Goal: Task Accomplishment & Management: Complete application form

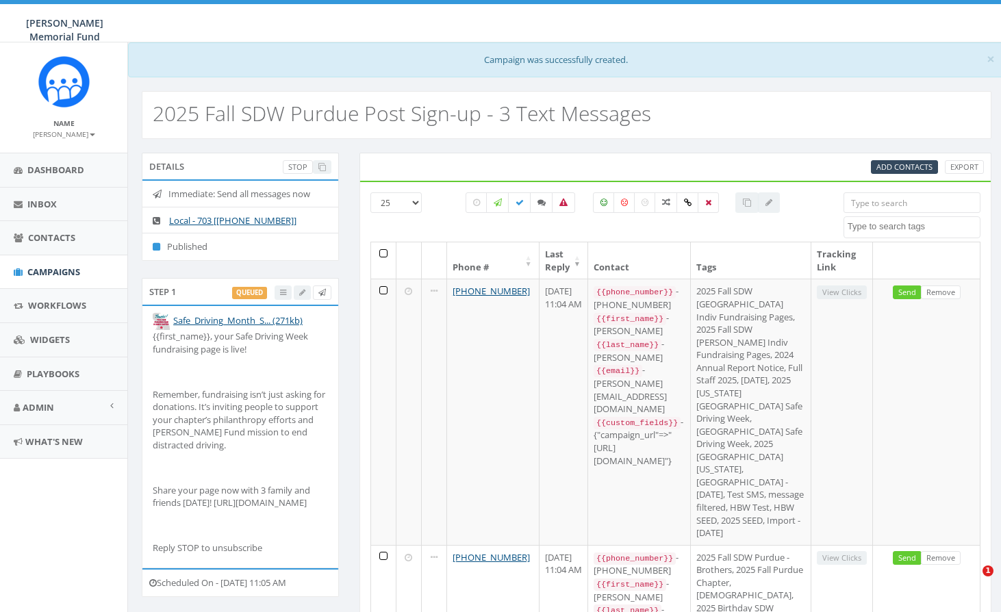
select select
click at [54, 268] on span "Campaigns" at bounding box center [53, 272] width 53 height 12
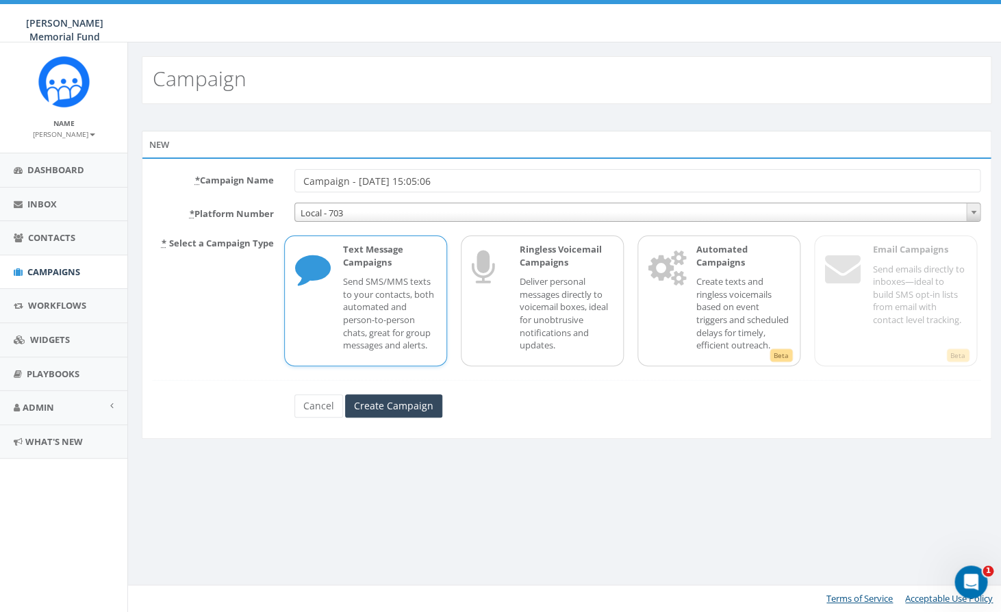
click at [394, 184] on input "Campaign - [DATE] 15:05:06" at bounding box center [637, 180] width 687 height 23
type input "2025 Fall SDW Syracuse Tabling Event"
click at [344, 334] on p "Send SMS/MMS texts to your contacts, both automated and person-to-person chats,…" at bounding box center [389, 313] width 93 height 76
click at [384, 418] on input "Create Campaign" at bounding box center [393, 405] width 97 height 23
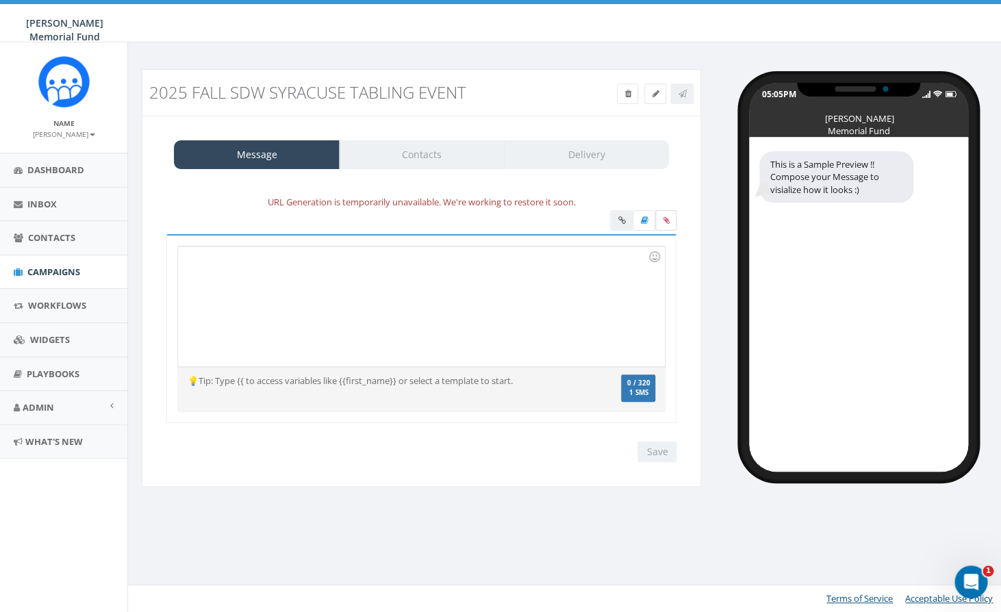
click at [667, 220] on icon at bounding box center [666, 220] width 6 height 8
click at [0, 0] on input "file" at bounding box center [0, 0] width 0 height 0
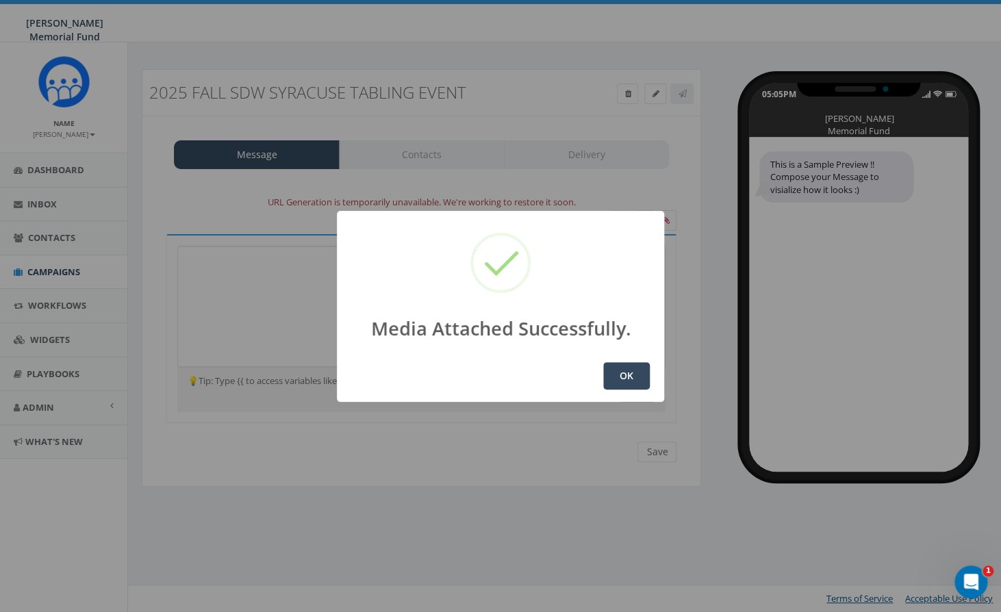
click at [628, 375] on button "OK" at bounding box center [626, 375] width 47 height 27
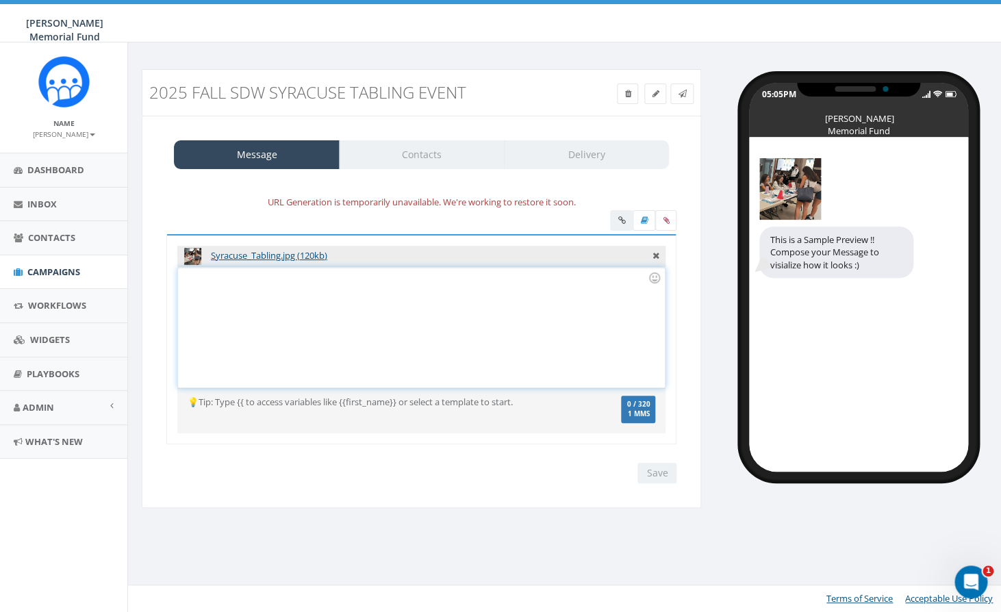
click at [380, 326] on div at bounding box center [421, 328] width 486 height 120
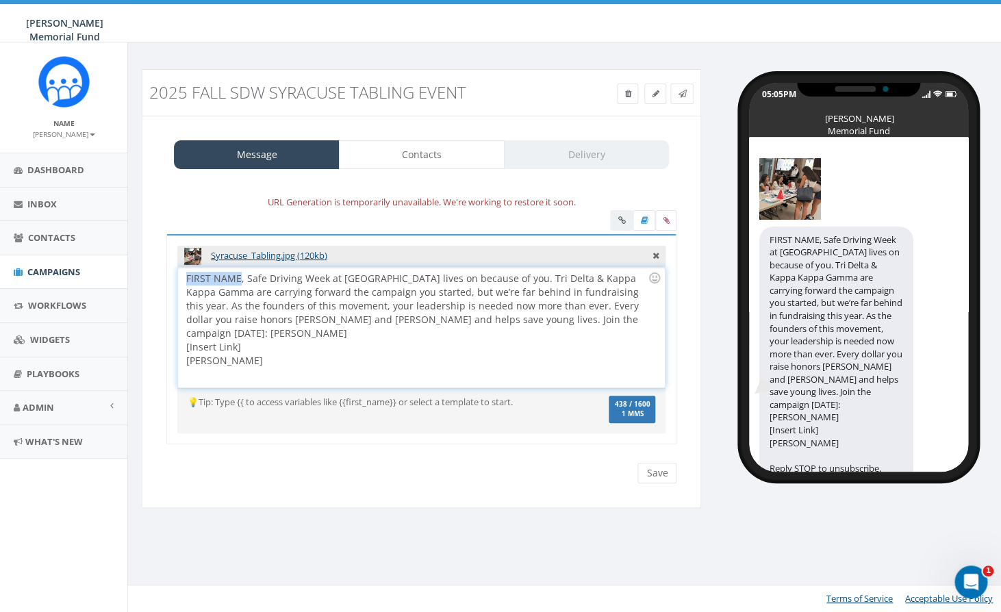
drag, startPoint x: 238, startPoint y: 279, endPoint x: 181, endPoint y: 276, distance: 56.3
click at [181, 276] on div "FIRST NAME, Safe Driving Week at Syracuse lives on because of you. Tri Delta & …" at bounding box center [421, 328] width 486 height 120
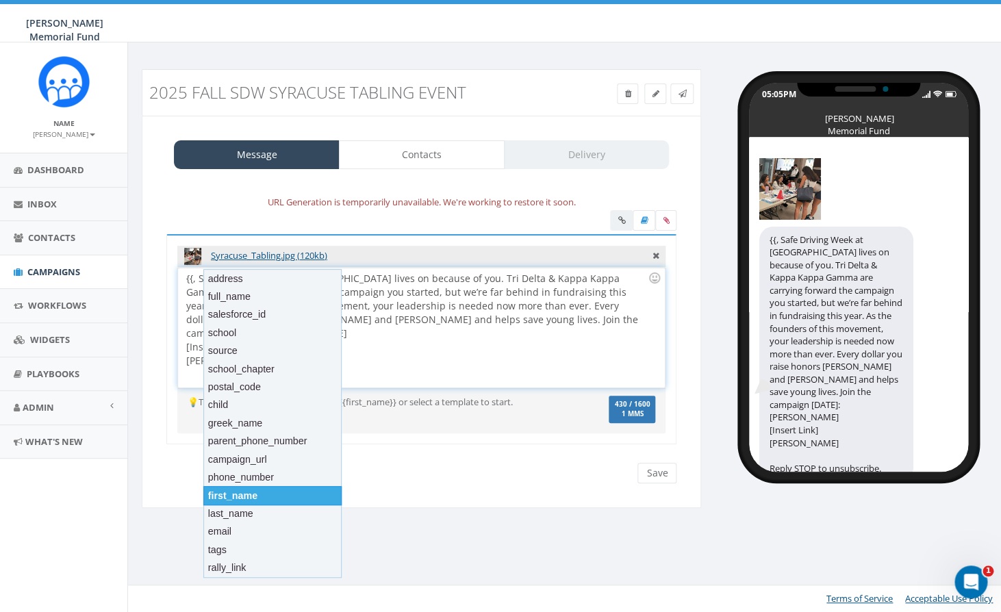
click at [260, 494] on div "first_name" at bounding box center [272, 495] width 138 height 19
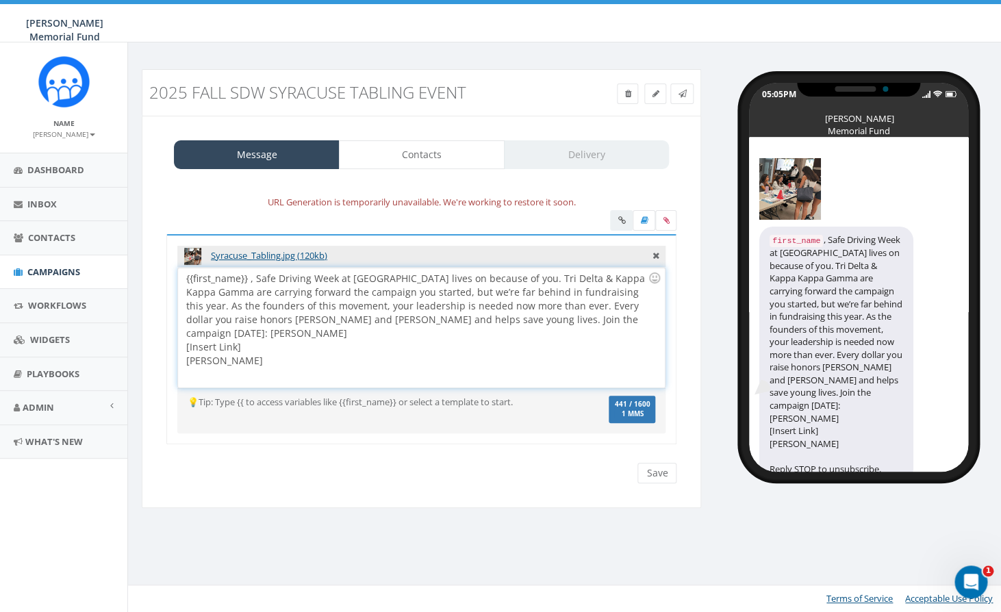
click at [249, 276] on div "{{first_name}} , Safe Driving Week at Syracuse lives on because of you. Tri Del…" at bounding box center [421, 328] width 486 height 120
click at [498, 279] on div "{{first_name}}, Safe Driving Week at Syracuse lives on because of you. Tri Delt…" at bounding box center [421, 328] width 486 height 120
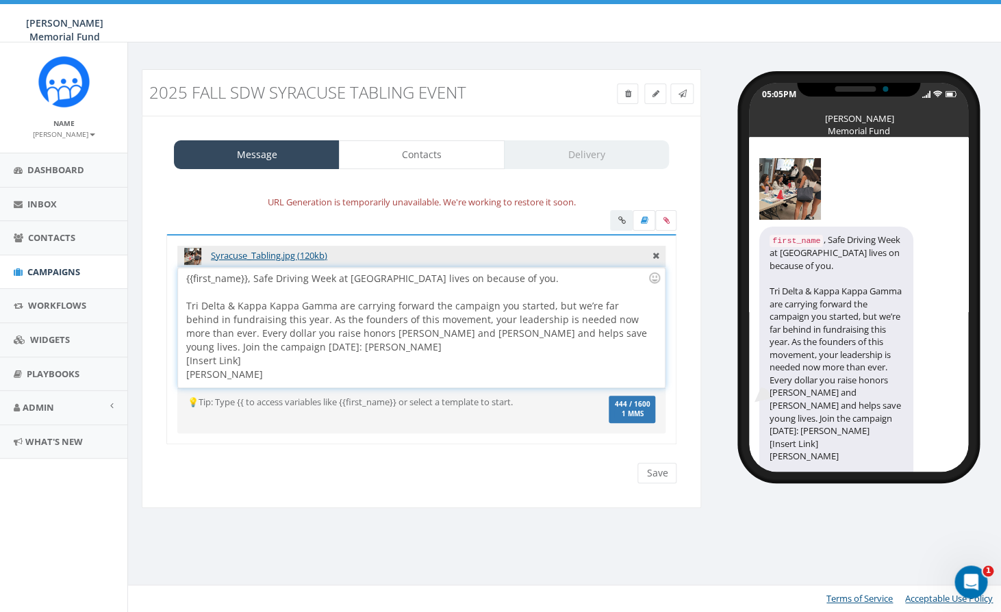
click at [294, 319] on div "Tri Delta & Kappa Kappa Gamma are carrying forward the campaign you started, bu…" at bounding box center [417, 326] width 462 height 55
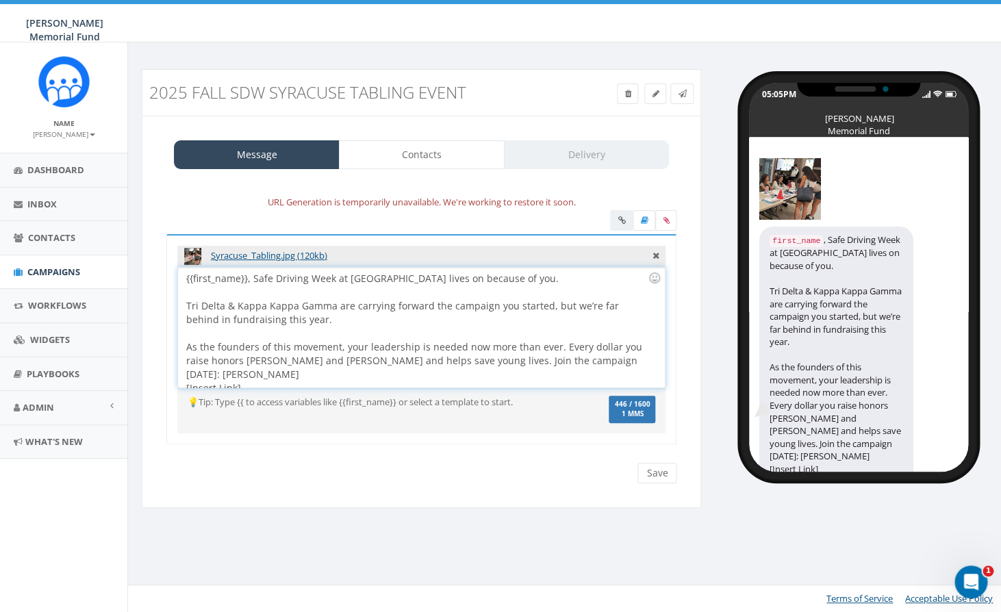
scroll to position [12, 0]
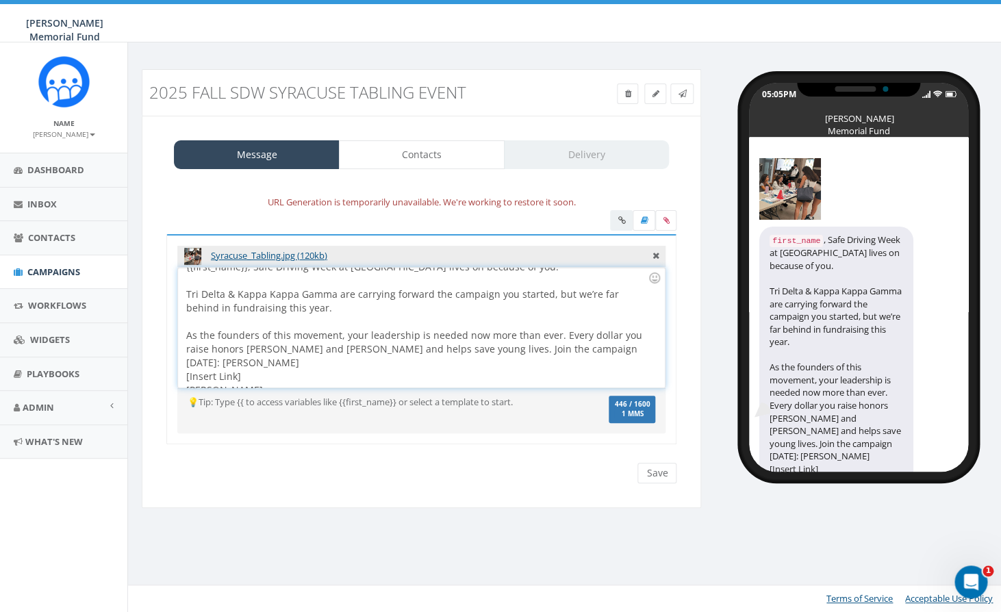
click at [561, 349] on div "As the founders of this movement, your leadership is needed now more than ever.…" at bounding box center [417, 349] width 462 height 41
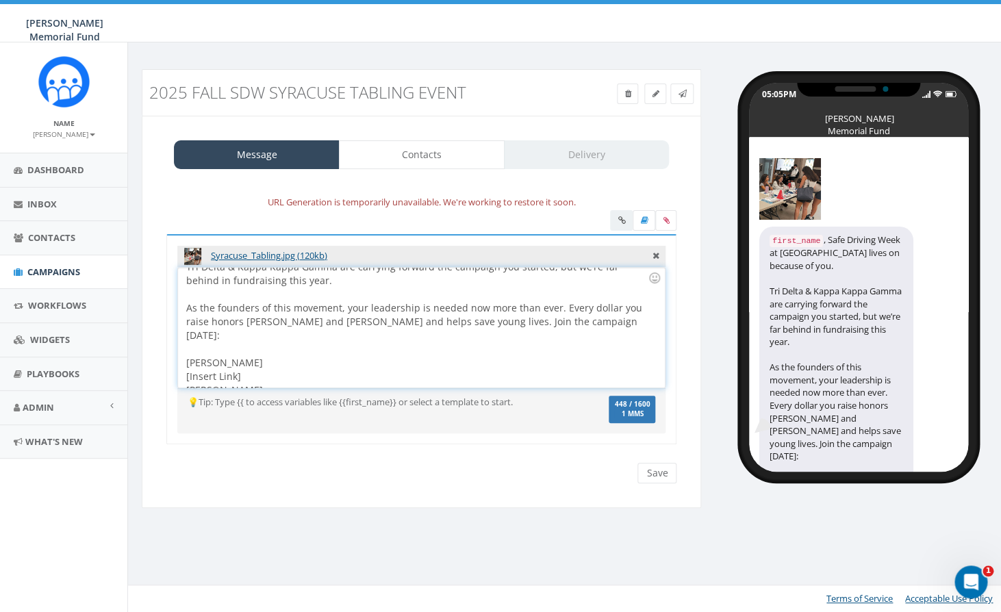
click at [559, 320] on div "As the founders of this movement, your leadership is needed now more than ever.…" at bounding box center [417, 321] width 462 height 41
drag, startPoint x: 284, startPoint y: 384, endPoint x: 158, endPoint y: 364, distance: 127.5
click at [178, 364] on div "{{first_name}}, Safe Driving Week at Syracuse lives on because of you. Tri Delt…" at bounding box center [421, 328] width 486 height 120
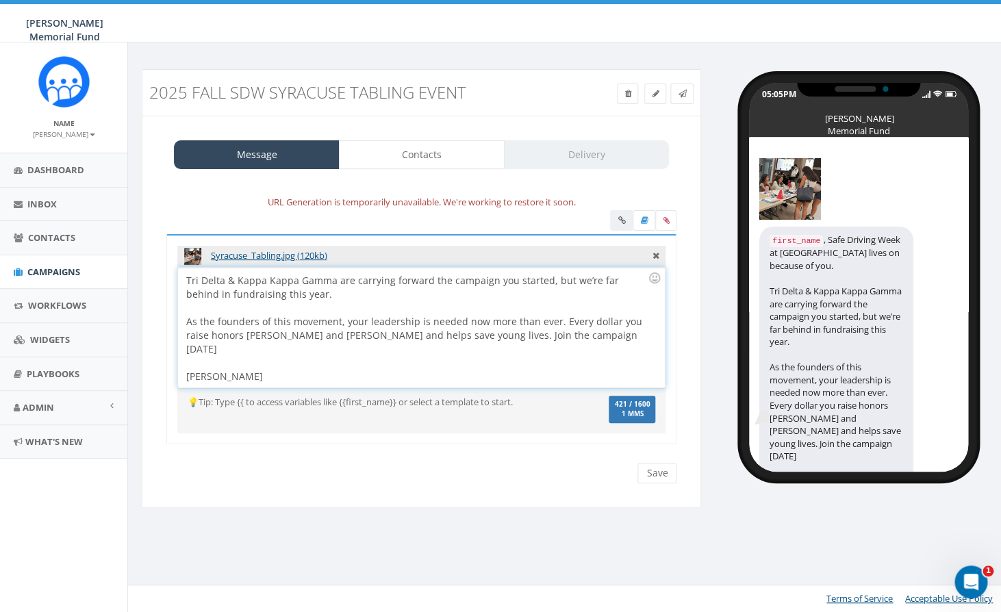
click at [557, 323] on div "As the founders of this movement, your leadership is needed now more than ever.…" at bounding box center [417, 335] width 462 height 41
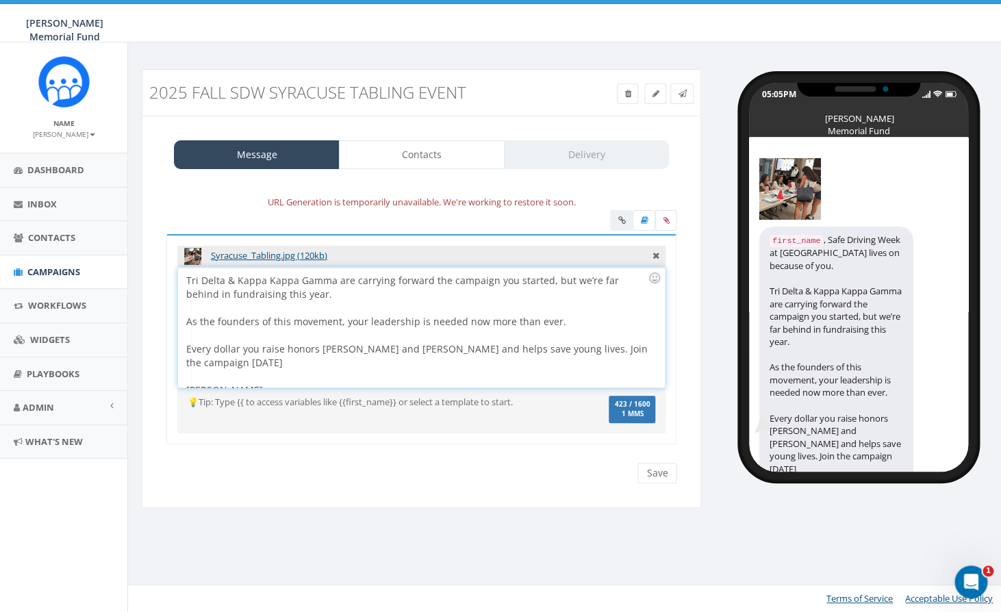
click at [637, 347] on div "Every dollar you raise honors Hunter and Vinny and helps save young lives. Join…" at bounding box center [417, 355] width 462 height 27
click at [653, 351] on div "{{first_name}}, Safe Driving Week at Syracuse lives on because of you. Tri Delt…" at bounding box center [421, 328] width 486 height 120
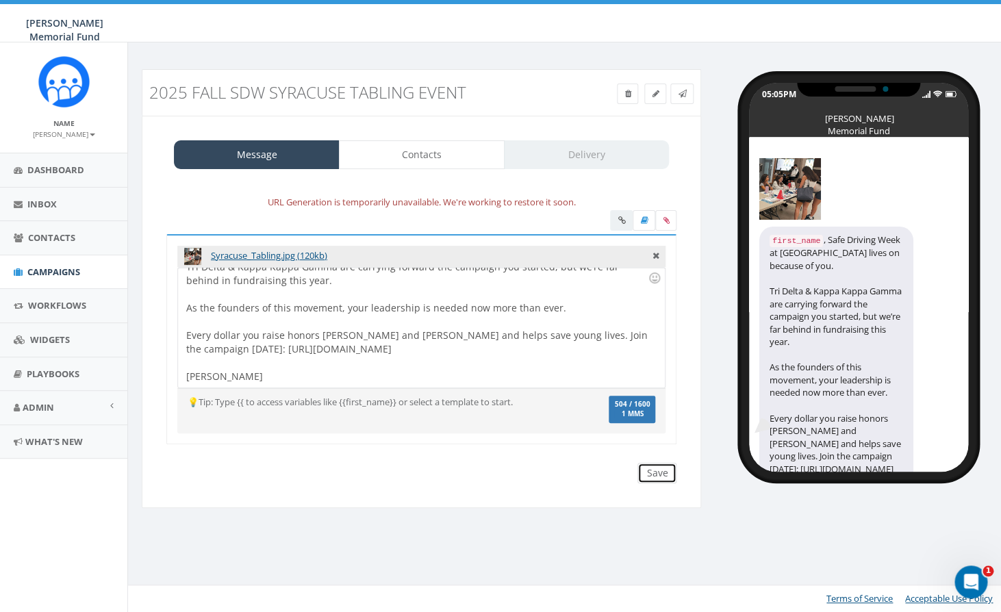
click at [654, 470] on input "Save" at bounding box center [656, 473] width 39 height 21
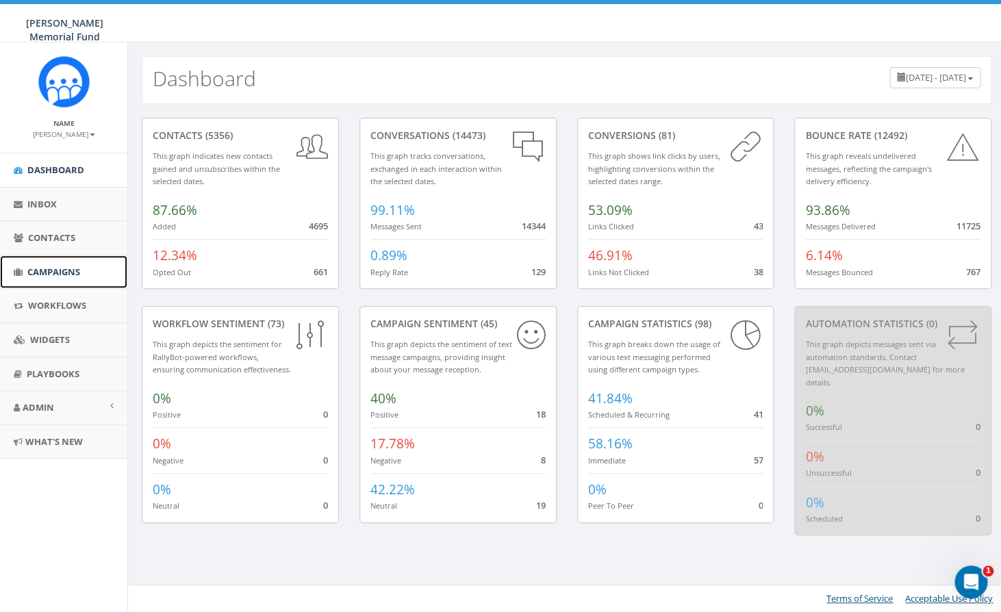
click at [34, 273] on span "Campaigns" at bounding box center [53, 272] width 53 height 12
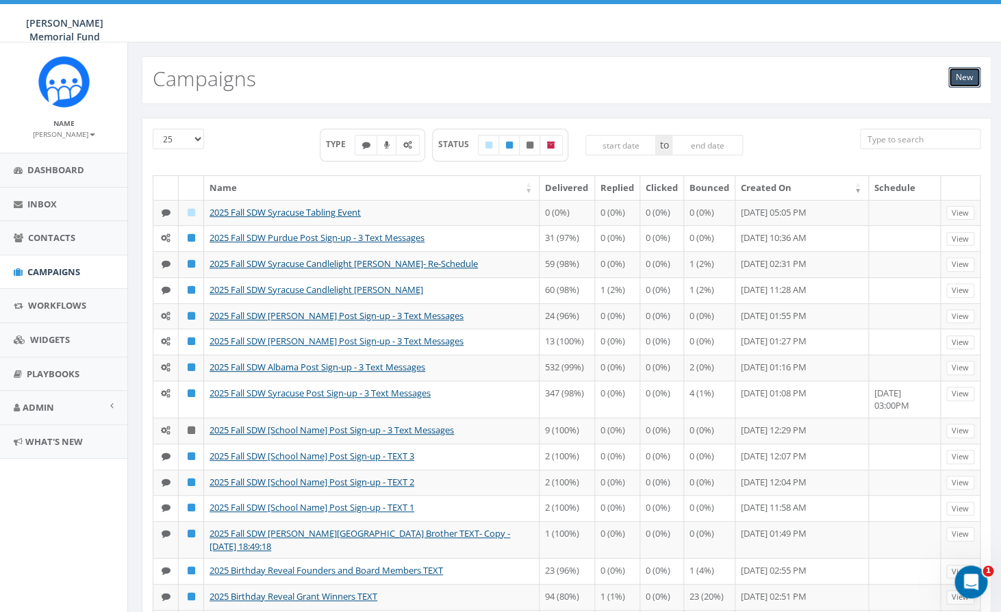
click at [962, 76] on link "New" at bounding box center [964, 77] width 32 height 21
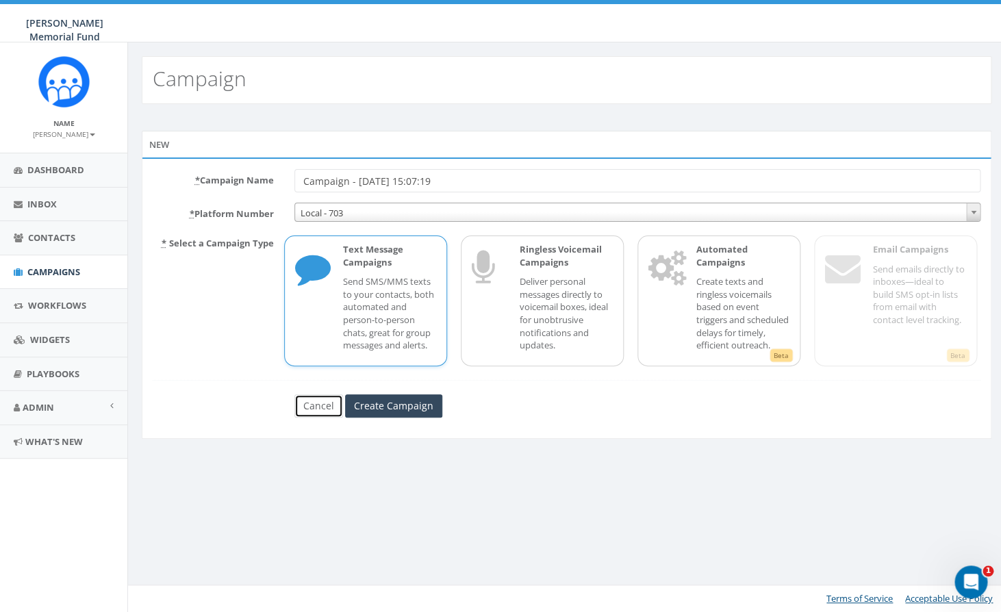
click at [322, 418] on link "Cancel" at bounding box center [318, 405] width 49 height 23
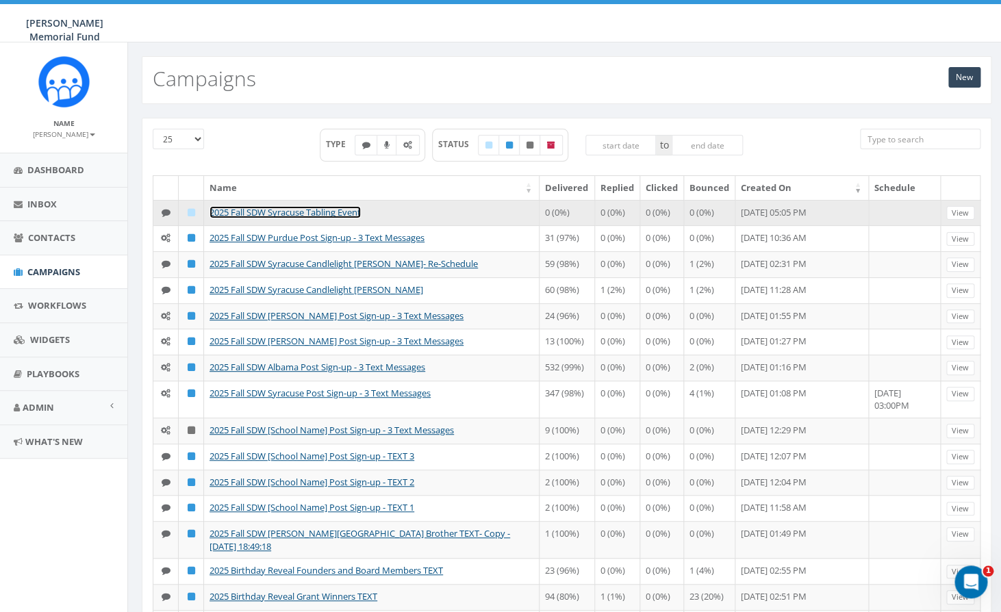
click at [246, 215] on link "2025 Fall SDW Syracuse Tabling Event" at bounding box center [285, 212] width 151 height 12
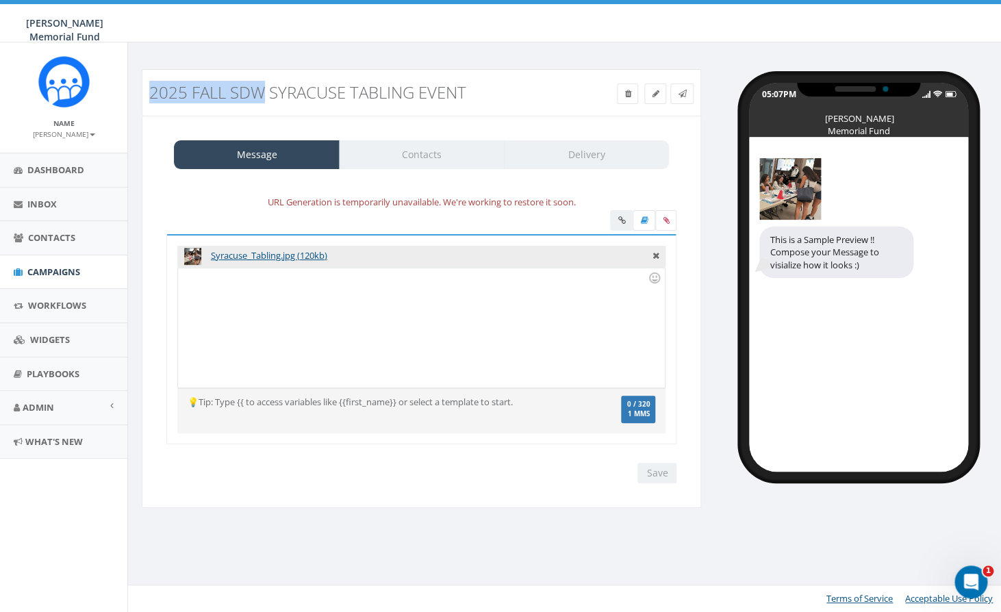
drag, startPoint x: 149, startPoint y: 94, endPoint x: 264, endPoint y: 88, distance: 115.2
click at [264, 88] on div "2025 Fall SDW Syracuse Tabling Event" at bounding box center [351, 92] width 424 height 31
click at [311, 95] on h3 "2025 Fall SDW Syracuse Tabling Event" at bounding box center [350, 93] width 403 height 18
click at [289, 305] on div at bounding box center [421, 328] width 486 height 120
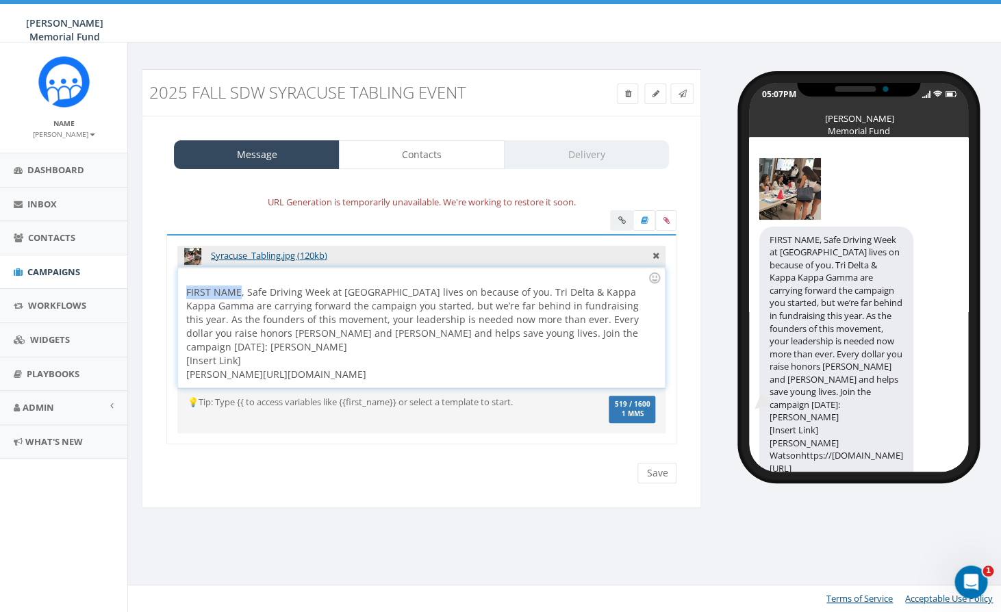
drag, startPoint x: 238, startPoint y: 290, endPoint x: 161, endPoint y: 288, distance: 77.4
click at [178, 288] on div "FIRST NAME, Safe Driving Week at Syracuse lives on because of you. Tri Delta & …" at bounding box center [421, 328] width 486 height 120
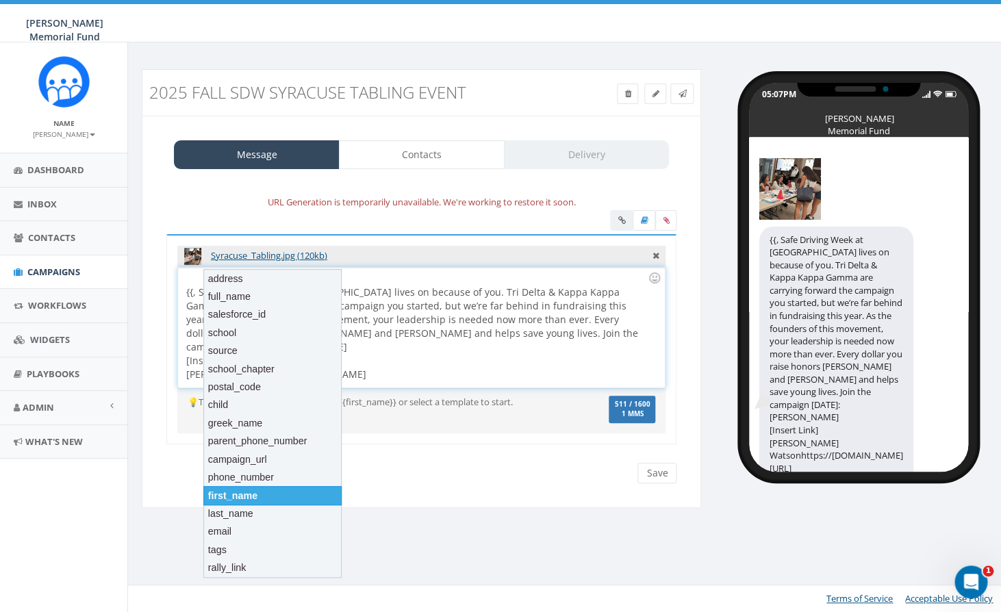
click at [257, 492] on div "first_name" at bounding box center [272, 495] width 138 height 19
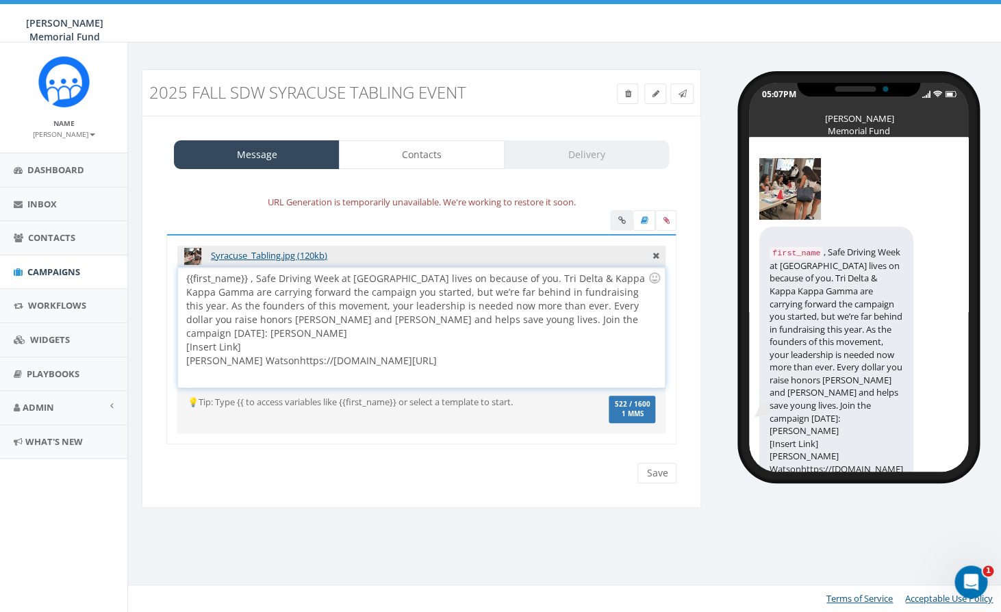
click at [249, 279] on div "{{first_name}} , Safe Driving Week at Syracuse lives on because of you. Tri Del…" at bounding box center [417, 320] width 462 height 96
click at [499, 275] on div "{{first_name}}, Safe Driving Week at Syracuse lives on because of you. Tri Delt…" at bounding box center [417, 320] width 462 height 96
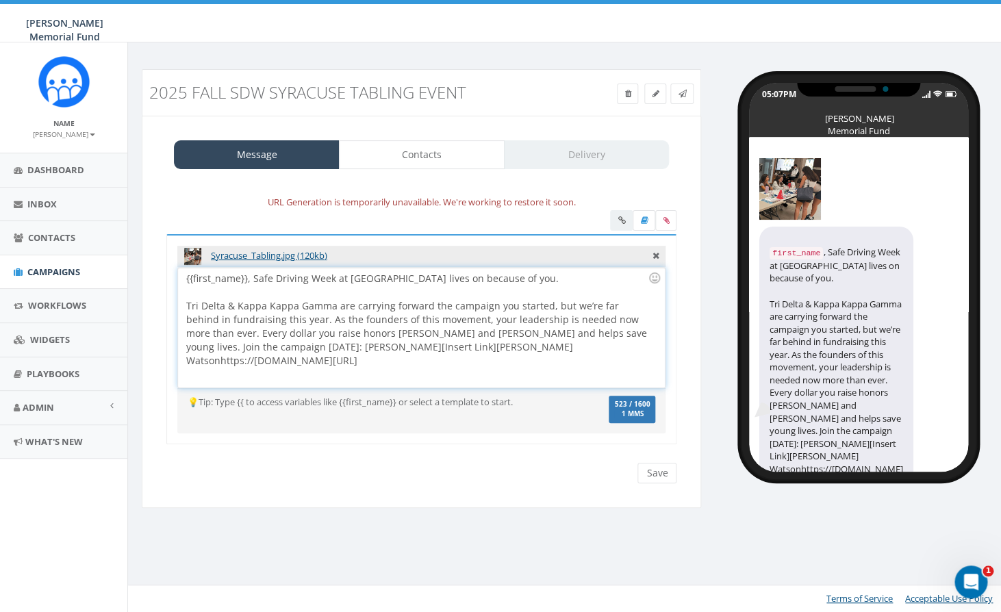
click at [293, 320] on div "Tri Delta & Kappa Kappa Gamma are carrying forward the campaign you started, bu…" at bounding box center [417, 333] width 462 height 68
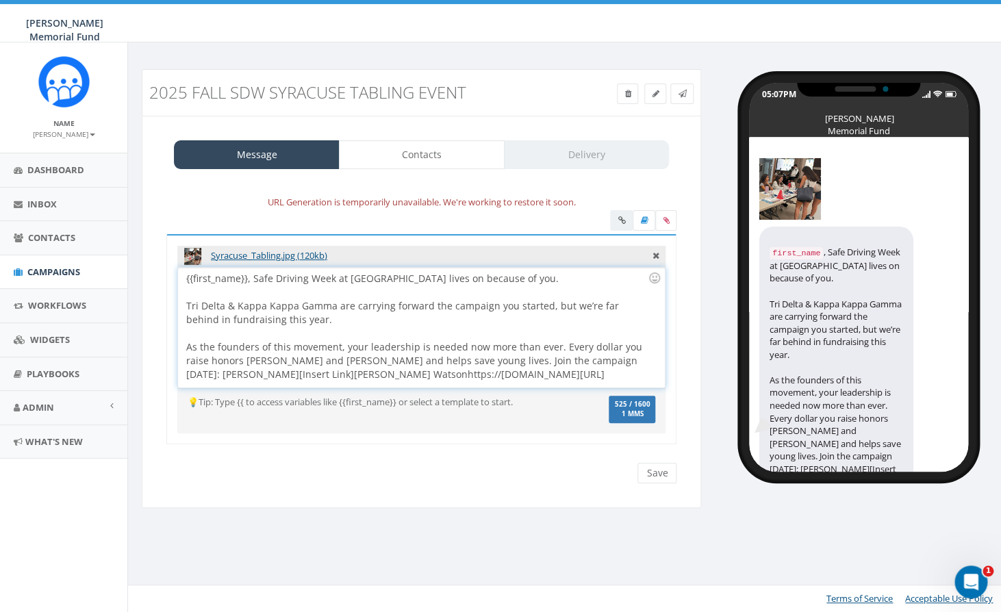
click at [449, 360] on div "As the founders of this movement, your leadership is needed now more than ever.…" at bounding box center [417, 360] width 462 height 41
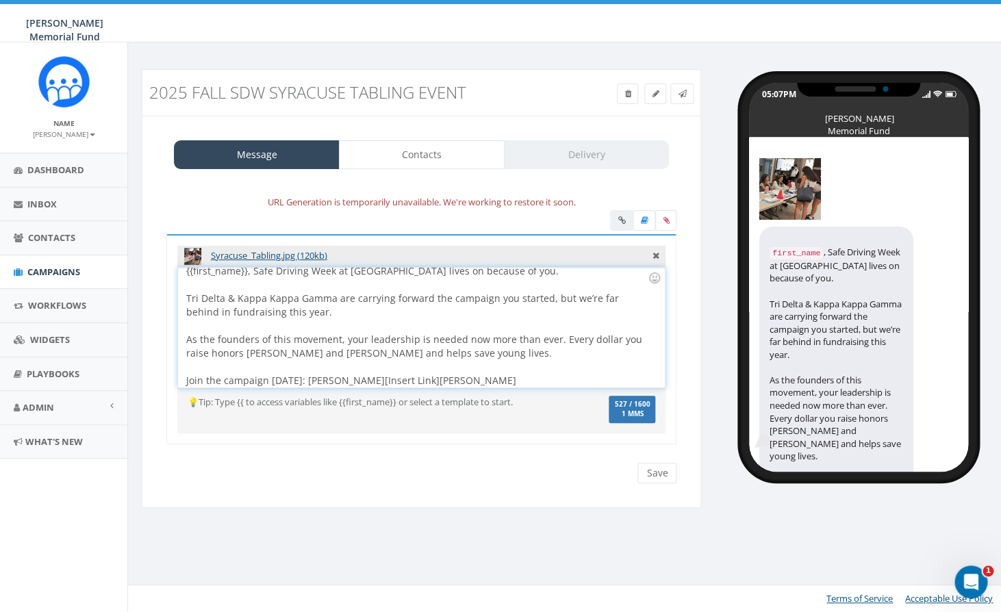
scroll to position [25, 0]
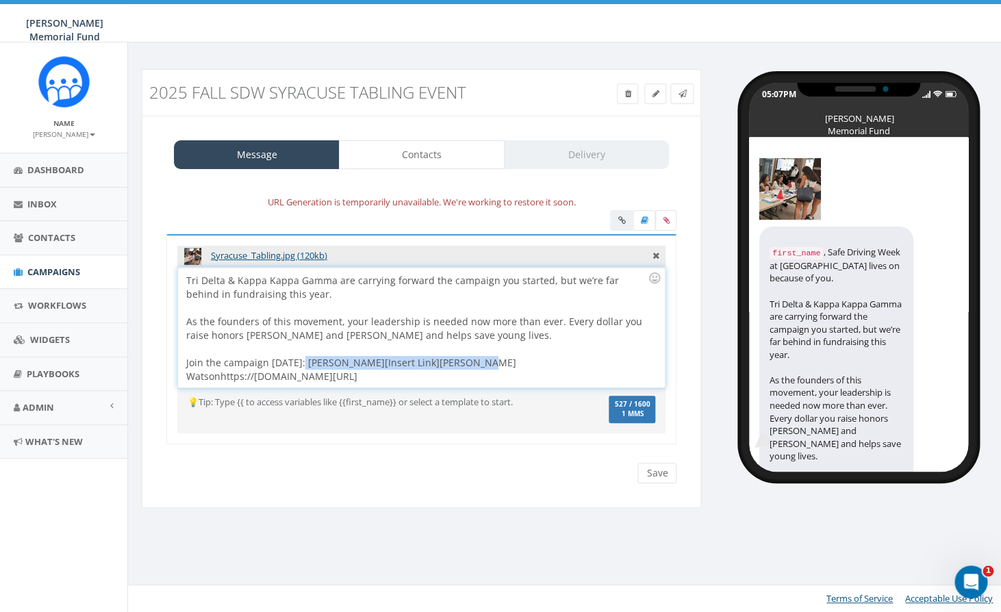
drag, startPoint x: 299, startPoint y: 363, endPoint x: 467, endPoint y: 358, distance: 167.8
click at [467, 358] on div "Join the campaign today: Jerry Watson[Insert Link]Jerry Watsonhttps://give.hunt…" at bounding box center [417, 369] width 462 height 27
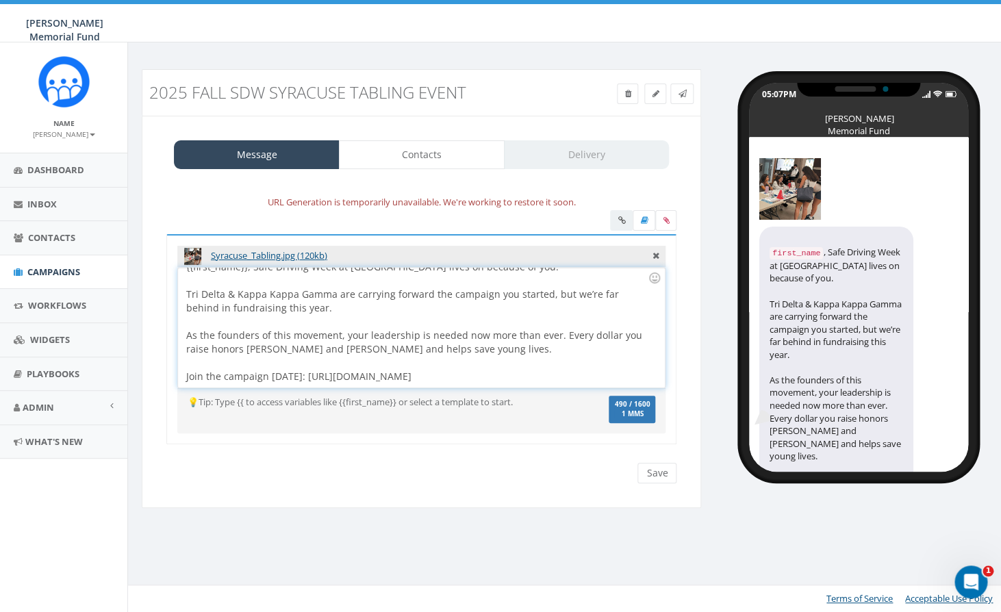
scroll to position [0, 0]
click at [322, 381] on div "Join the campaign today: https://give.hunterwatson.org/campaign/2025-fall-syrac…" at bounding box center [417, 377] width 462 height 14
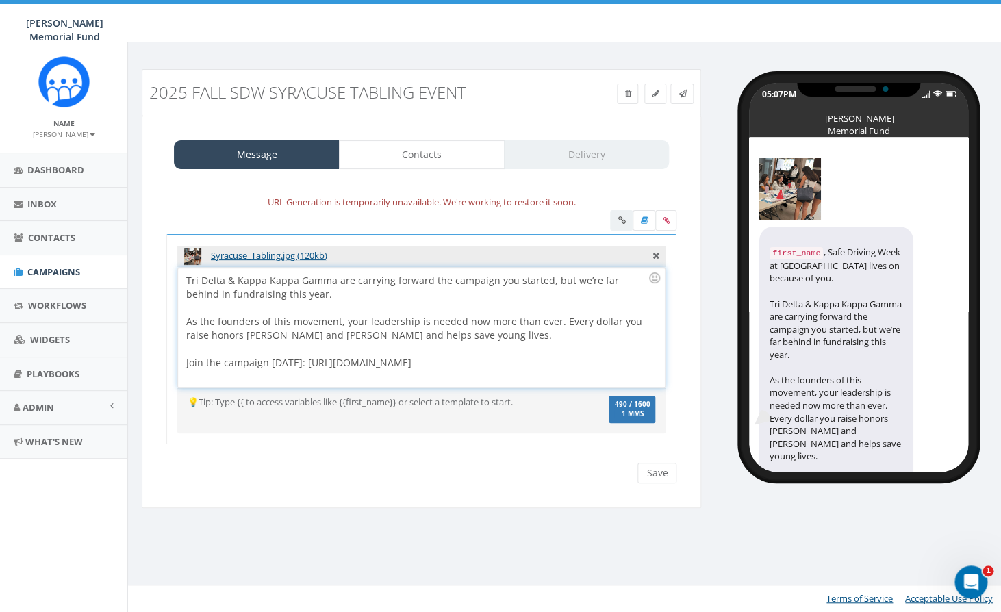
scroll to position [49, 0]
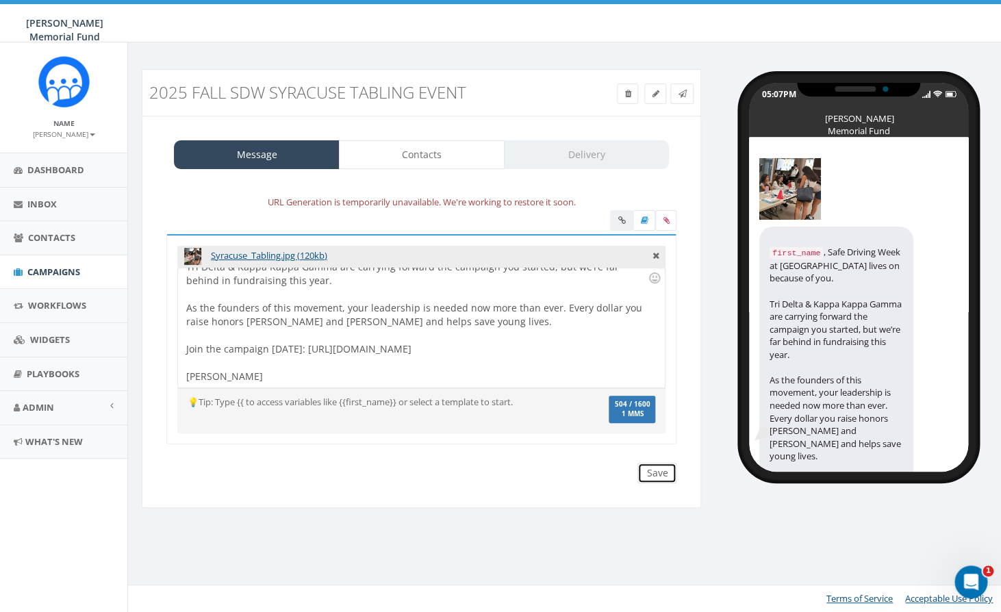
click at [648, 475] on input "Save" at bounding box center [656, 473] width 39 height 21
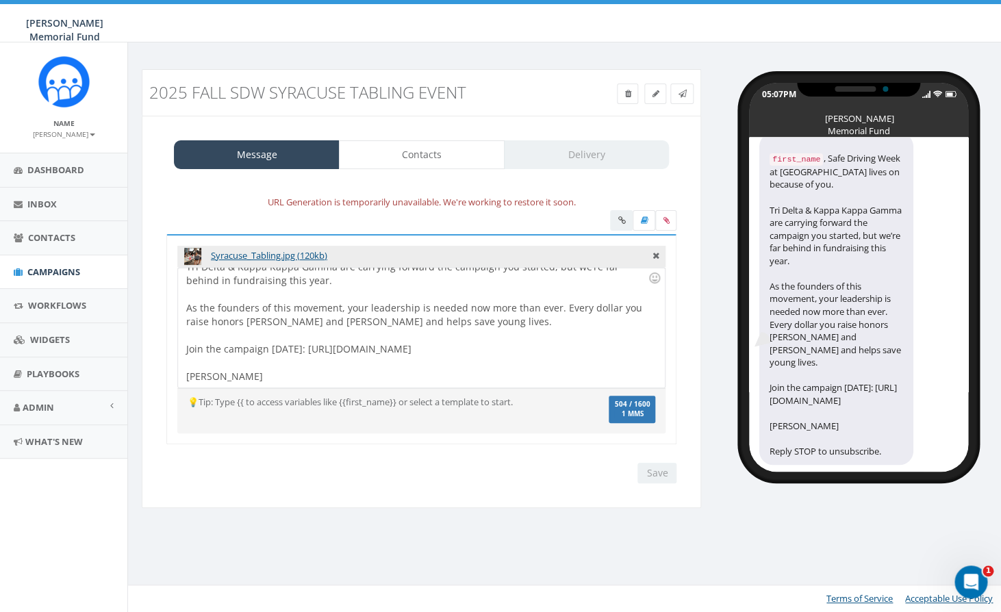
scroll to position [106, 0]
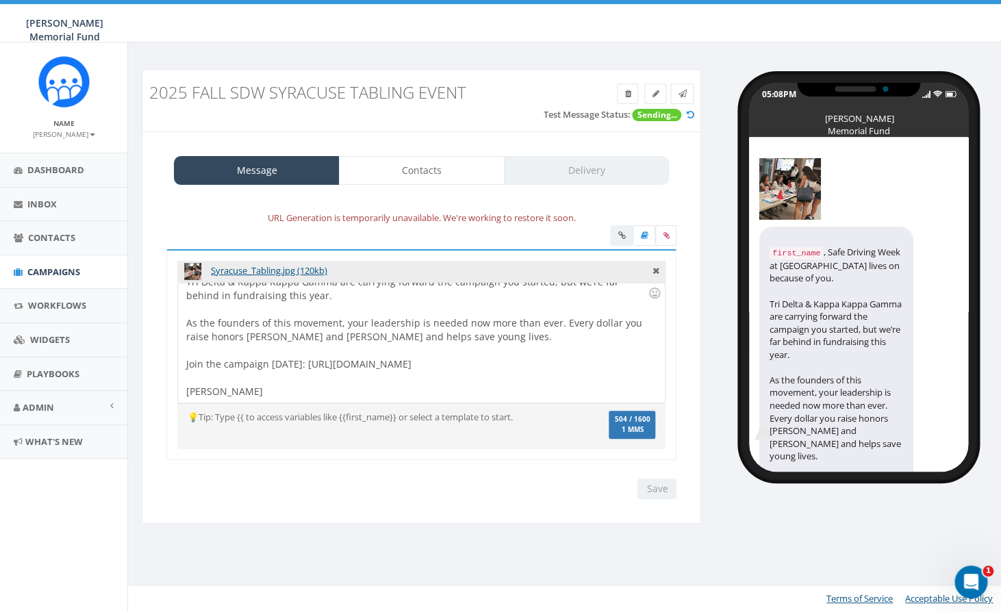
scroll to position [53, 0]
click at [679, 94] on icon at bounding box center [682, 94] width 8 height 8
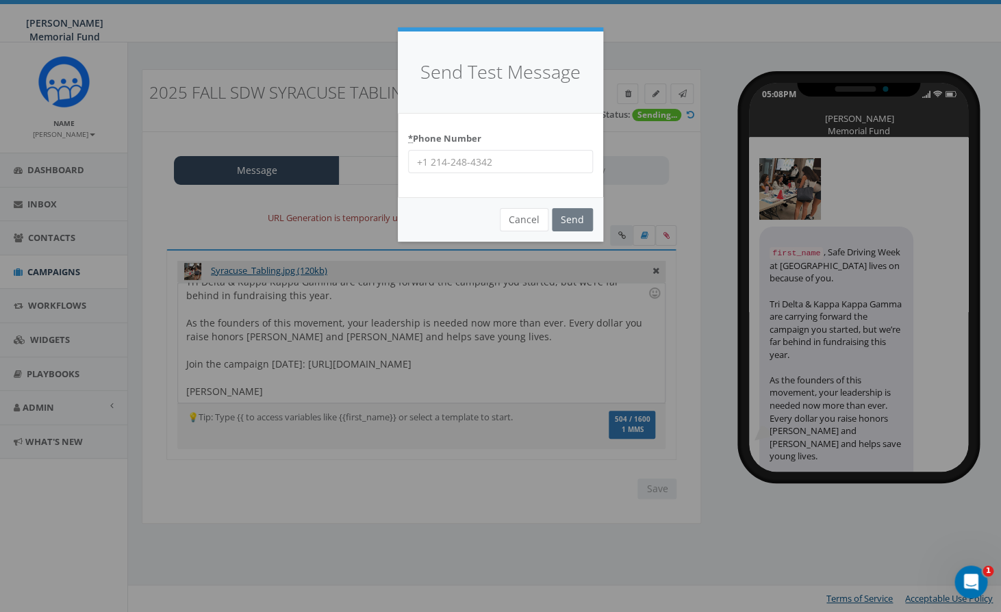
click at [472, 161] on input "* Phone Number" at bounding box center [500, 161] width 185 height 23
type input "2058767291"
click at [574, 215] on input "Send" at bounding box center [572, 219] width 41 height 23
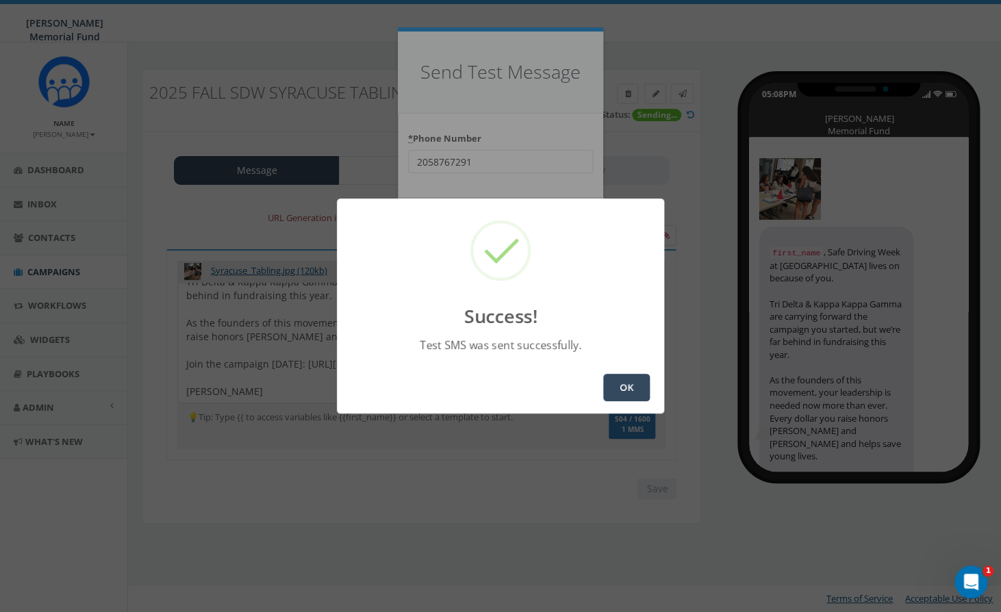
click at [628, 378] on button "OK" at bounding box center [626, 387] width 47 height 27
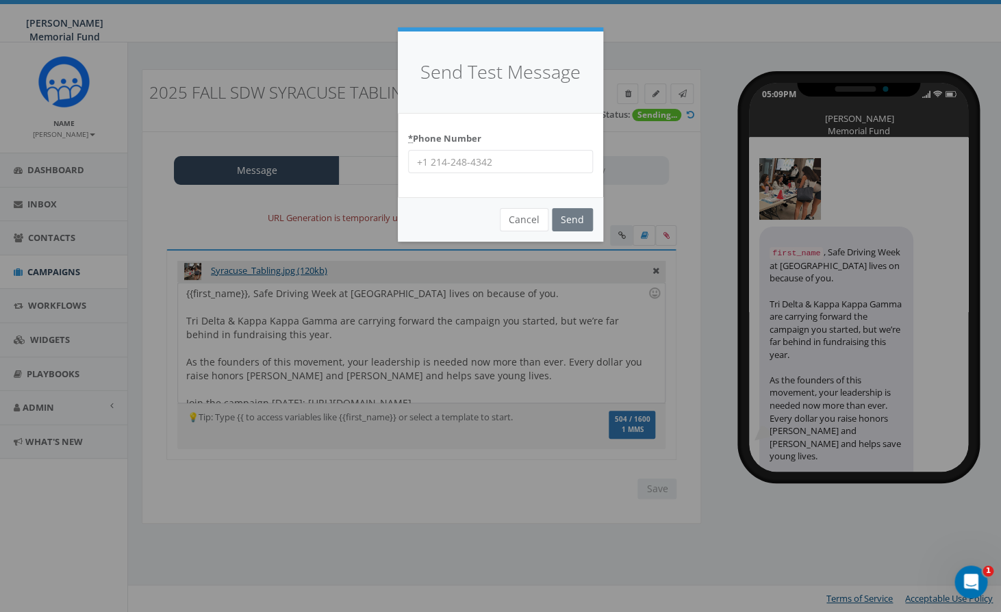
click at [529, 168] on input "* Phone Number" at bounding box center [500, 161] width 185 height 23
click at [461, 164] on input "864" at bounding box center [500, 161] width 185 height 23
type input "8644201836"
click at [570, 220] on input "Send" at bounding box center [572, 219] width 41 height 23
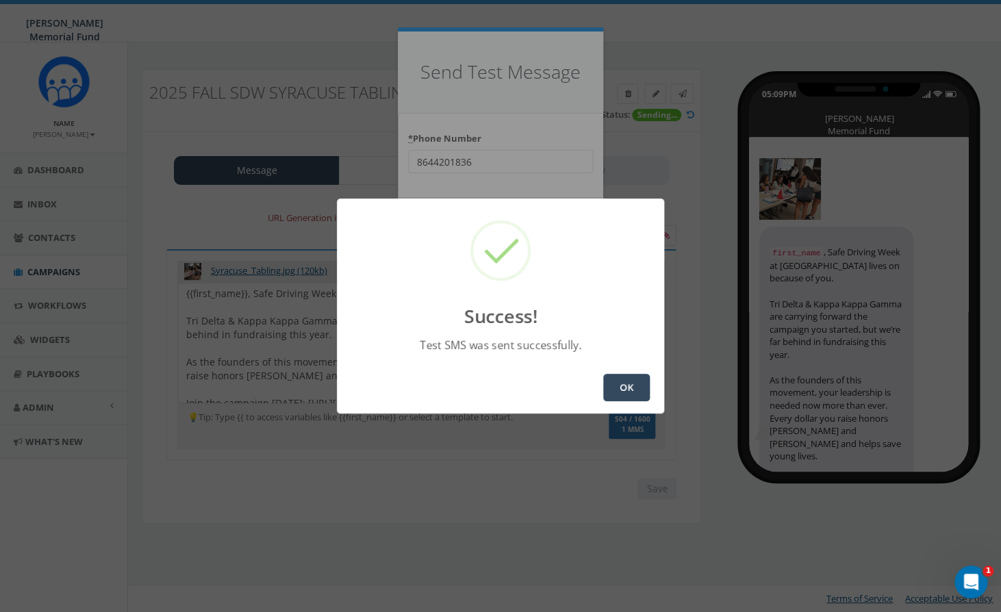
click at [628, 385] on button "OK" at bounding box center [626, 387] width 47 height 27
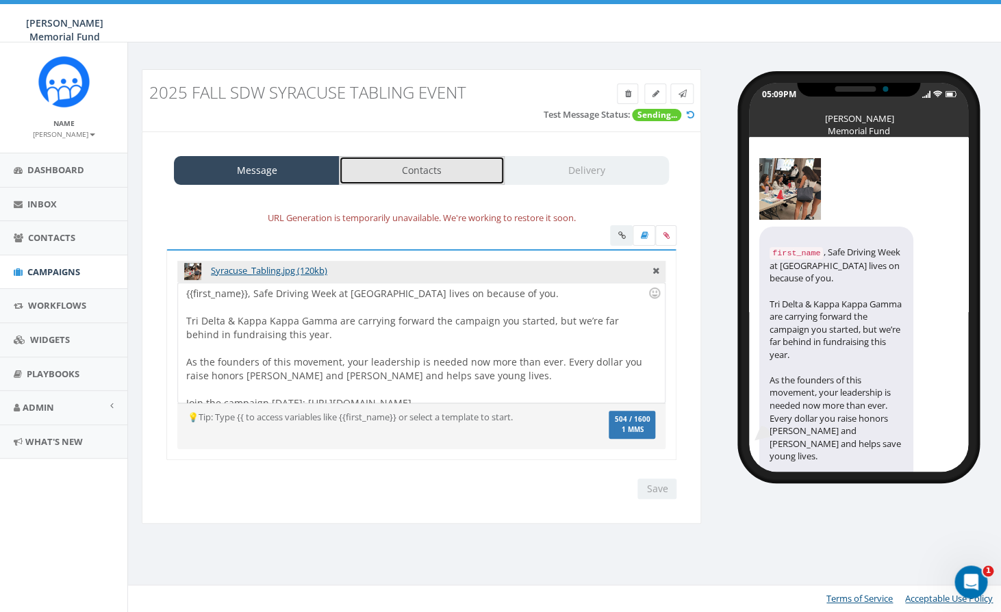
click at [433, 172] on link "Contacts" at bounding box center [422, 170] width 166 height 29
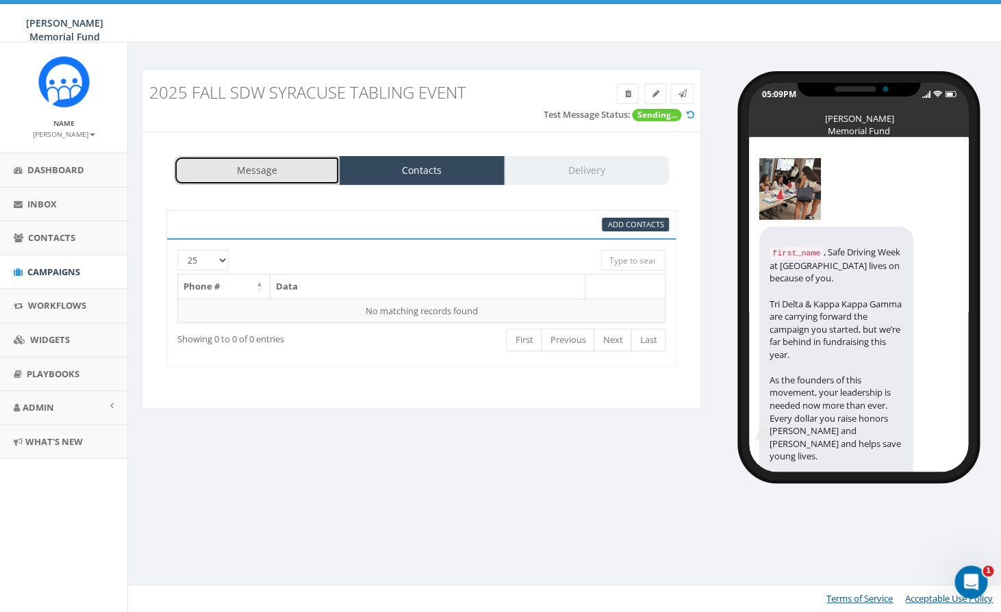
click at [238, 168] on link "Message" at bounding box center [257, 170] width 166 height 29
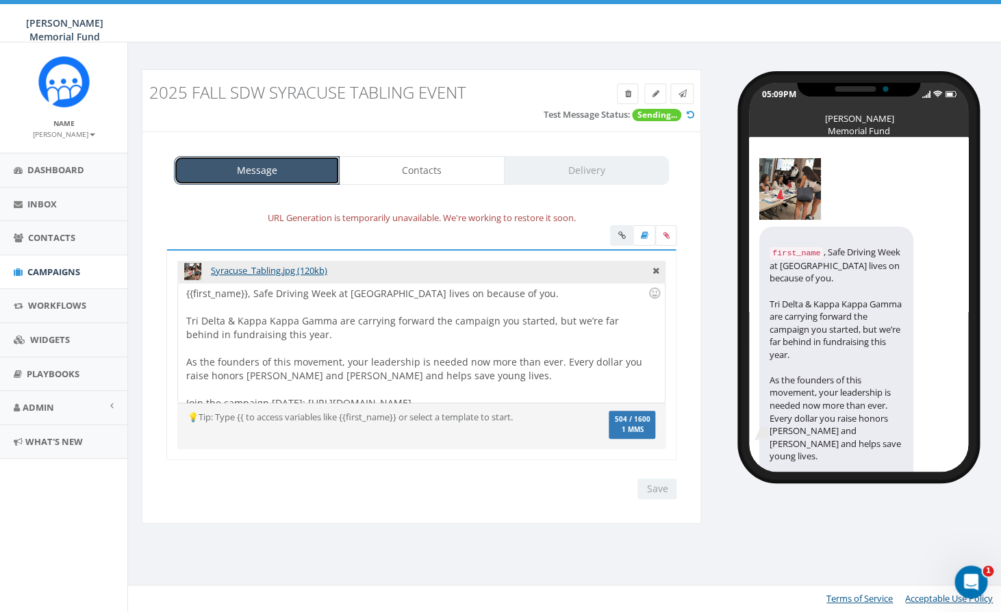
scroll to position [53, 0]
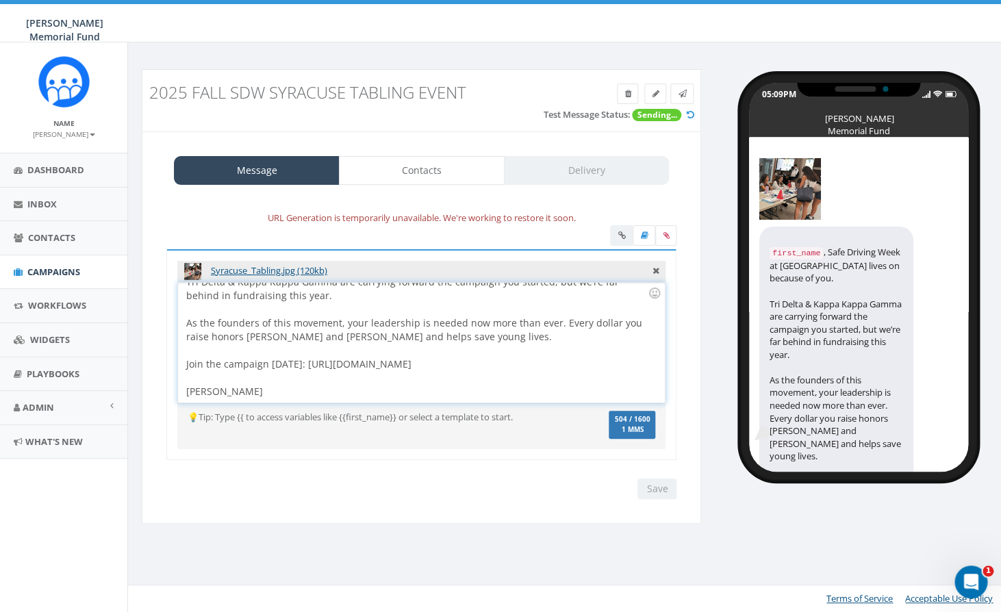
click at [223, 349] on div "{{first_name}}, Safe Driving Week at Syracuse lives on because of you. Tri Delt…" at bounding box center [421, 343] width 486 height 120
click at [225, 349] on div "{{first_name}}, Safe Driving Week at Syracuse lives on because of you. Tri Delt…" at bounding box center [421, 343] width 486 height 120
drag, startPoint x: 362, startPoint y: 366, endPoint x: 372, endPoint y: 386, distance: 23.0
click at [372, 386] on div "{{first_name}}, Safe Driving Week at Syracuse lives on because of you. Tri Delt…" at bounding box center [421, 343] width 486 height 120
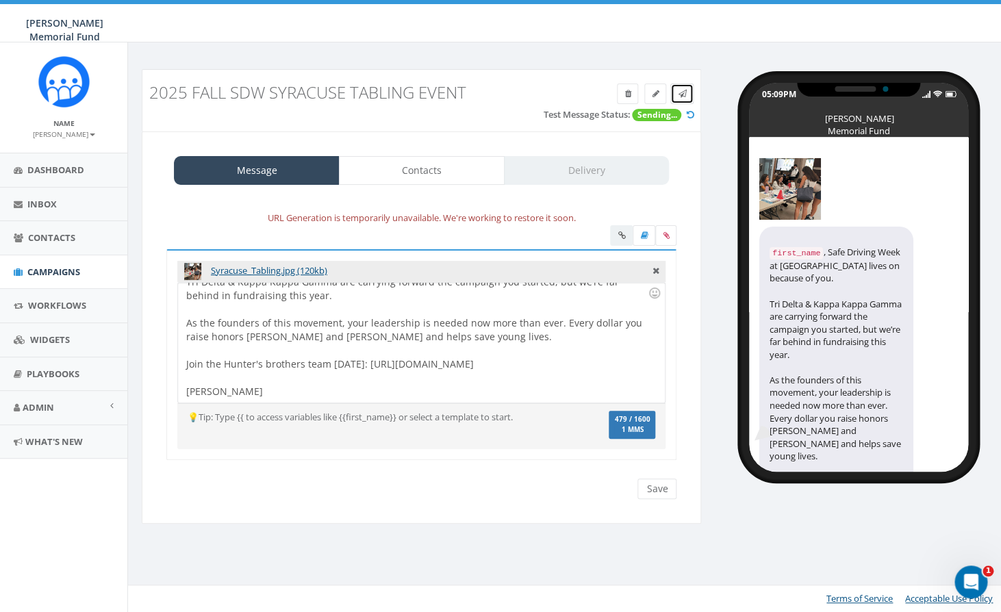
click at [685, 90] on icon at bounding box center [682, 94] width 8 height 8
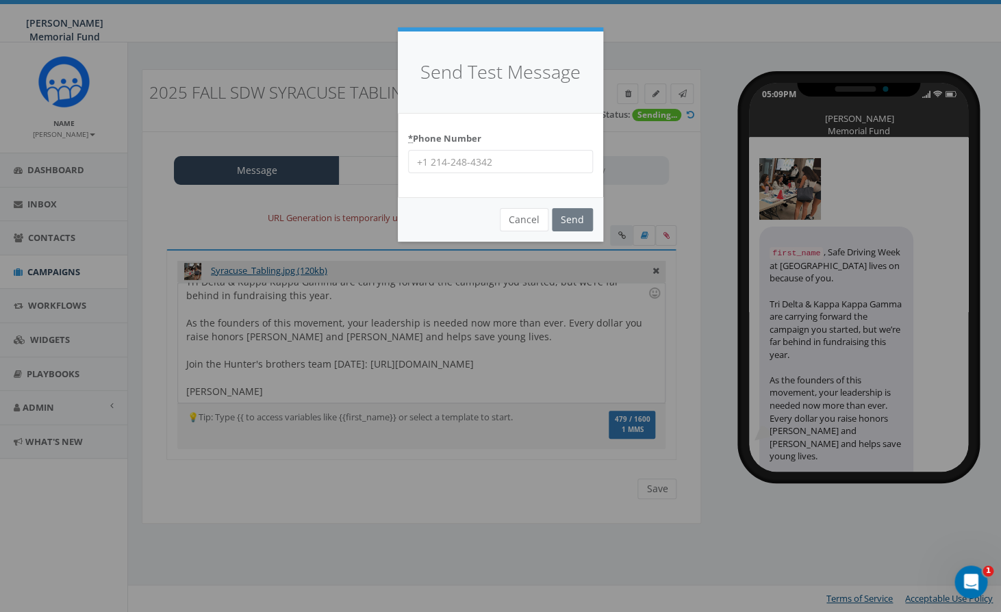
click at [498, 160] on input "* Phone Number" at bounding box center [500, 161] width 185 height 23
type input "7035872777"
click at [564, 220] on input "Send" at bounding box center [572, 219] width 41 height 23
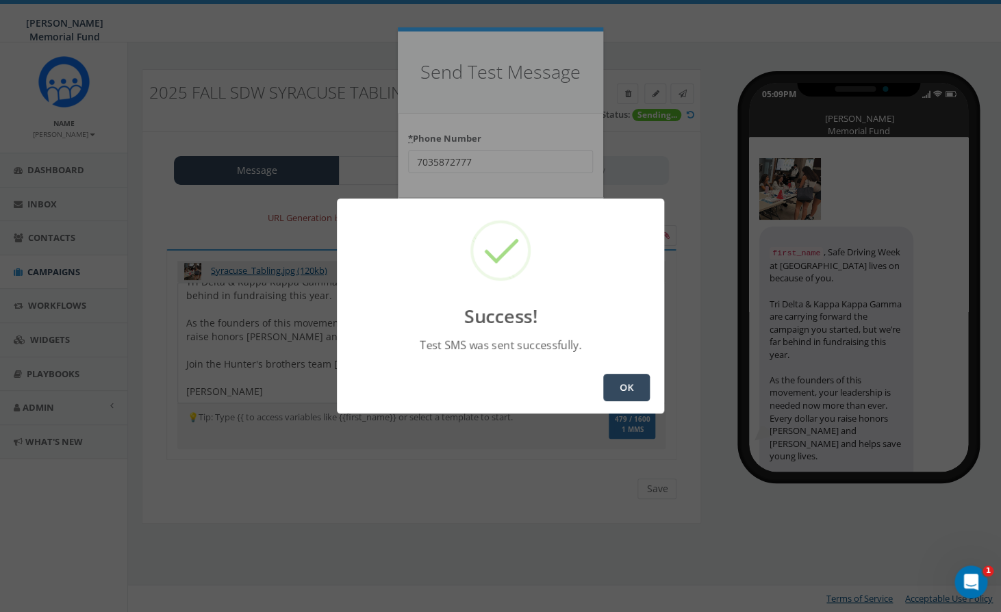
click at [628, 390] on button "OK" at bounding box center [626, 387] width 47 height 27
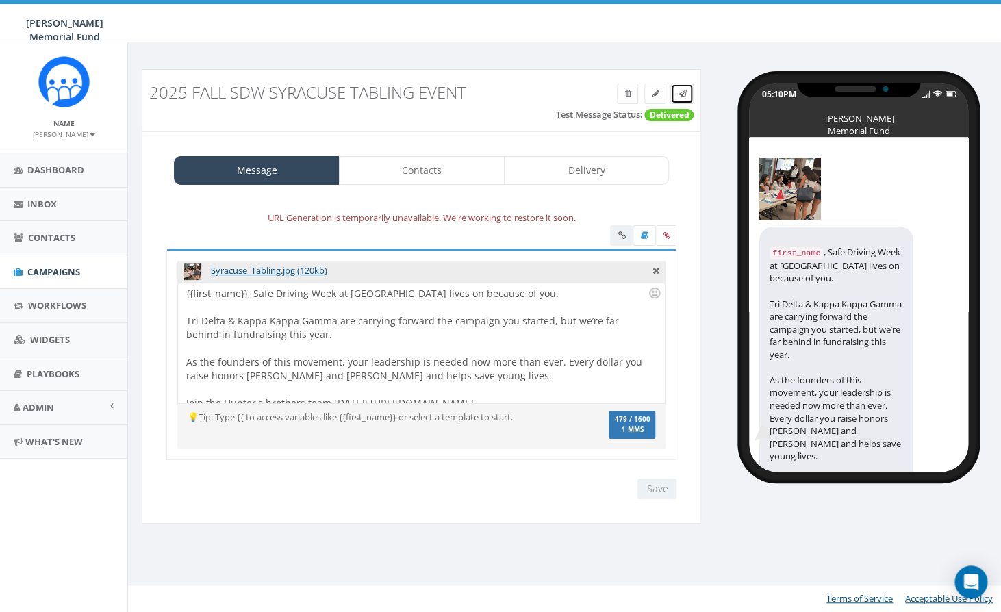
click at [683, 93] on icon at bounding box center [682, 94] width 8 height 8
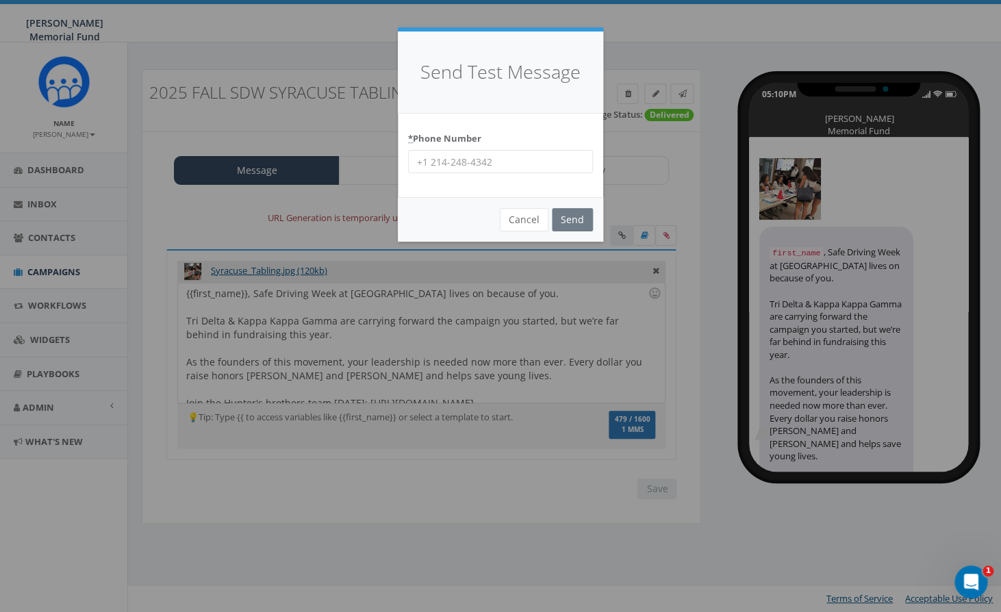
click at [468, 164] on input "* Phone Number" at bounding box center [500, 161] width 185 height 23
type input "2058767291"
click at [570, 221] on input "Send" at bounding box center [572, 219] width 41 height 23
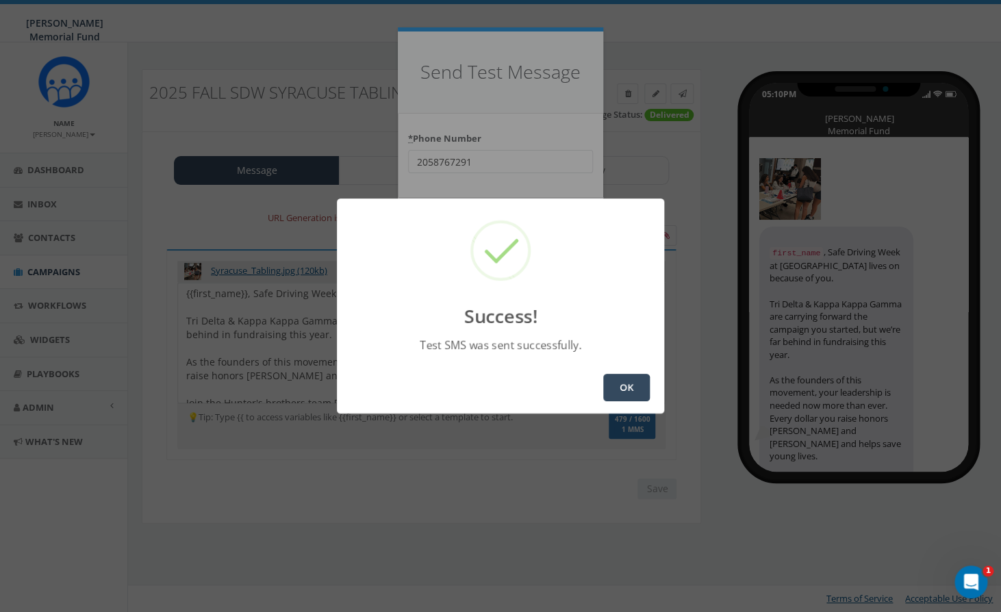
click at [619, 392] on button "OK" at bounding box center [626, 387] width 47 height 27
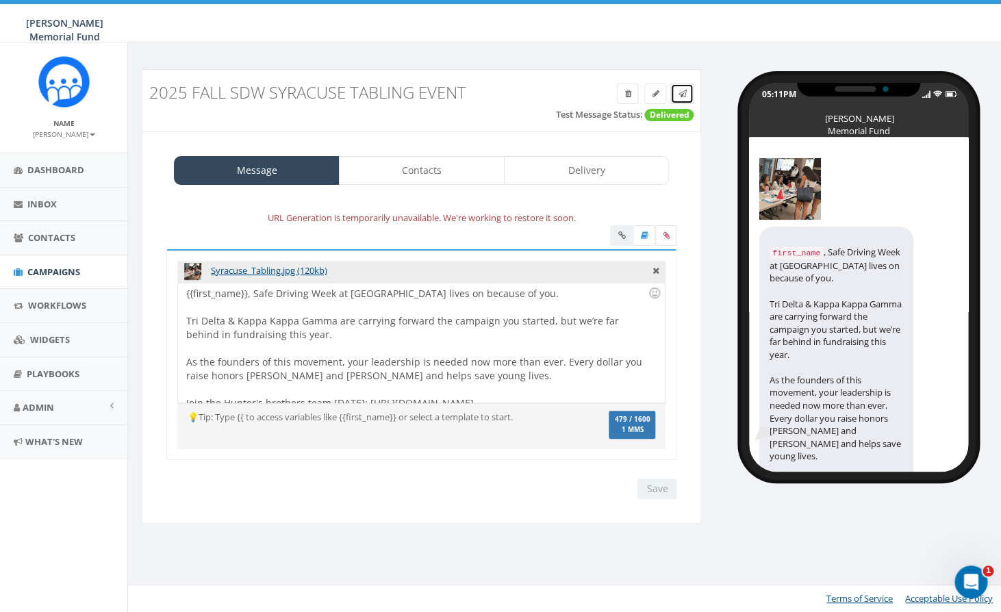
click at [678, 97] on icon at bounding box center [682, 94] width 8 height 8
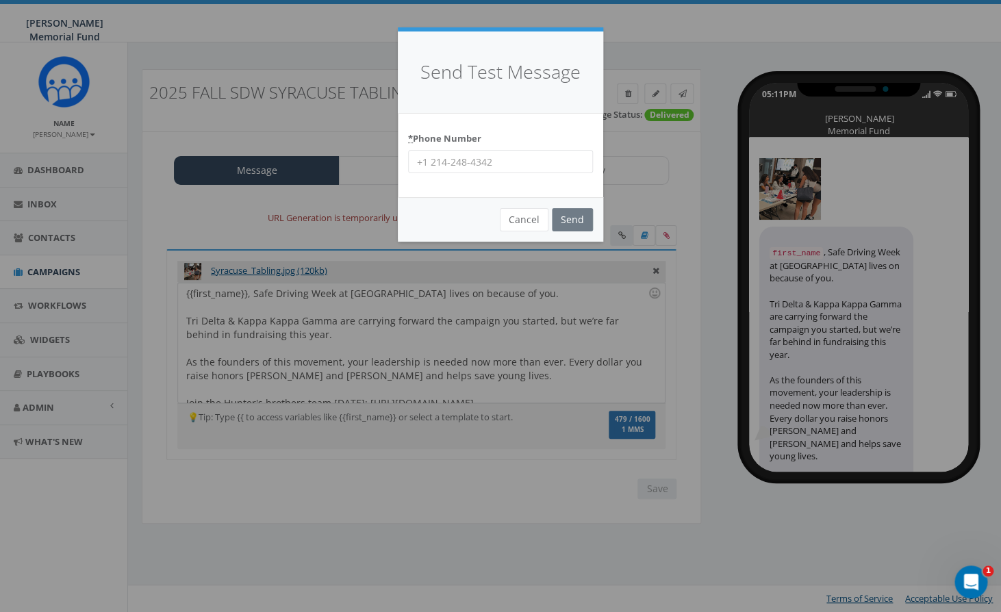
click at [511, 159] on input "* Phone Number" at bounding box center [500, 161] width 185 height 23
type input "8644201836"
click at [571, 219] on input "Send" at bounding box center [572, 219] width 41 height 23
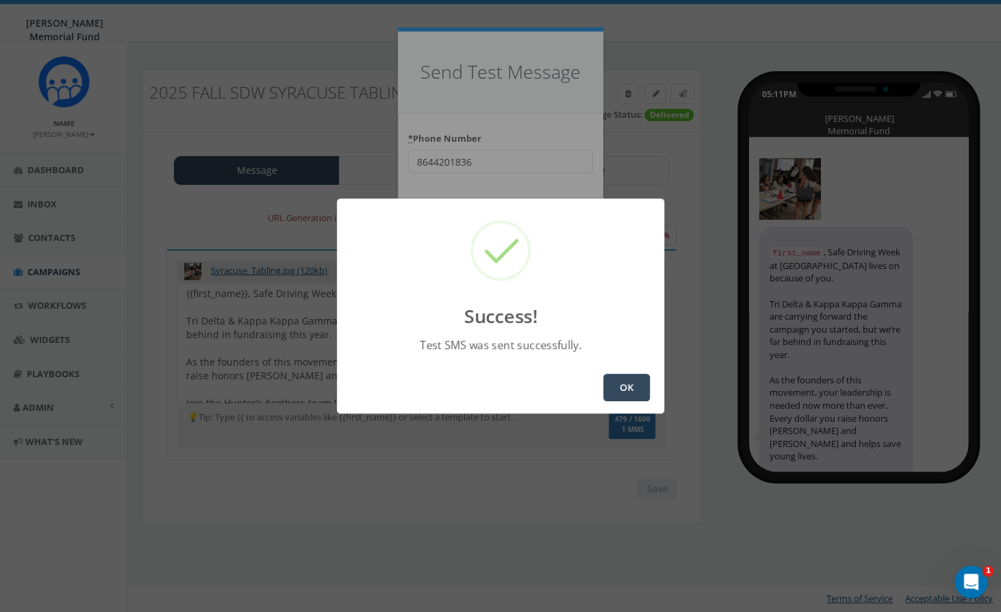
click at [629, 385] on button "OK" at bounding box center [626, 387] width 47 height 27
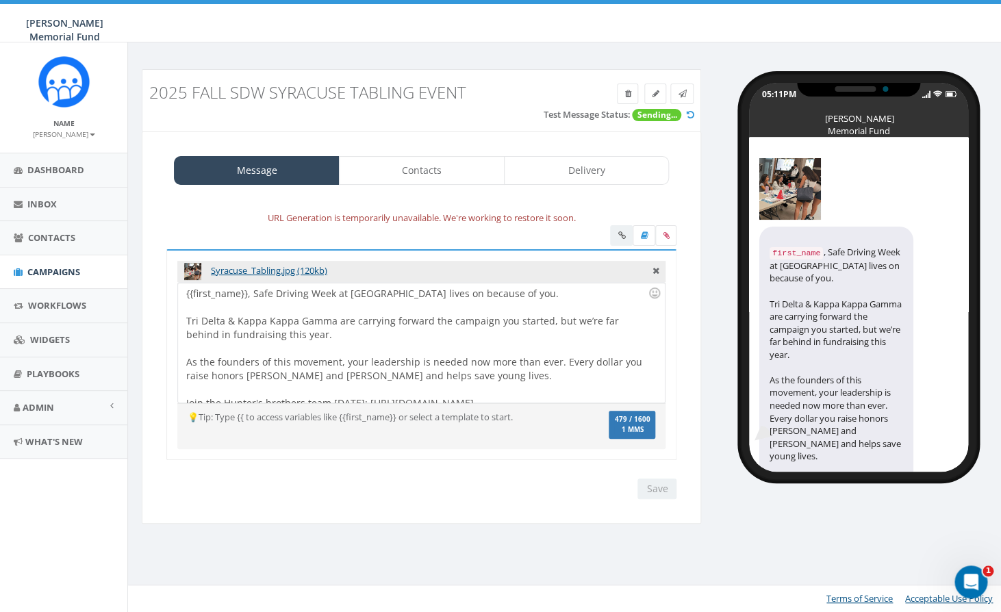
scroll to position [39, 0]
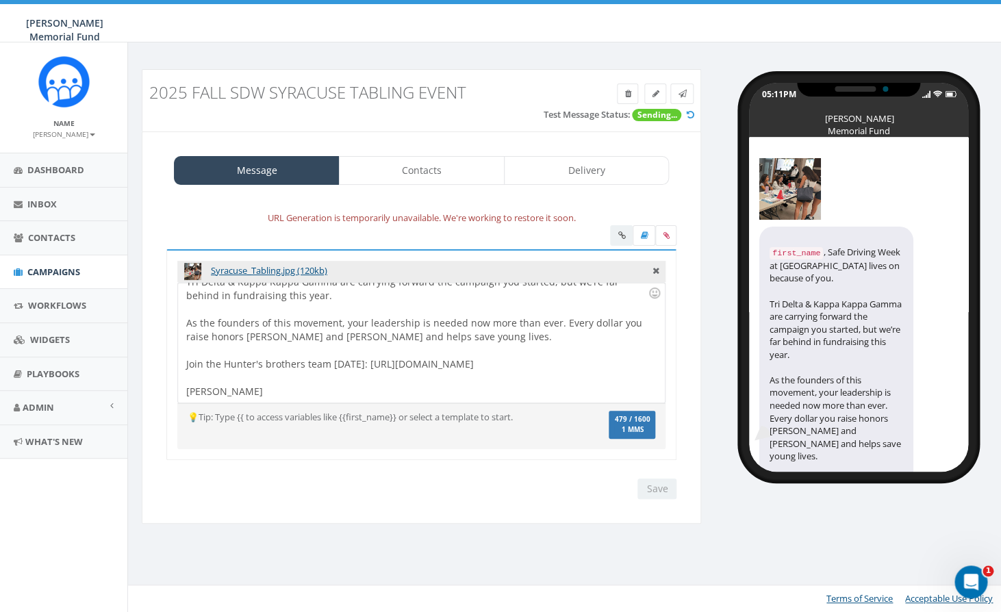
click at [645, 494] on div "Save Next" at bounding box center [654, 489] width 46 height 21
click at [681, 97] on icon at bounding box center [682, 94] width 8 height 8
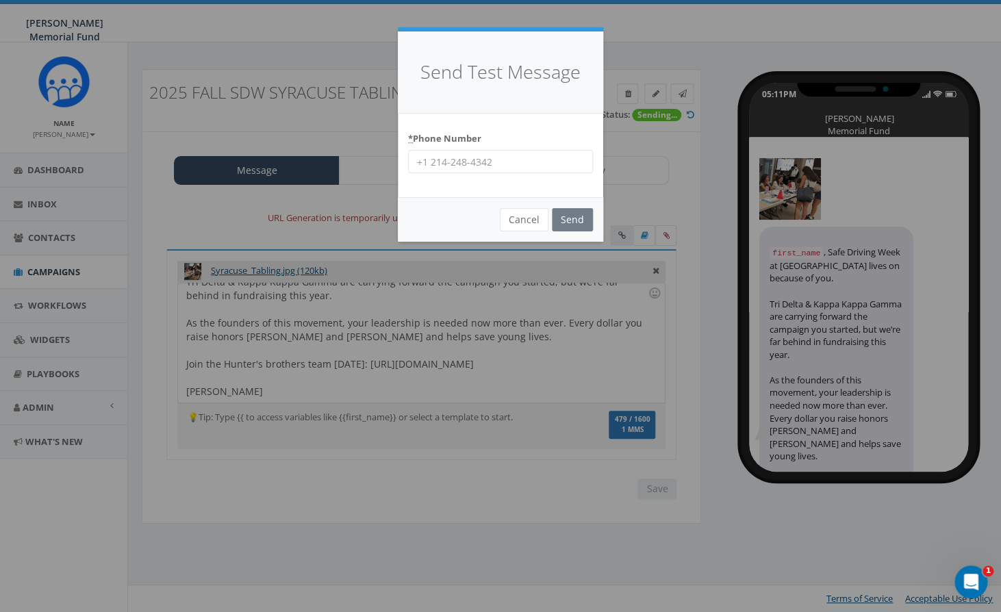
click at [468, 166] on input "* Phone Number" at bounding box center [500, 161] width 185 height 23
type input "2058767291"
click at [567, 224] on input "Send" at bounding box center [572, 219] width 41 height 23
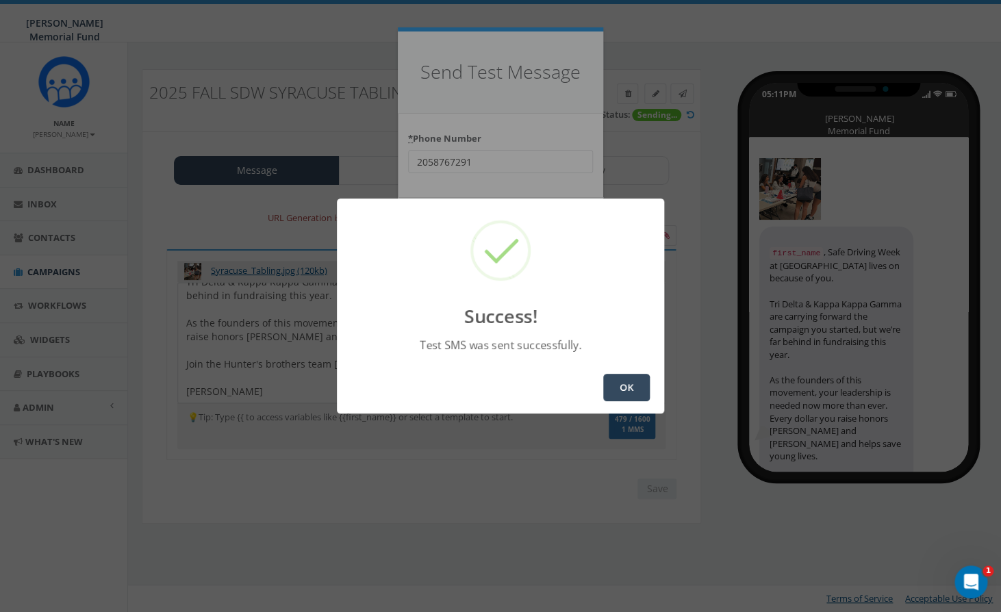
click at [620, 387] on button "OK" at bounding box center [626, 387] width 47 height 27
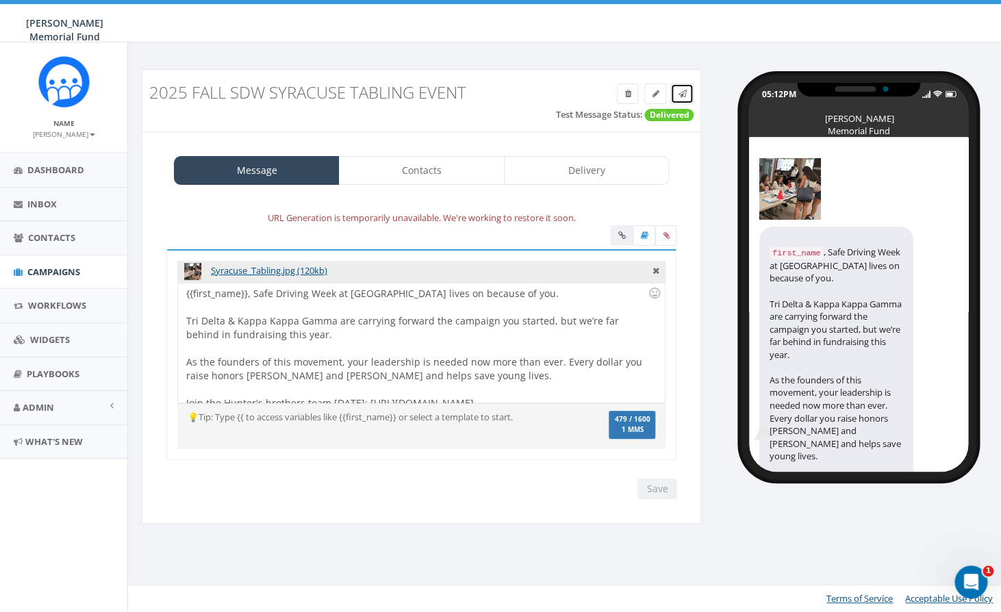
click at [683, 92] on icon at bounding box center [682, 94] width 8 height 8
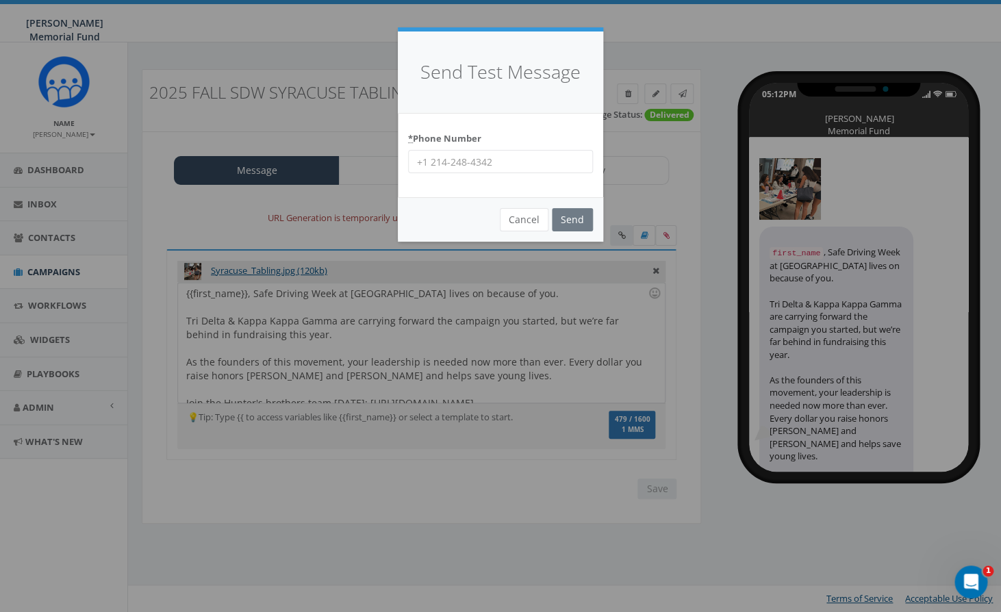
click at [488, 164] on input "* Phone Number" at bounding box center [500, 161] width 185 height 23
click at [572, 222] on input "Send" at bounding box center [572, 219] width 41 height 23
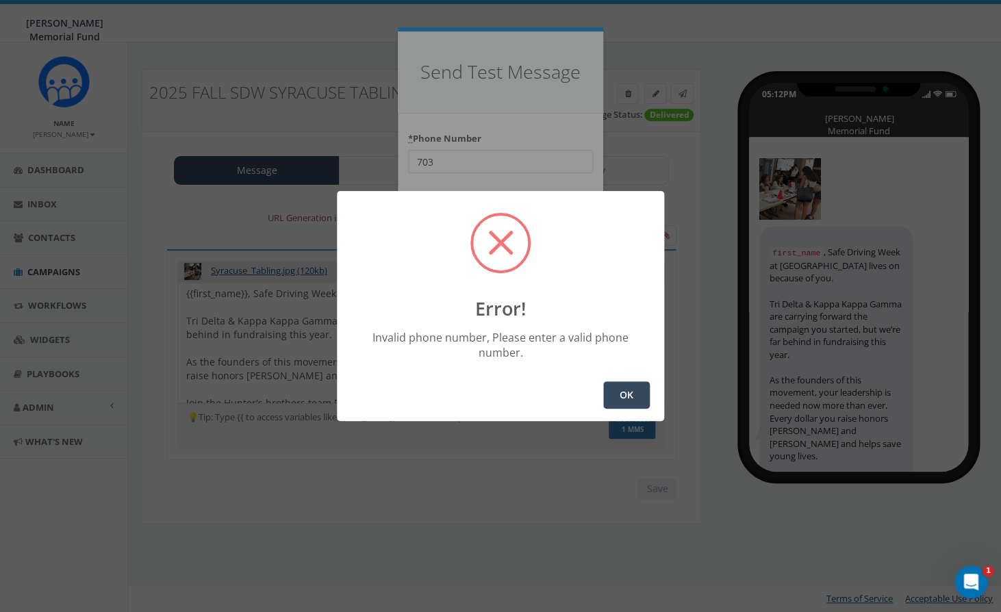
click at [624, 392] on button "OK" at bounding box center [626, 394] width 47 height 27
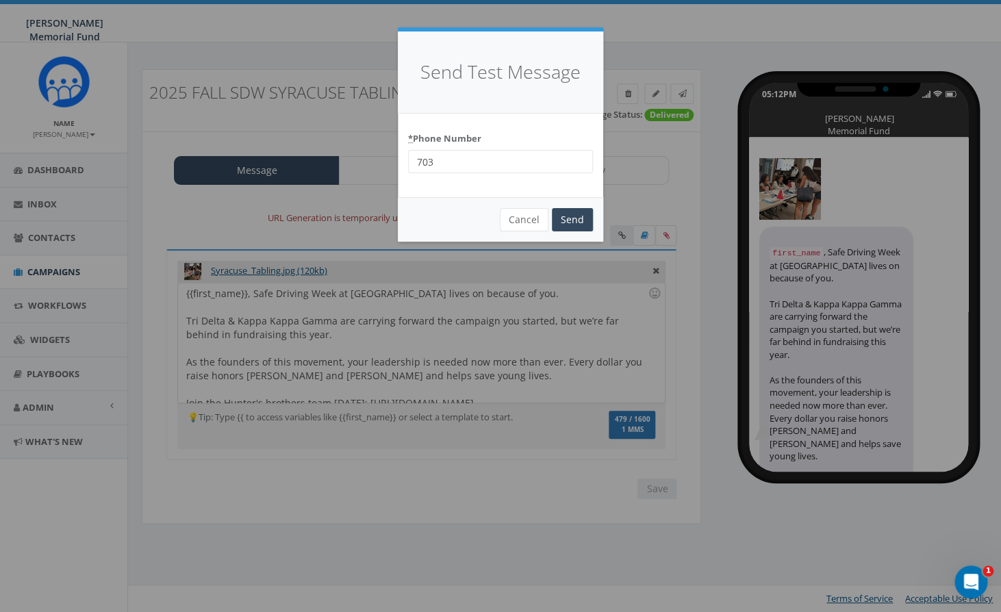
click at [450, 169] on input "703" at bounding box center [500, 161] width 185 height 23
click at [444, 163] on input "703" at bounding box center [500, 161] width 185 height 23
type input "7035872777"
click at [573, 214] on input "Send" at bounding box center [572, 219] width 41 height 23
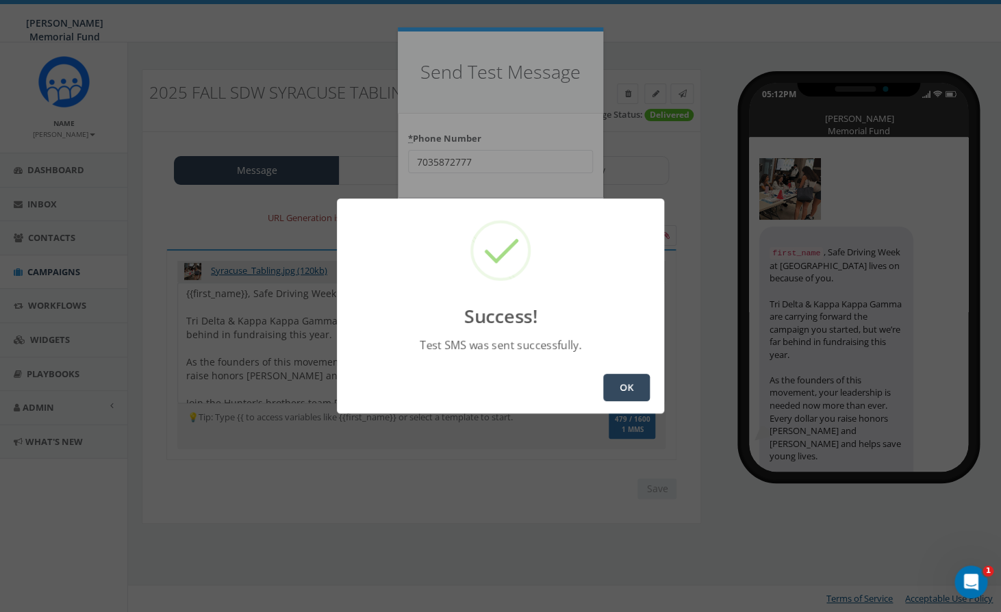
click at [620, 392] on button "OK" at bounding box center [626, 387] width 47 height 27
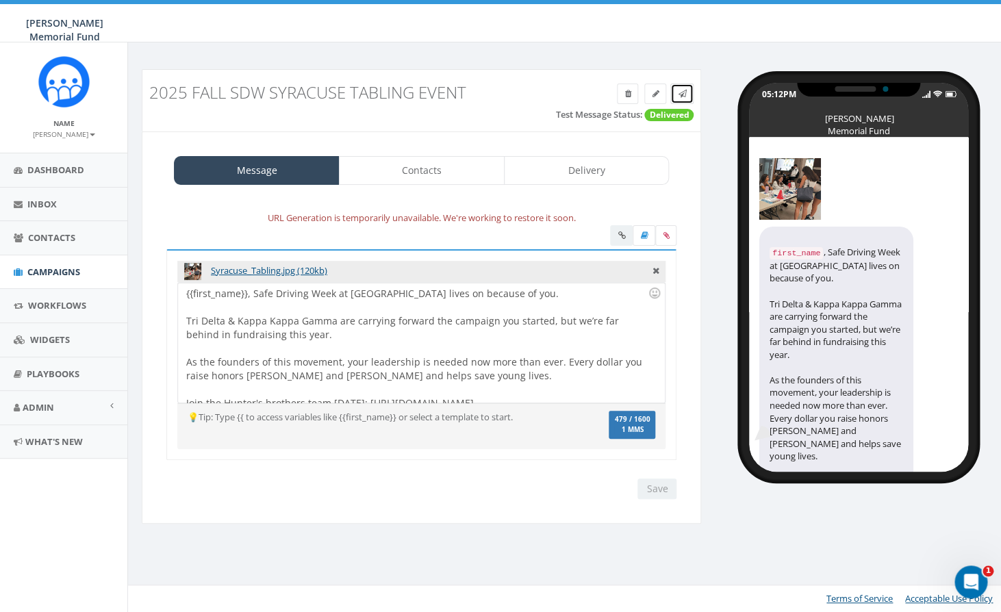
click at [684, 92] on icon at bounding box center [682, 94] width 8 height 8
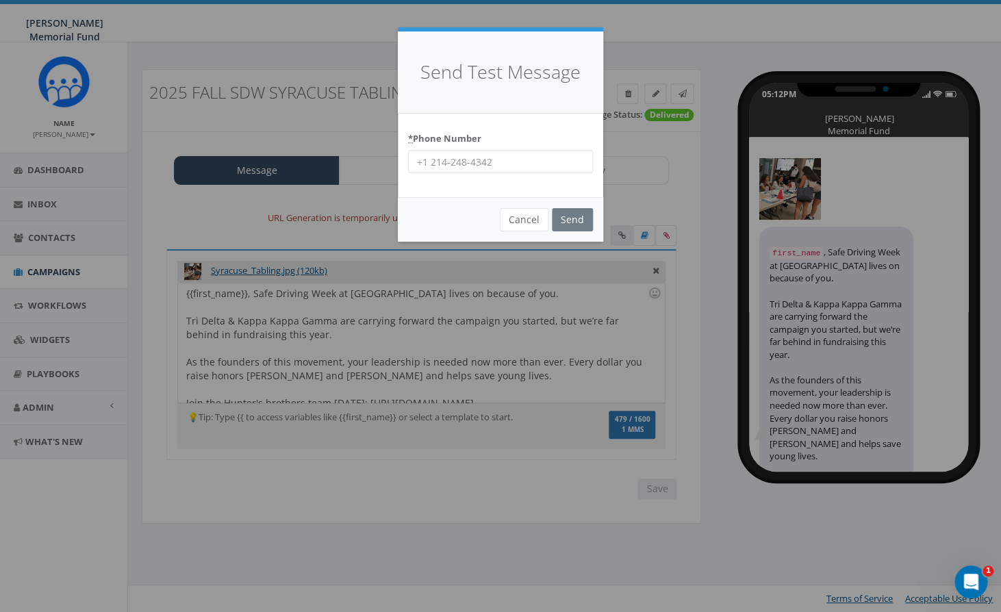
click at [498, 165] on input "* Phone Number" at bounding box center [500, 161] width 185 height 23
type input "8644201836"
click at [572, 218] on input "Send" at bounding box center [572, 219] width 41 height 23
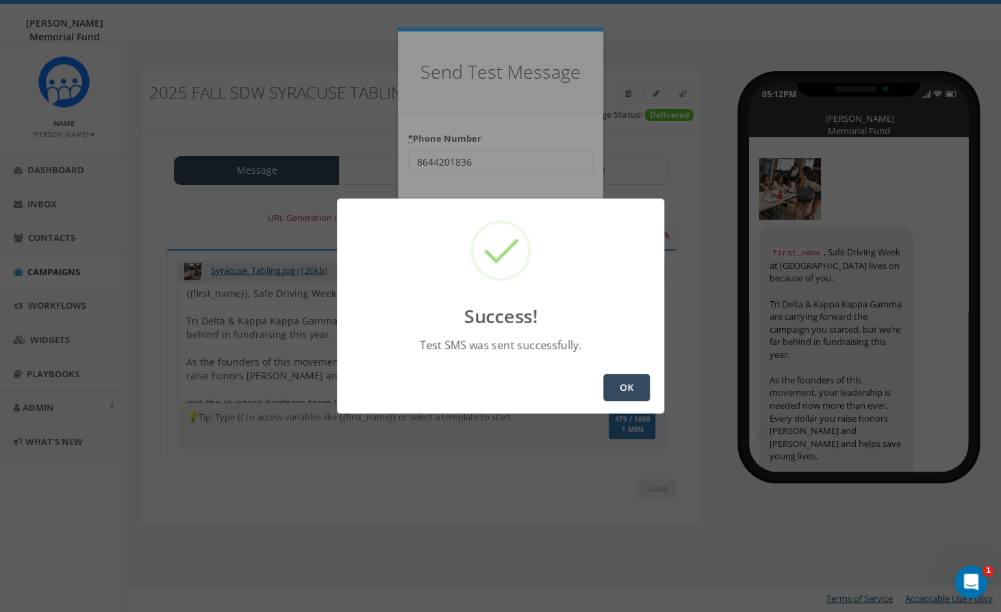
click at [633, 381] on button "OK" at bounding box center [626, 387] width 47 height 27
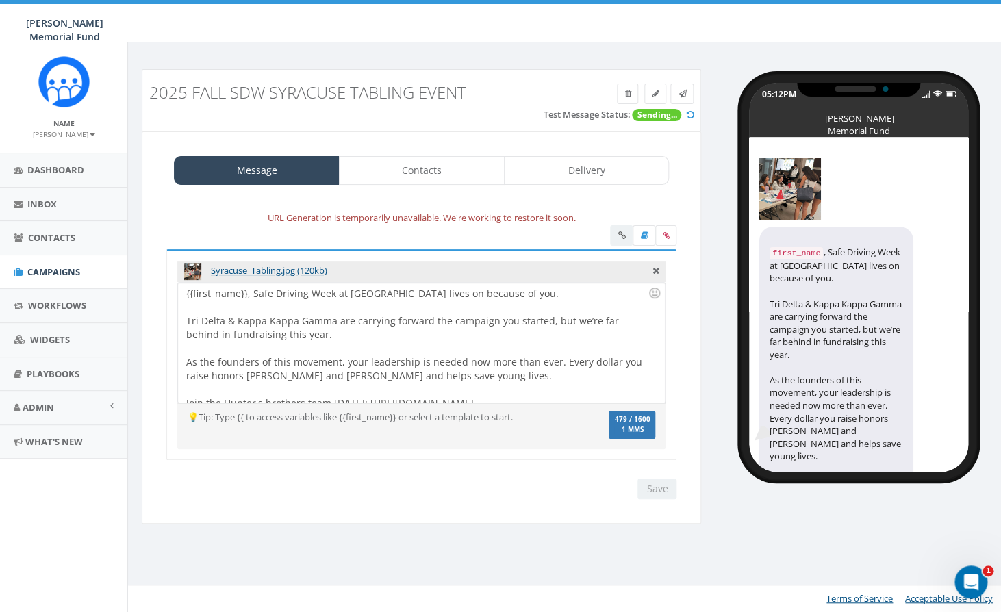
click at [486, 493] on div "Save Next" at bounding box center [421, 489] width 531 height 21
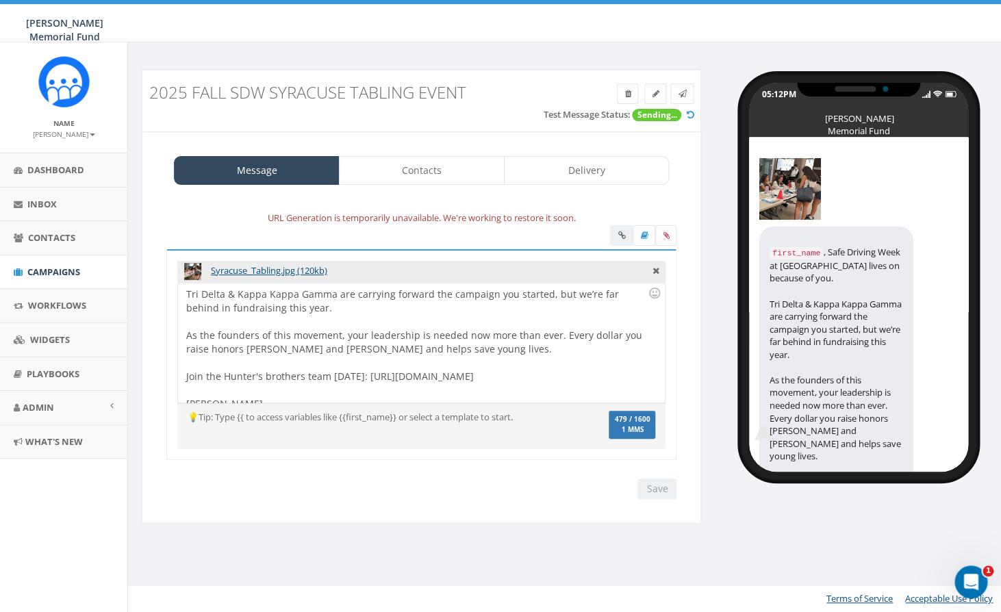
scroll to position [39, 0]
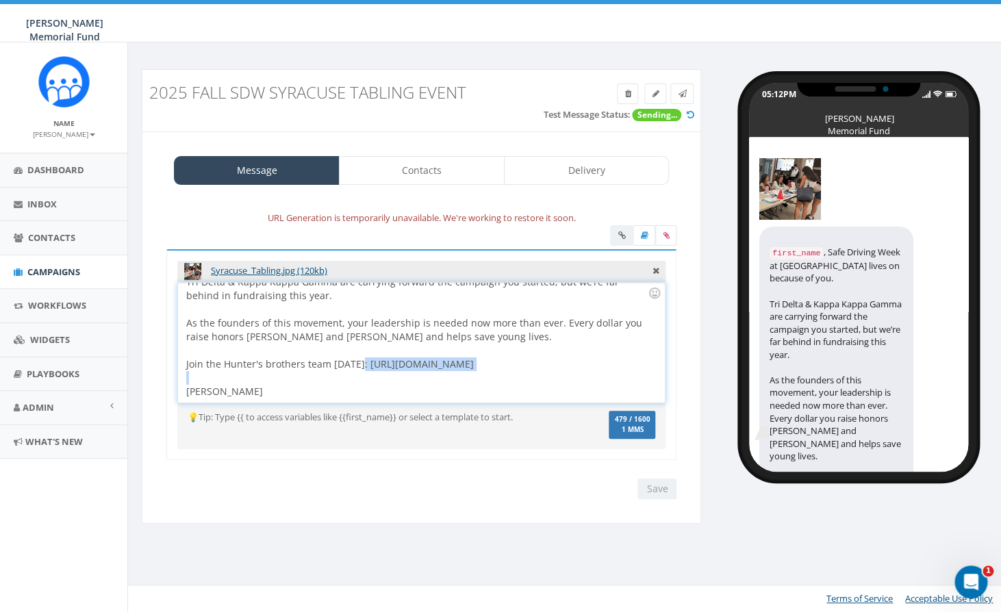
drag, startPoint x: 358, startPoint y: 363, endPoint x: 574, endPoint y: 376, distance: 216.1
click at [574, 376] on div "{{first_name}}, Safe Driving Week at [GEOGRAPHIC_DATA] lives on because of you.…" at bounding box center [421, 343] width 486 height 120
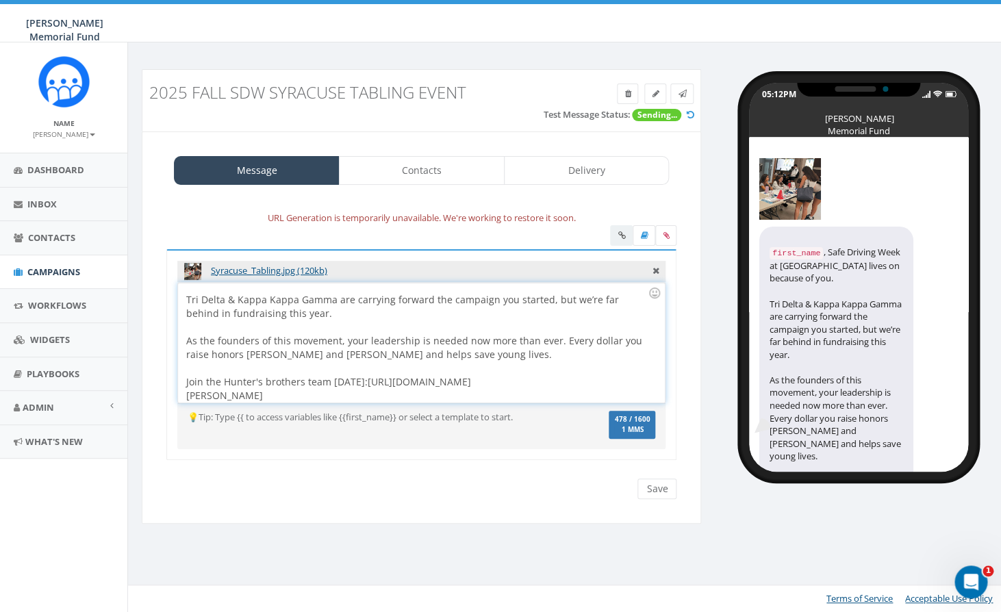
scroll to position [35, 0]
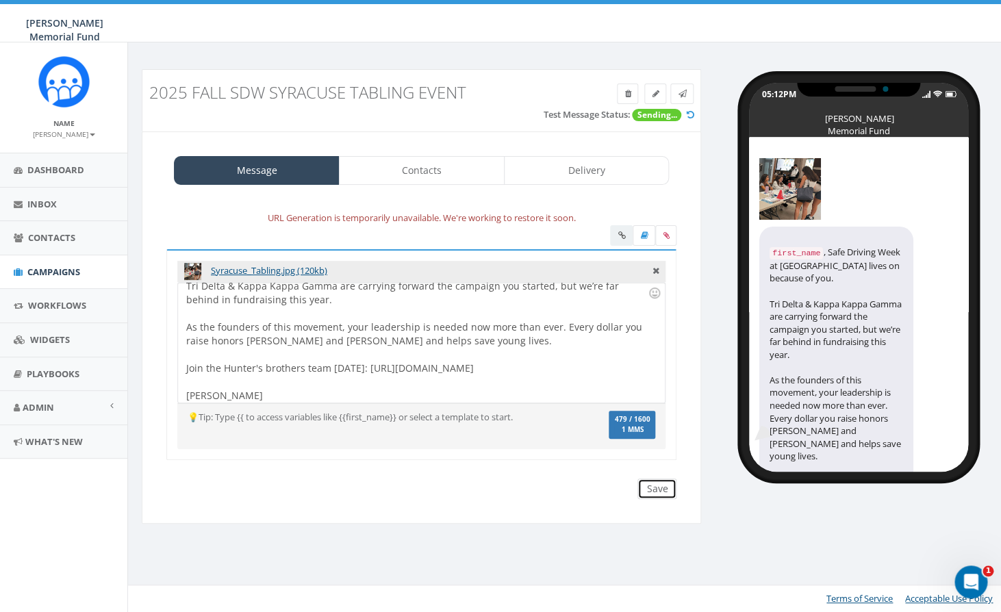
click at [659, 485] on input "Save" at bounding box center [656, 489] width 39 height 21
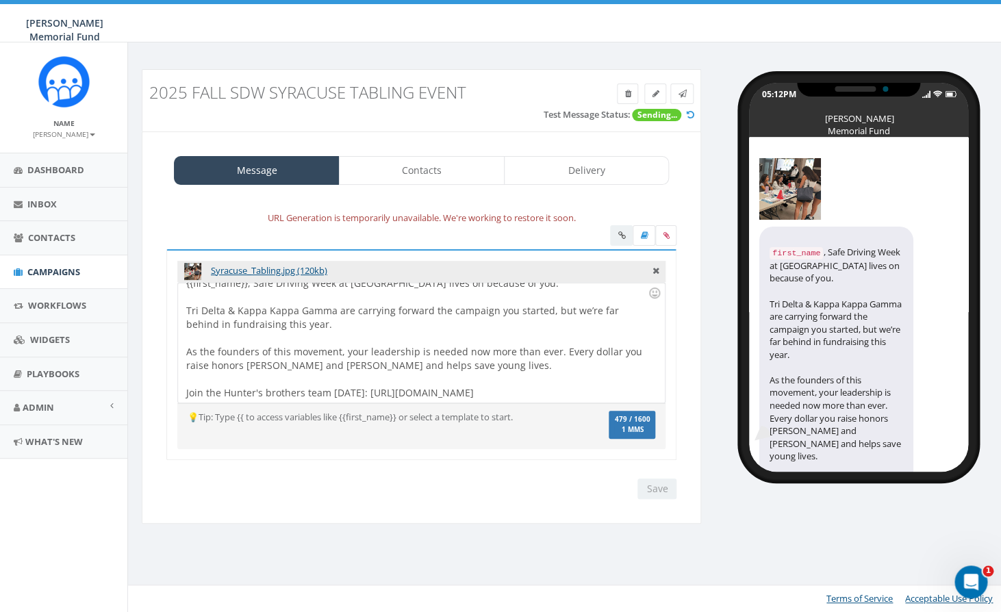
scroll to position [0, 0]
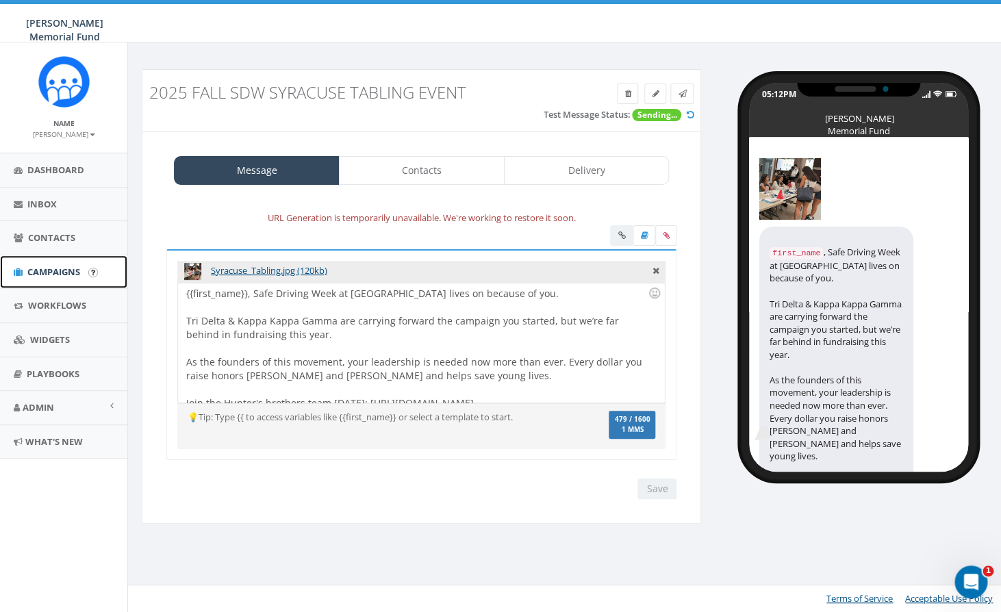
click at [49, 272] on span "Campaigns" at bounding box center [53, 272] width 53 height 12
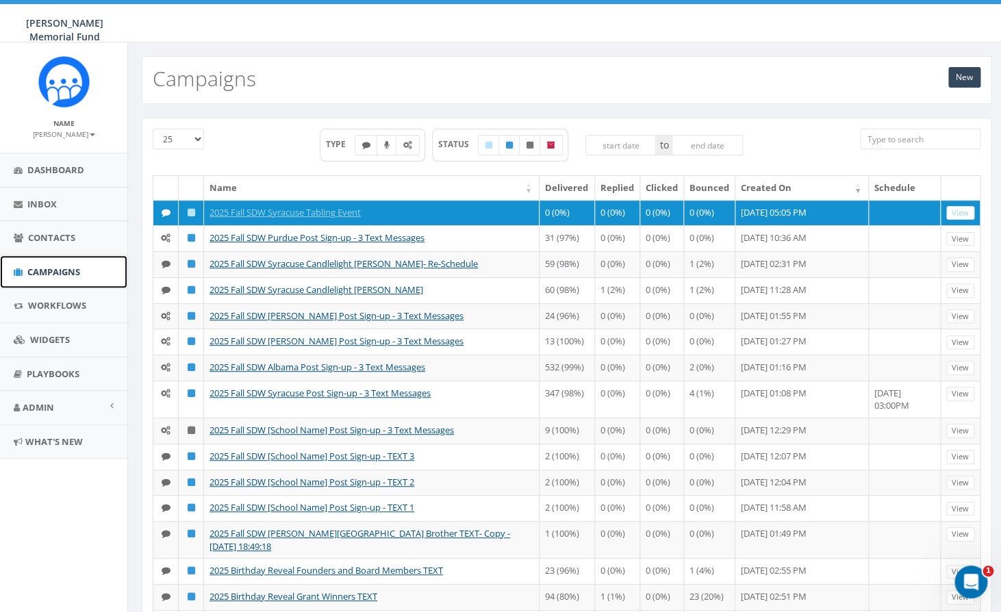
click at [62, 273] on span "Campaigns" at bounding box center [53, 272] width 53 height 12
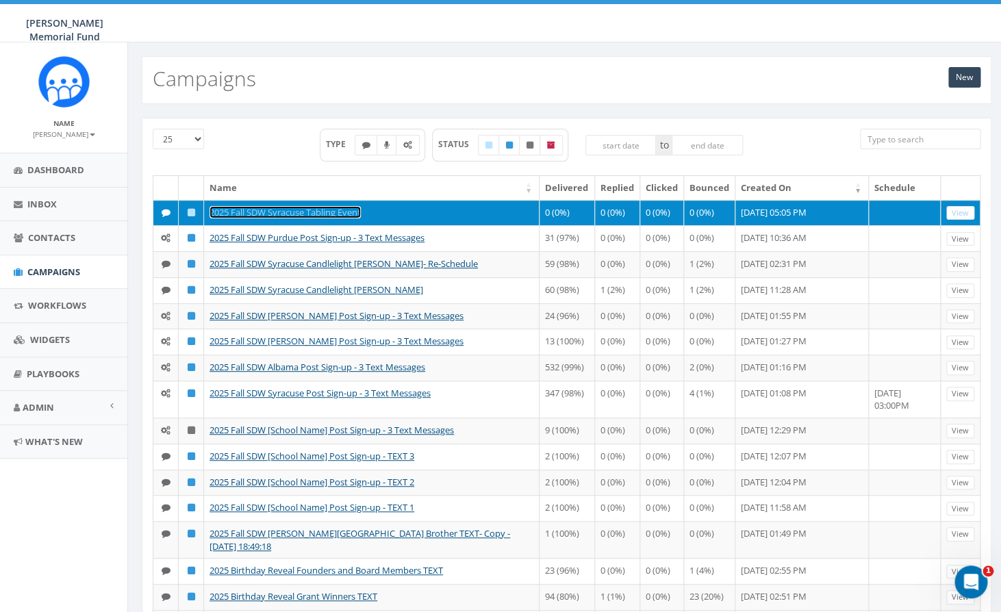
click at [312, 215] on link "2025 Fall SDW Syracuse Tabling Event" at bounding box center [285, 212] width 151 height 12
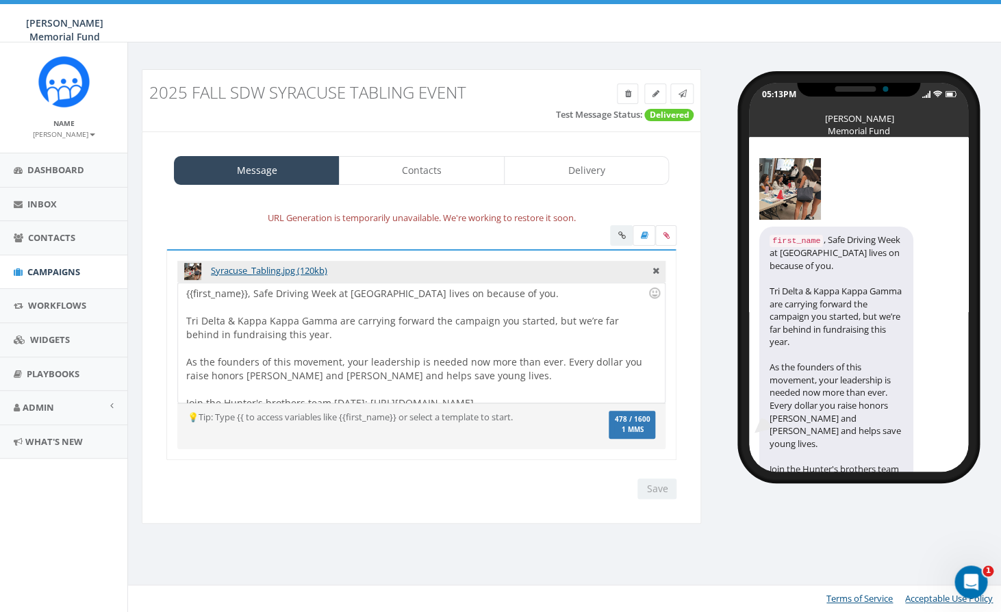
scroll to position [39, 0]
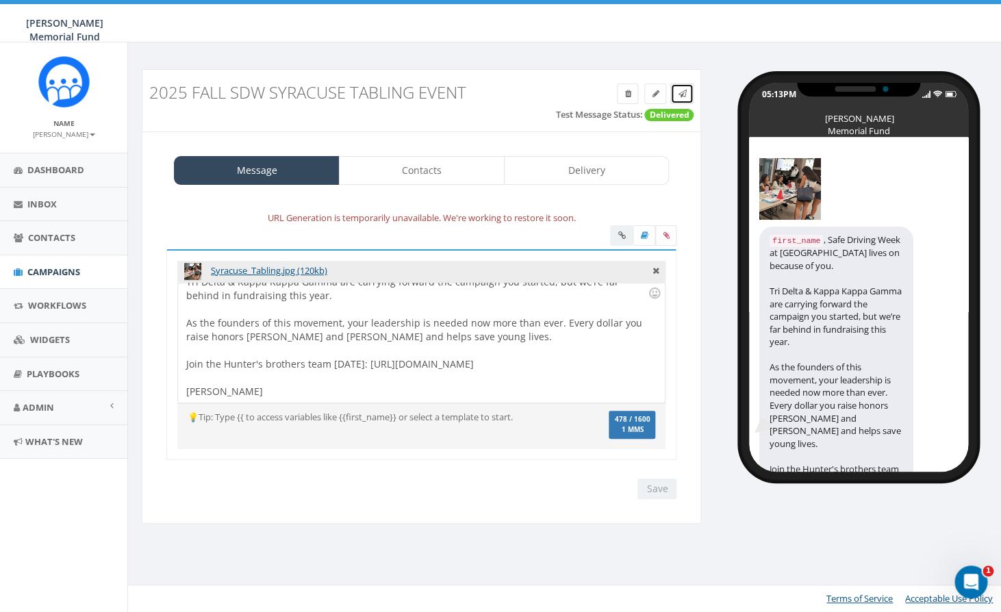
click at [683, 96] on icon at bounding box center [682, 94] width 8 height 8
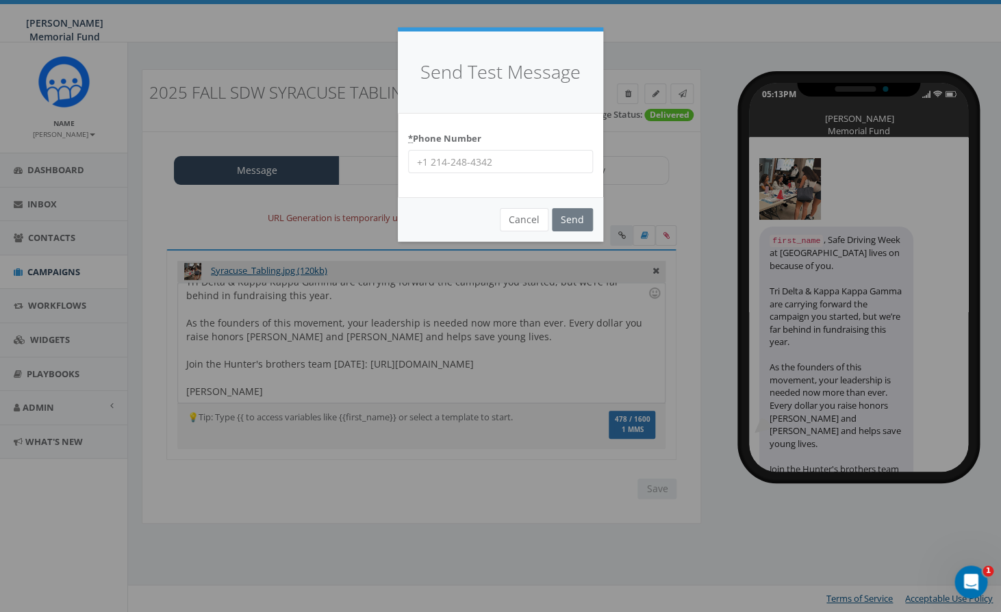
click at [482, 158] on input "* Phone Number" at bounding box center [500, 161] width 185 height 23
type input "8644201836"
click at [572, 221] on input "Send" at bounding box center [572, 219] width 41 height 23
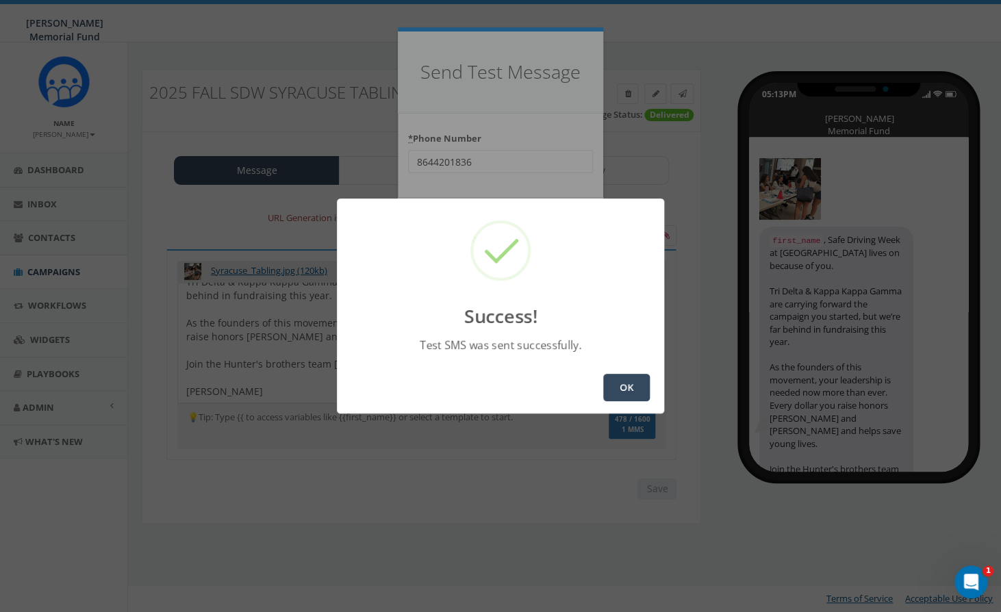
click at [629, 389] on button "OK" at bounding box center [626, 387] width 47 height 27
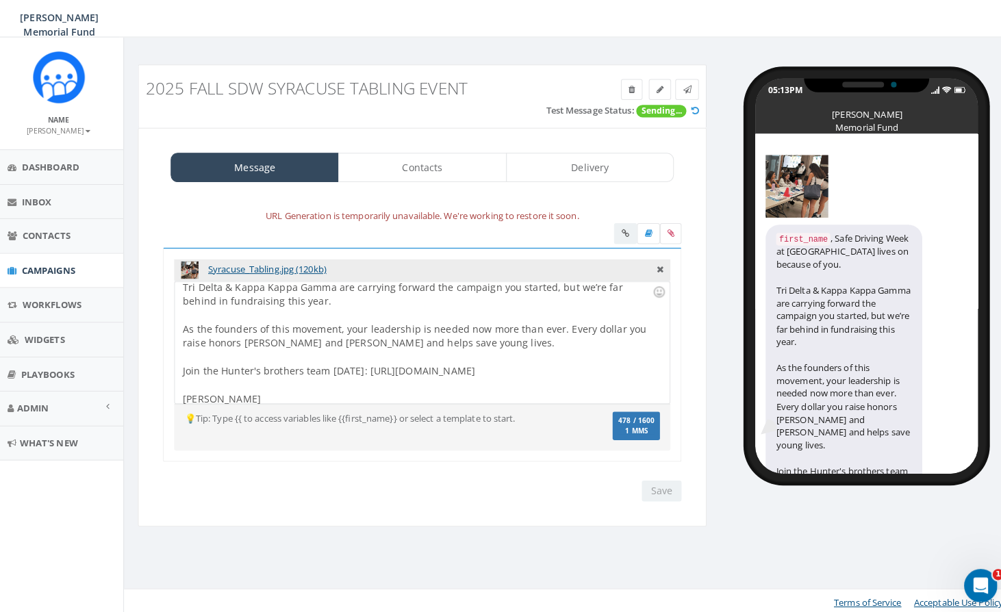
scroll to position [39, 0]
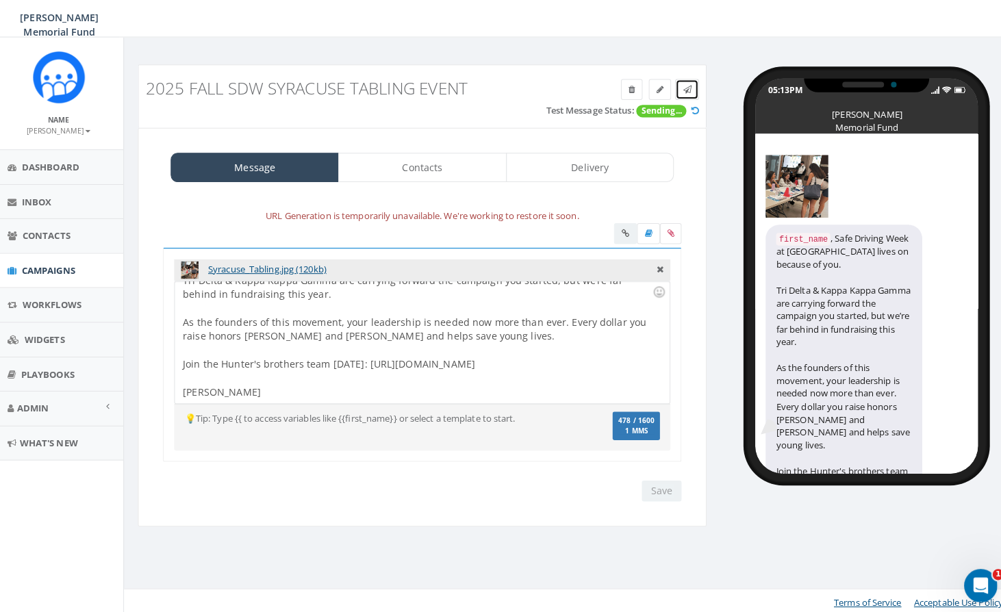
click at [683, 91] on icon at bounding box center [682, 94] width 8 height 8
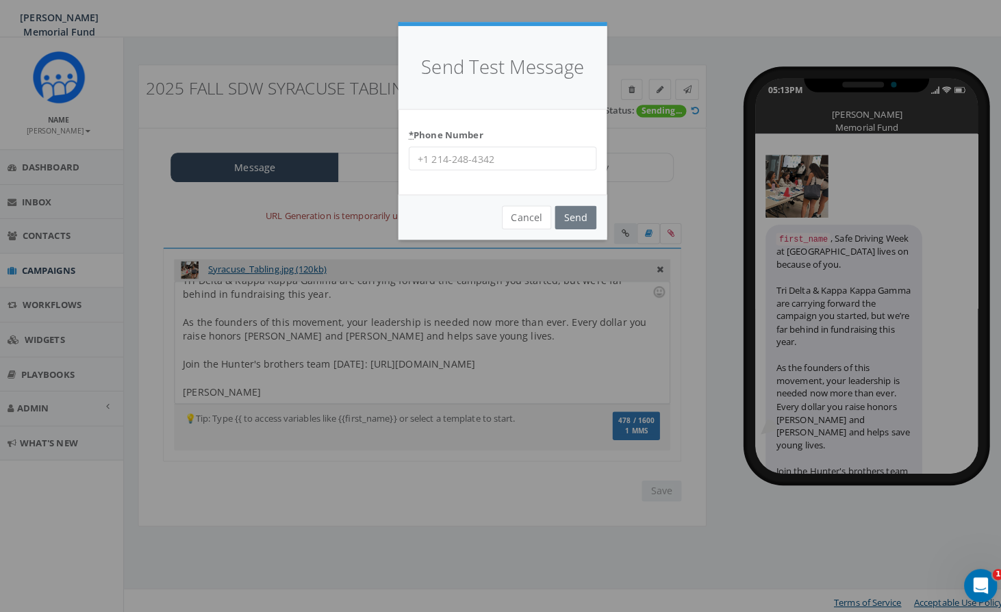
click at [490, 164] on input "* Phone Number" at bounding box center [500, 161] width 185 height 23
type input "7035872777"
click at [575, 220] on input "Send" at bounding box center [572, 219] width 41 height 23
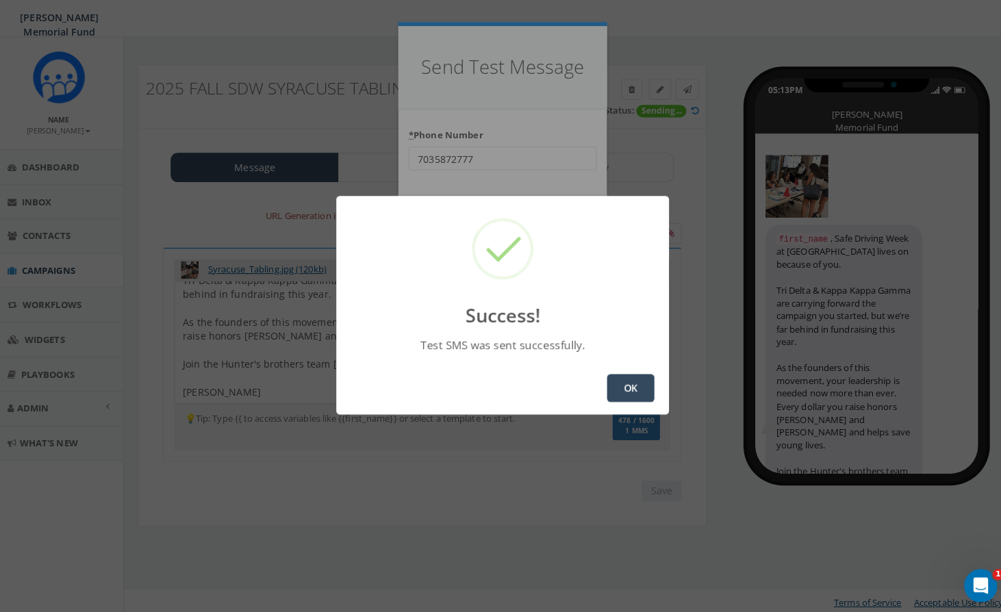
click at [627, 386] on button "OK" at bounding box center [626, 387] width 47 height 27
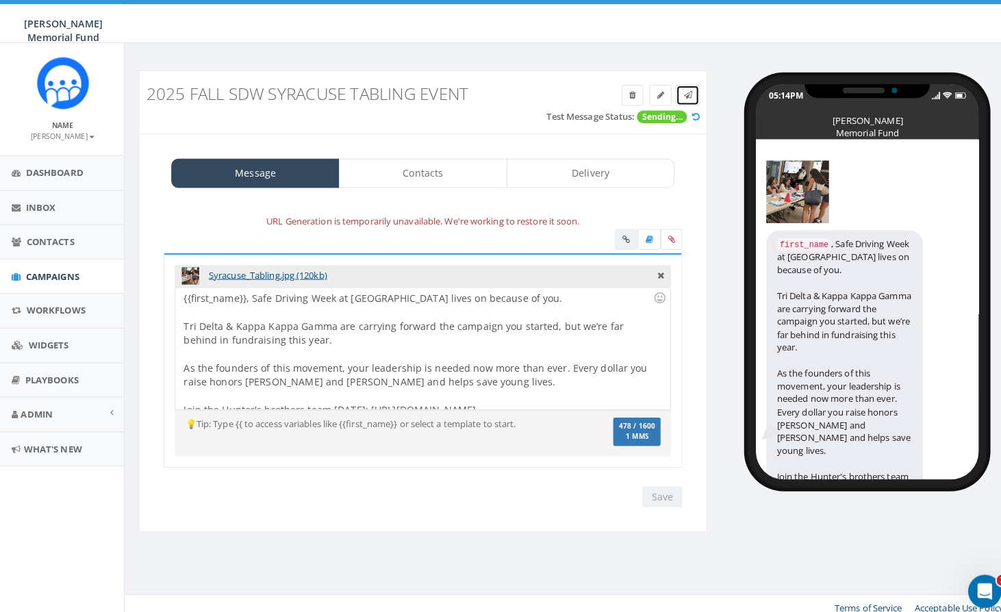
click at [679, 91] on icon at bounding box center [678, 94] width 8 height 8
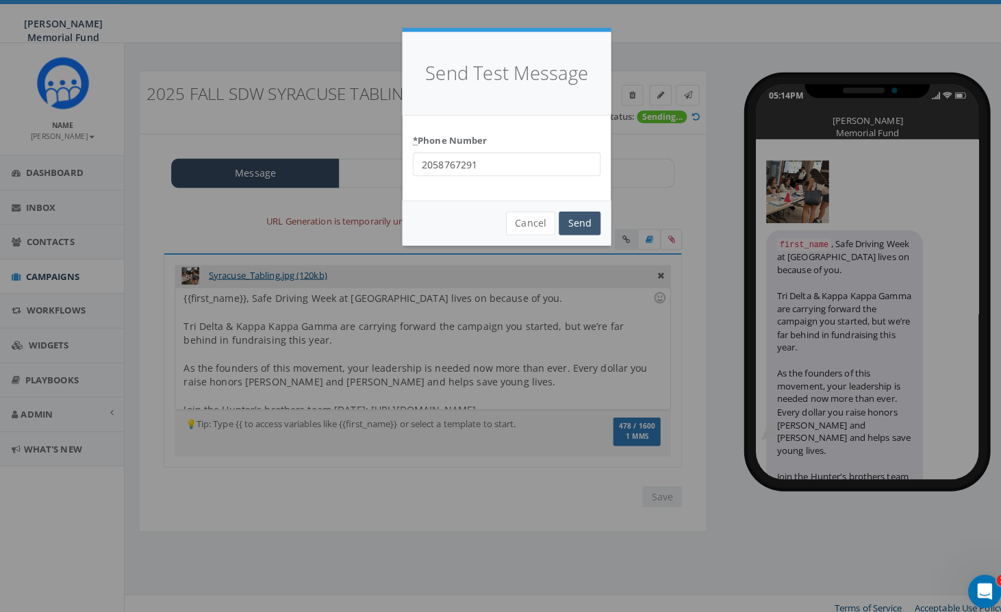
type input "2058767291"
click at [580, 218] on input "Send" at bounding box center [572, 219] width 41 height 23
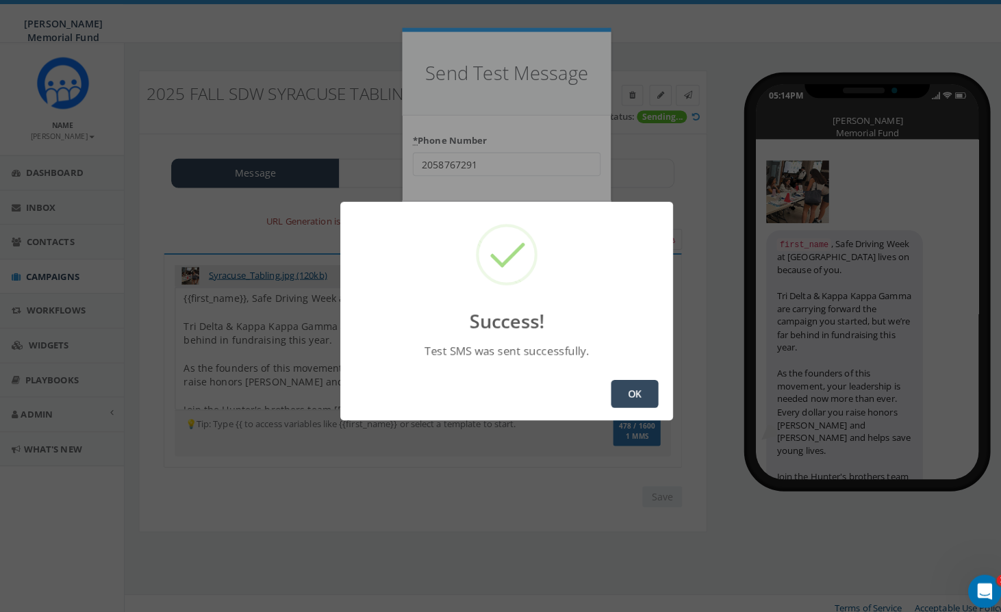
click at [631, 392] on button "OK" at bounding box center [626, 387] width 47 height 27
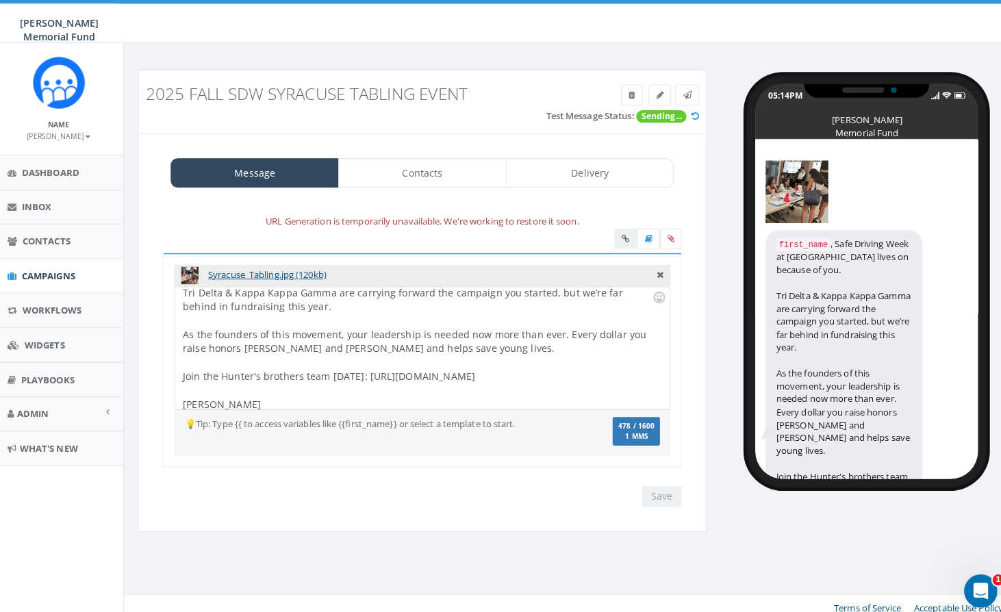
scroll to position [39, 0]
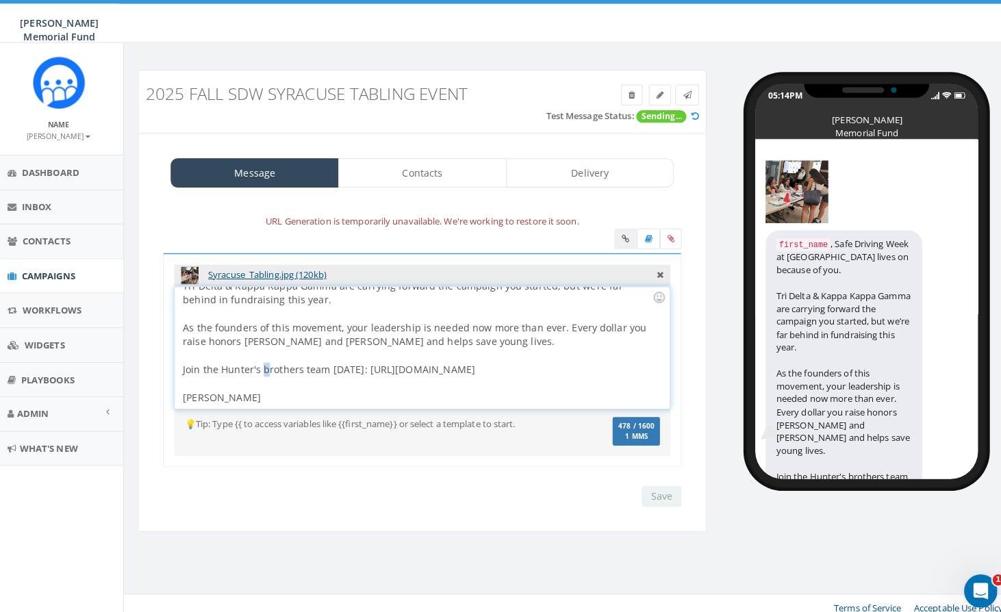
click at [264, 364] on div "{{first_name}}, Safe Driving Week at Syracuse lives on because of you. Tri Delt…" at bounding box center [421, 343] width 486 height 120
click at [659, 490] on input "Save" at bounding box center [656, 489] width 39 height 21
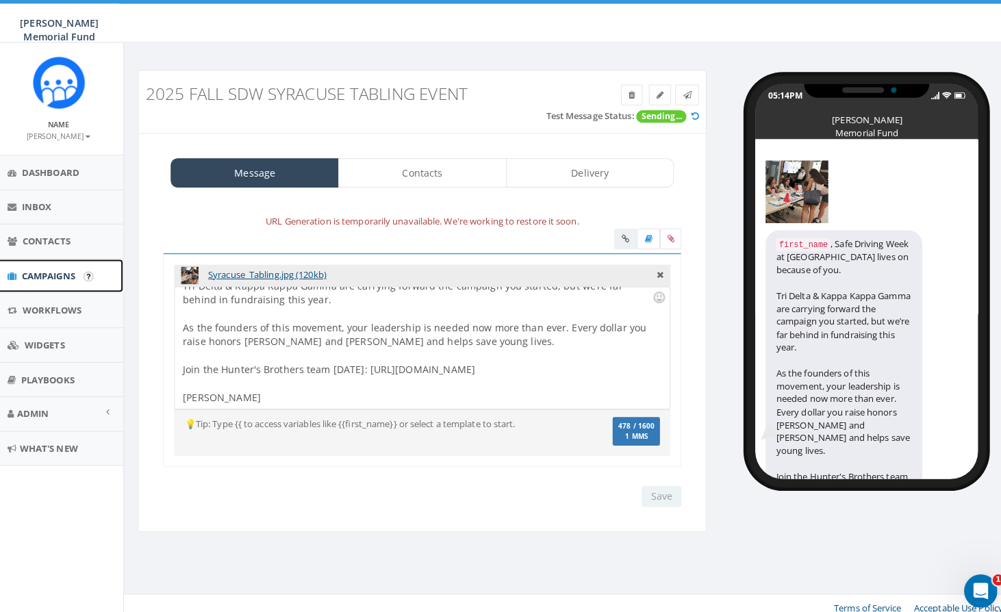
click at [53, 275] on span "Campaigns" at bounding box center [53, 272] width 53 height 12
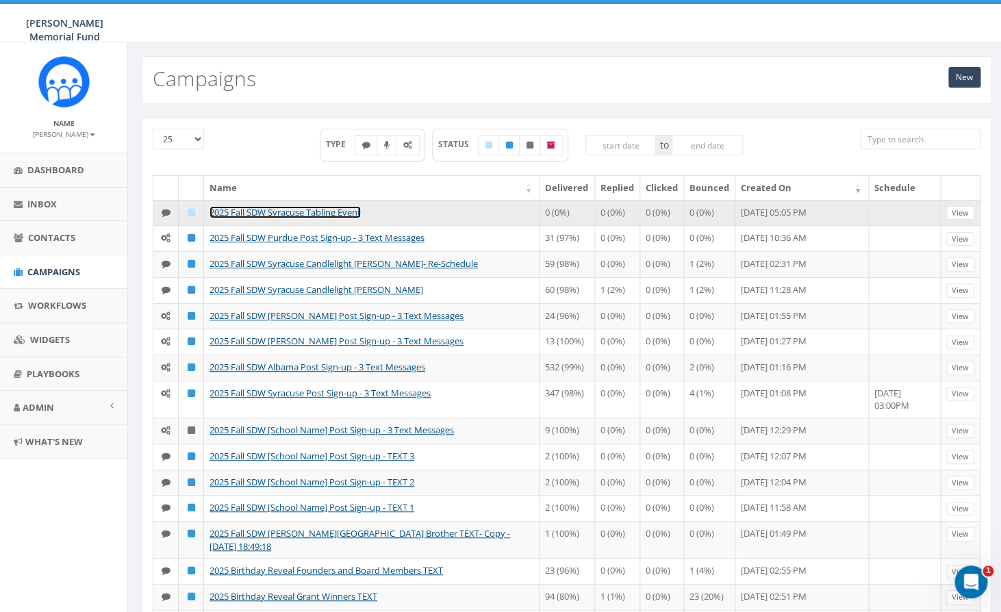
click at [306, 212] on link "2025 Fall SDW Syracuse Tabling Event" at bounding box center [285, 212] width 151 height 12
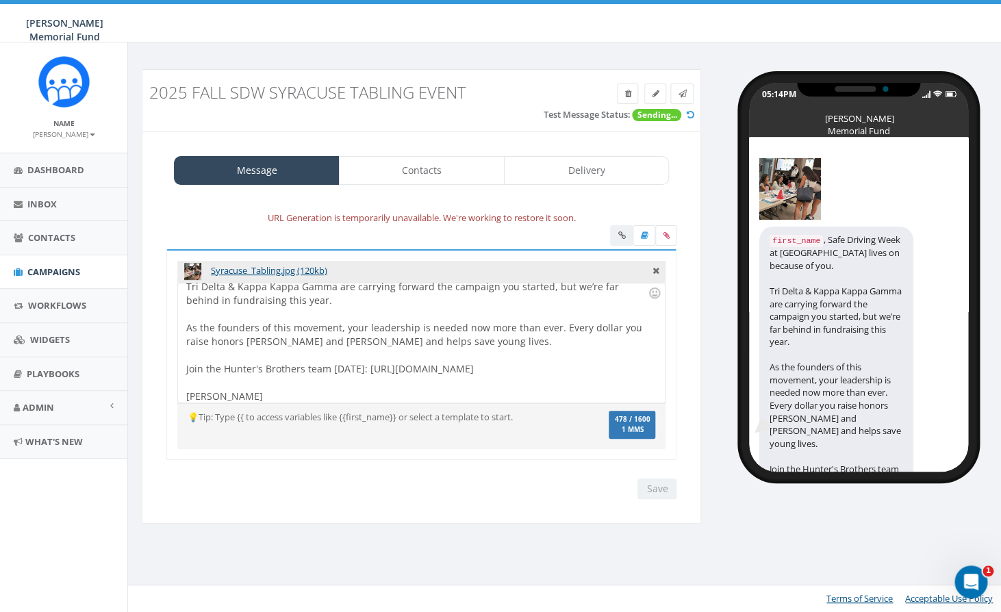
scroll to position [39, 0]
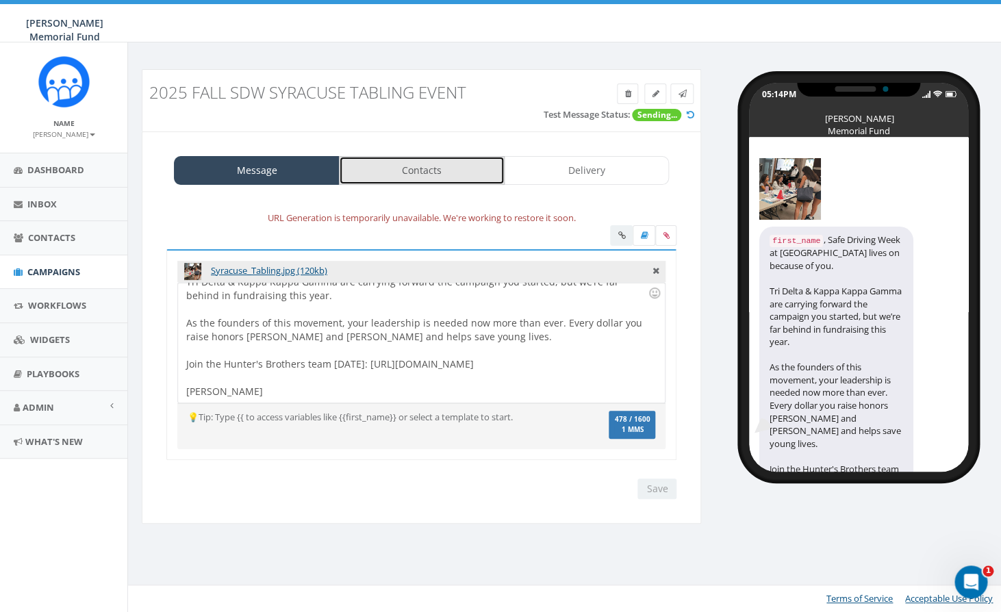
click at [442, 172] on link "Contacts" at bounding box center [422, 170] width 166 height 29
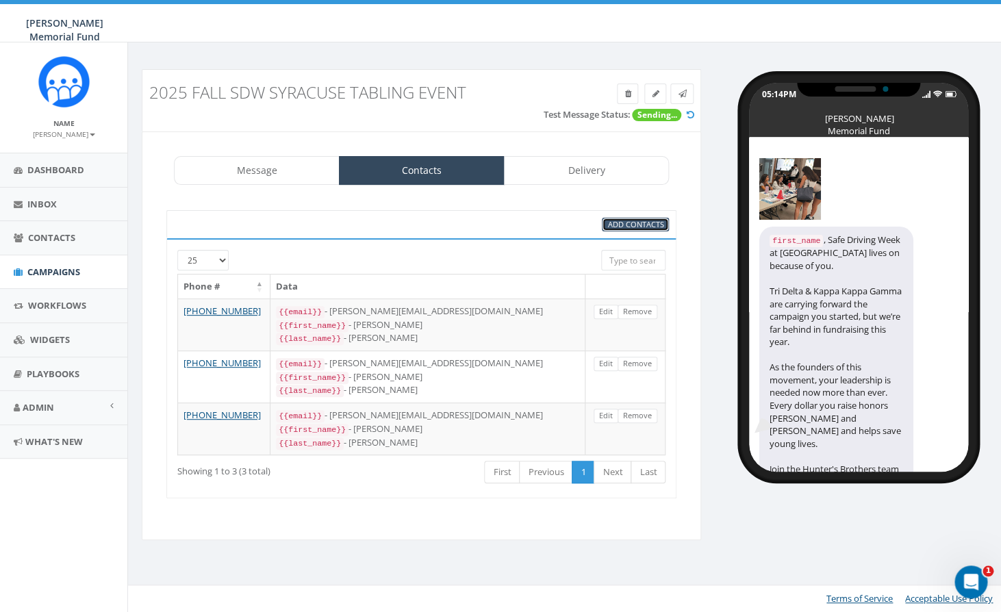
click at [640, 226] on span "Add Contacts" at bounding box center [635, 224] width 56 height 10
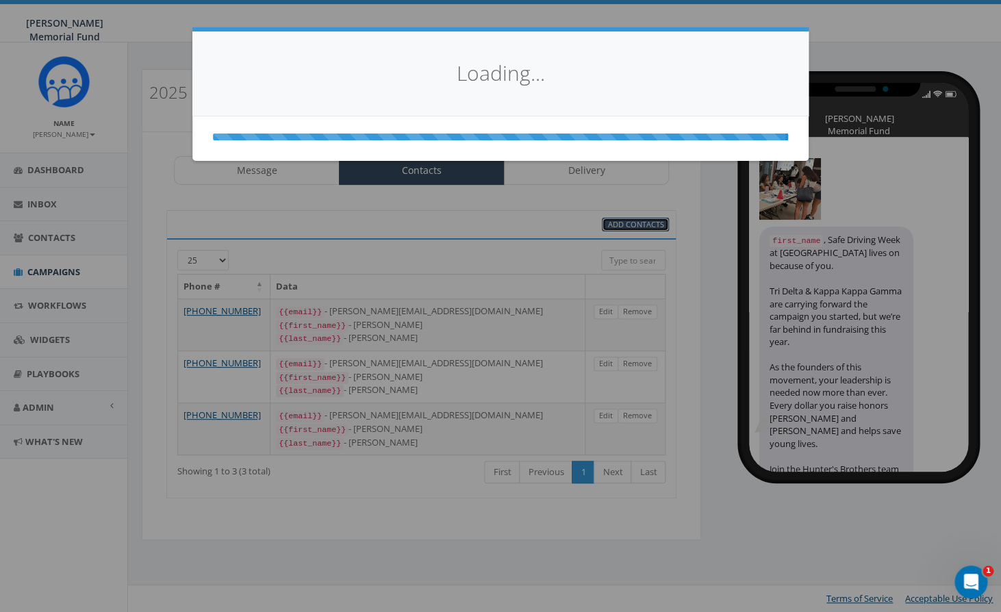
select select
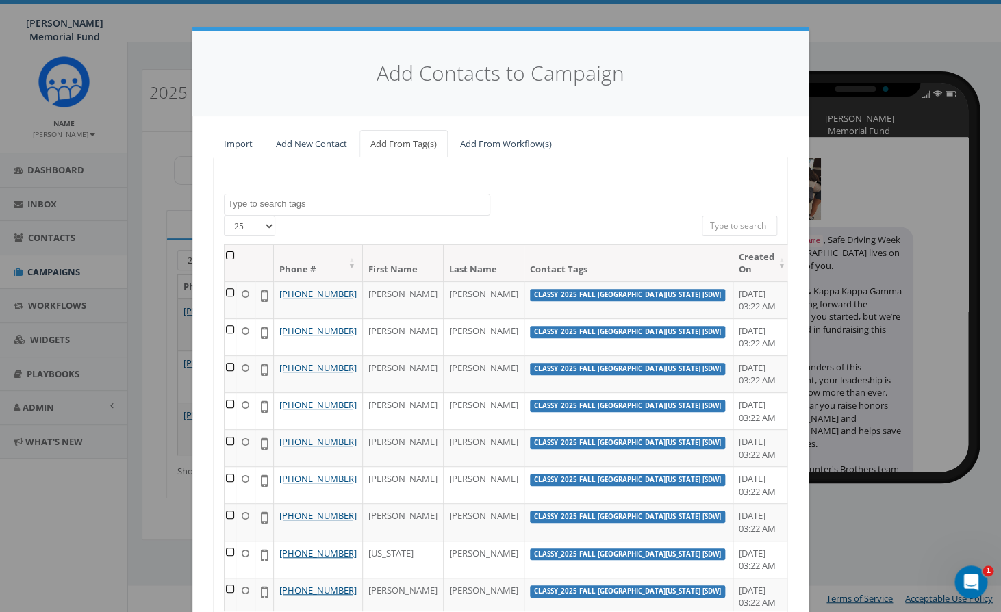
click at [317, 204] on textarea "Search" at bounding box center [359, 204] width 262 height 12
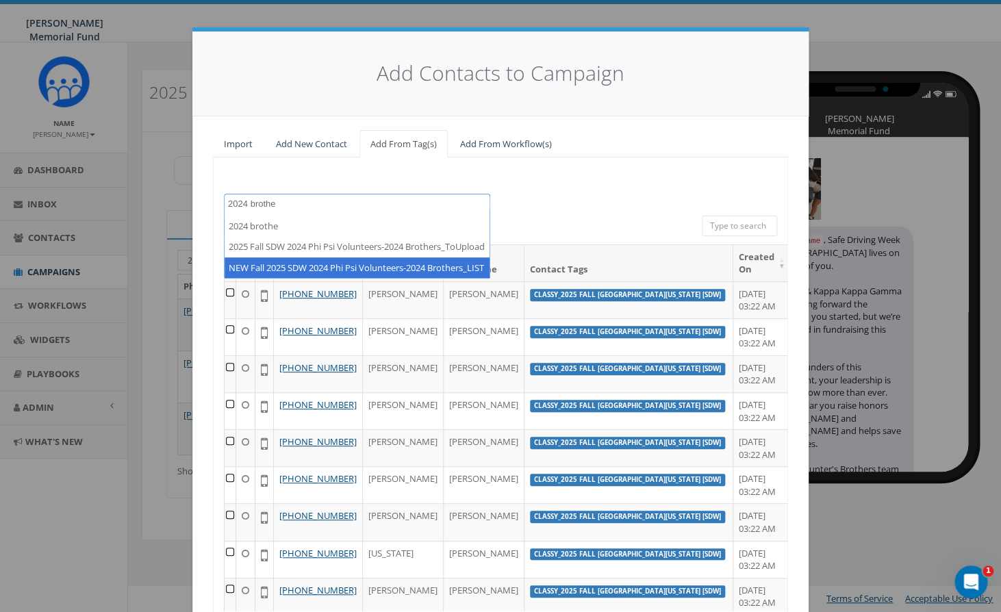
type textarea "2024 brothe"
select select "NEW Fall 2025 SDW 2024 Phi Psi Volunteers-2024 Brothers_LIST"
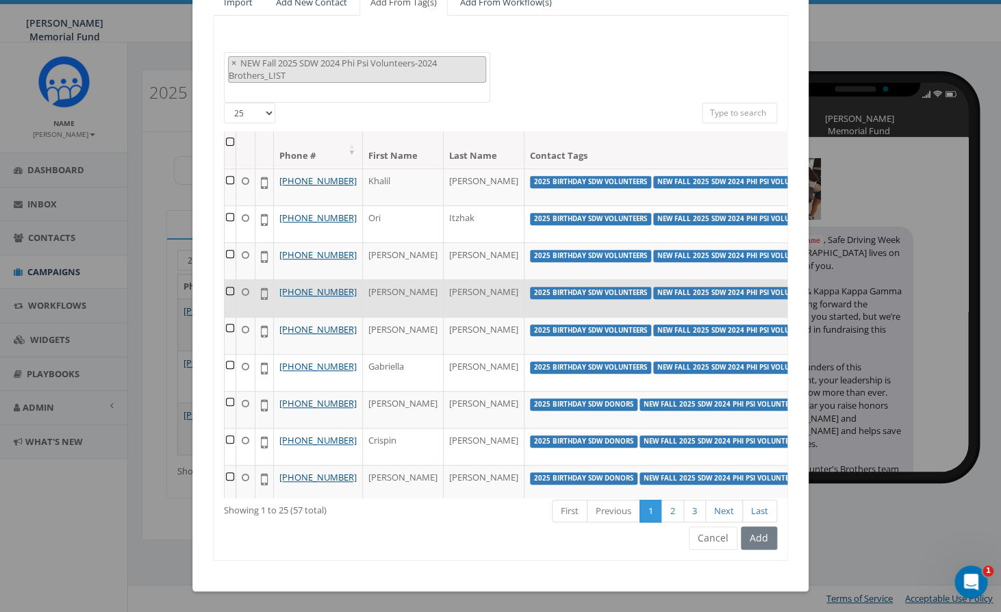
scroll to position [0, 0]
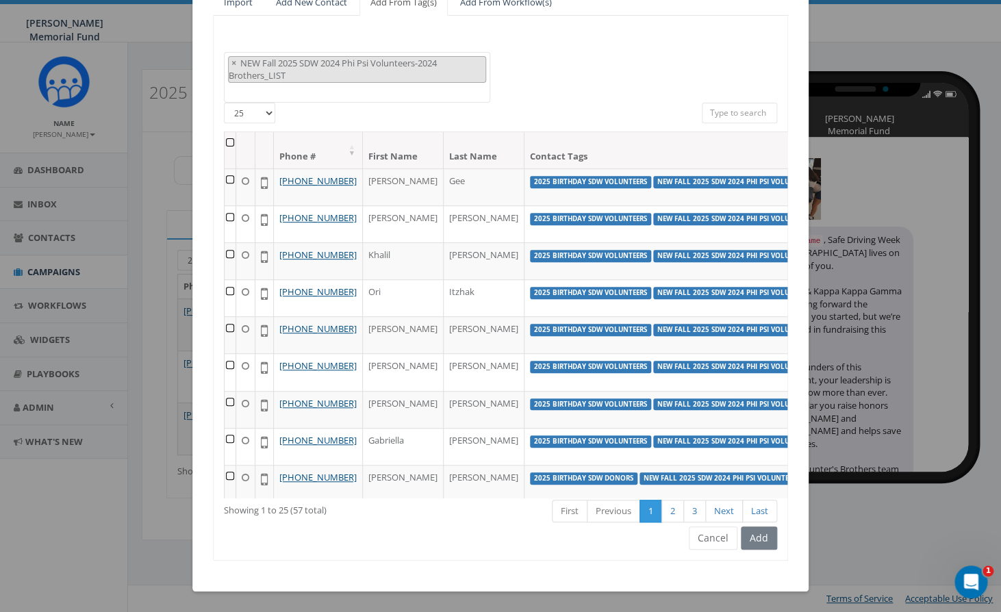
click at [228, 144] on th at bounding box center [231, 150] width 12 height 36
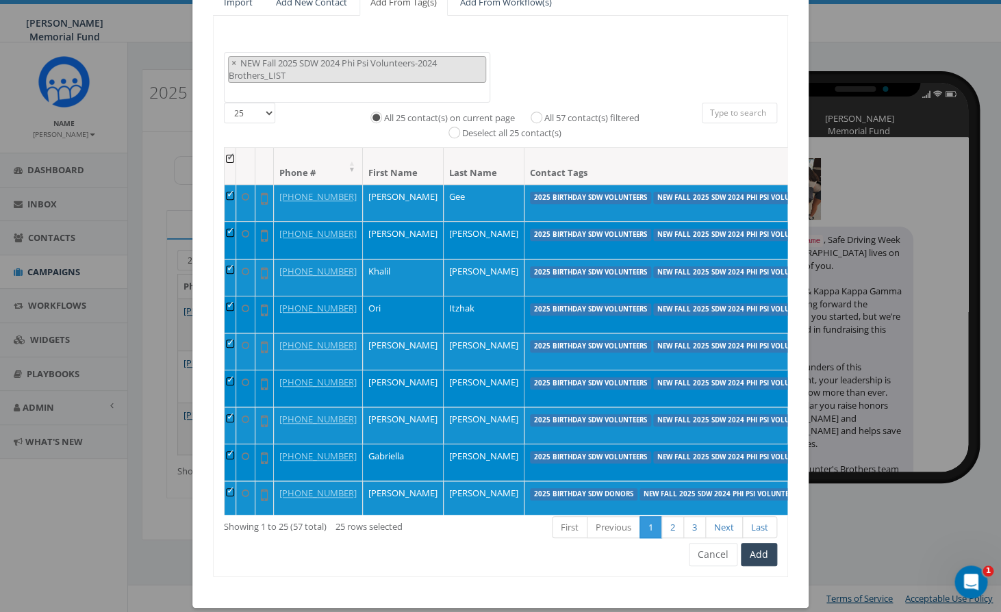
click at [544, 120] on label "All 57 contact(s) filtered" at bounding box center [591, 119] width 95 height 14
click at [535, 120] on input "All 57 contact(s) filtered" at bounding box center [539, 116] width 9 height 9
radio input "true"
click at [760, 557] on button "Add" at bounding box center [759, 554] width 36 height 23
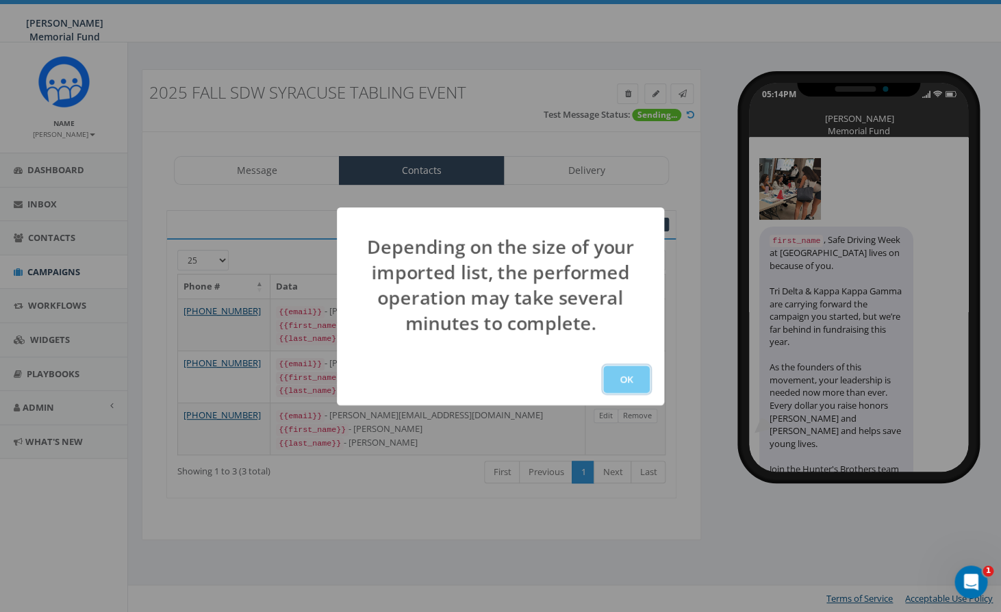
click at [640, 382] on button "OK" at bounding box center [626, 379] width 47 height 27
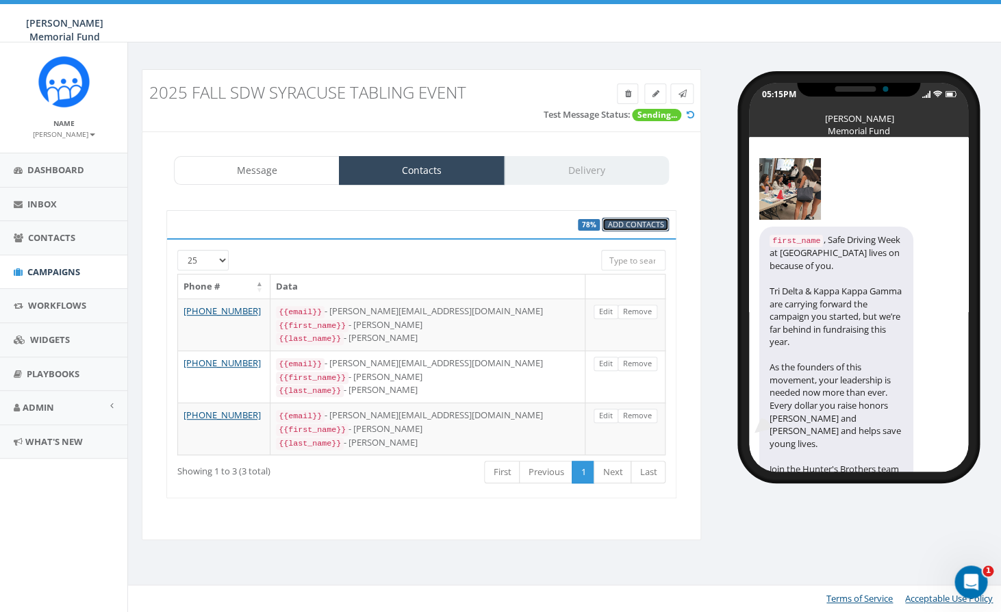
click at [618, 224] on span "Add Contacts" at bounding box center [635, 224] width 56 height 10
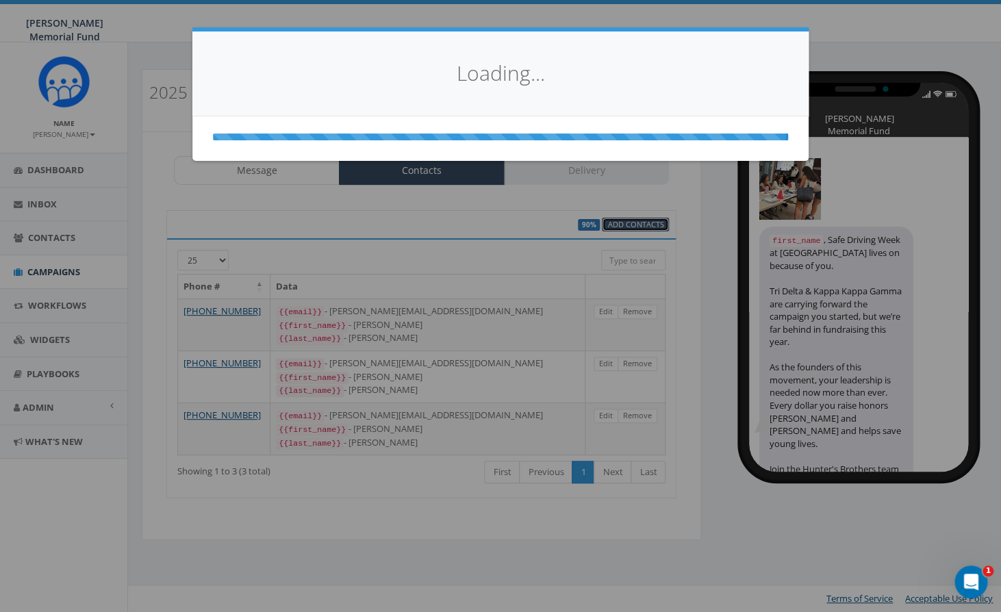
select select
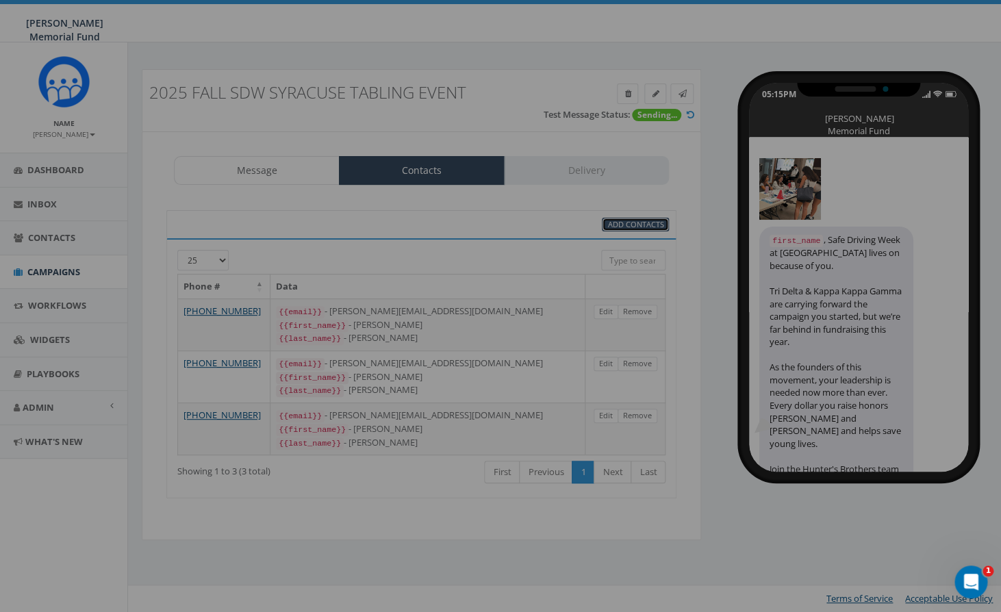
scroll to position [8541, 0]
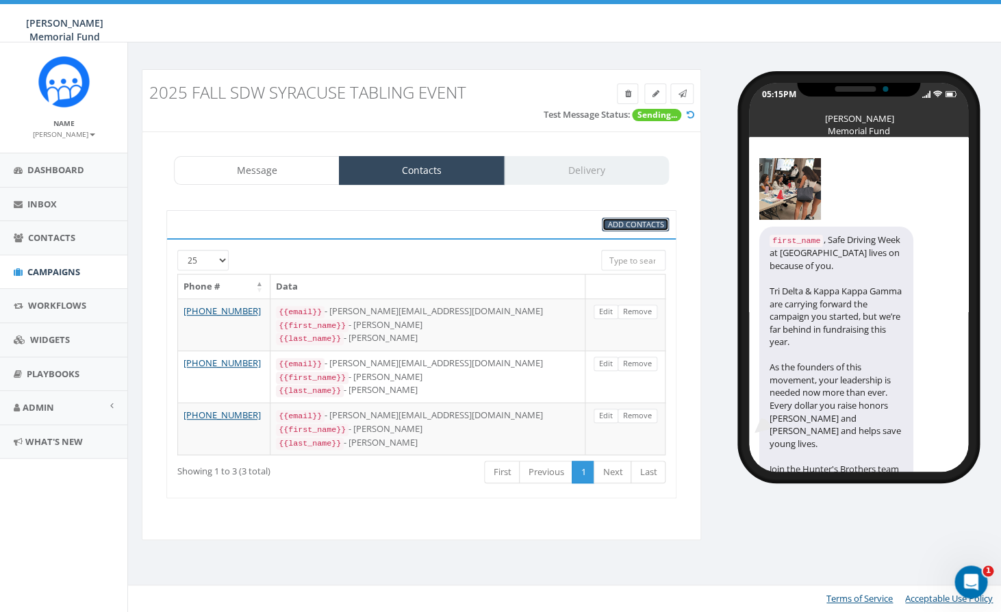
click at [641, 222] on span "Add Contacts" at bounding box center [635, 224] width 56 height 10
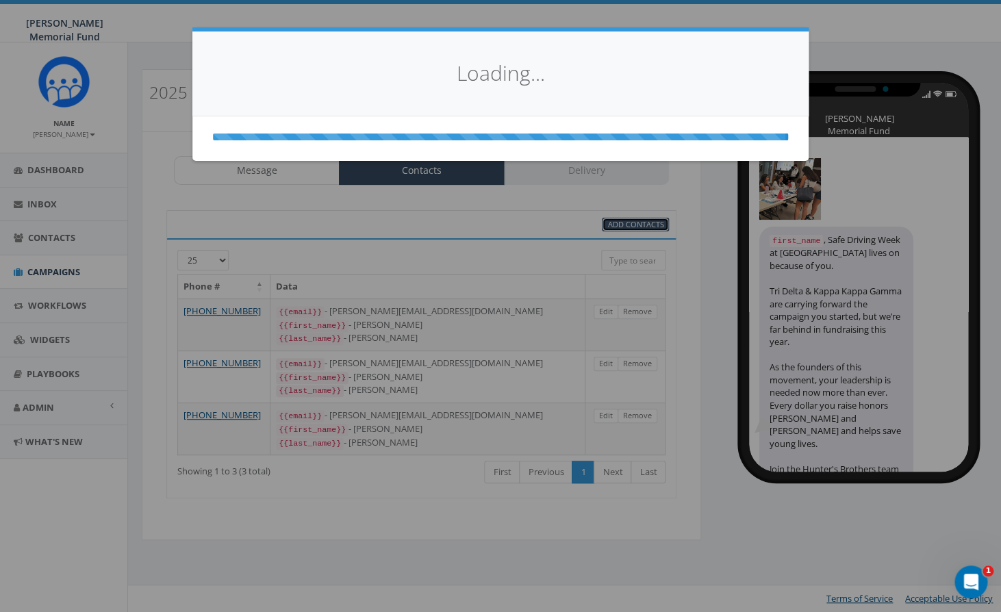
select select
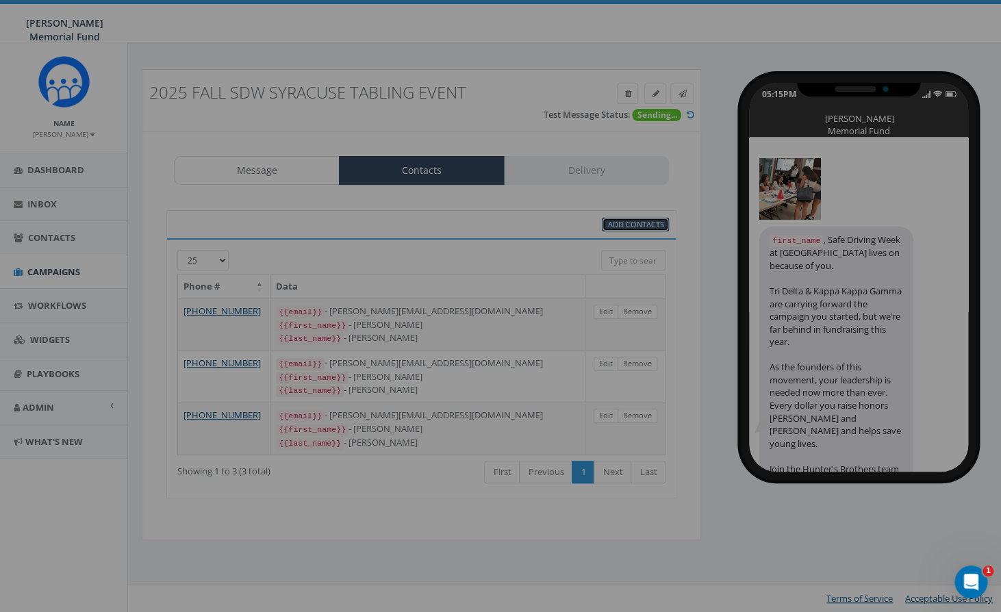
scroll to position [0, 0]
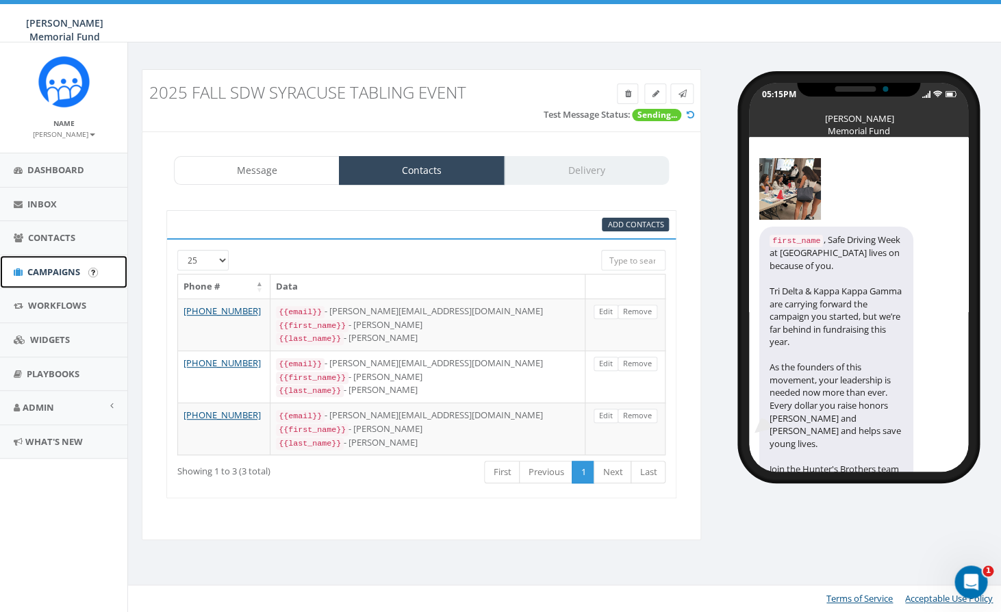
click at [55, 270] on span "Campaigns" at bounding box center [53, 272] width 53 height 12
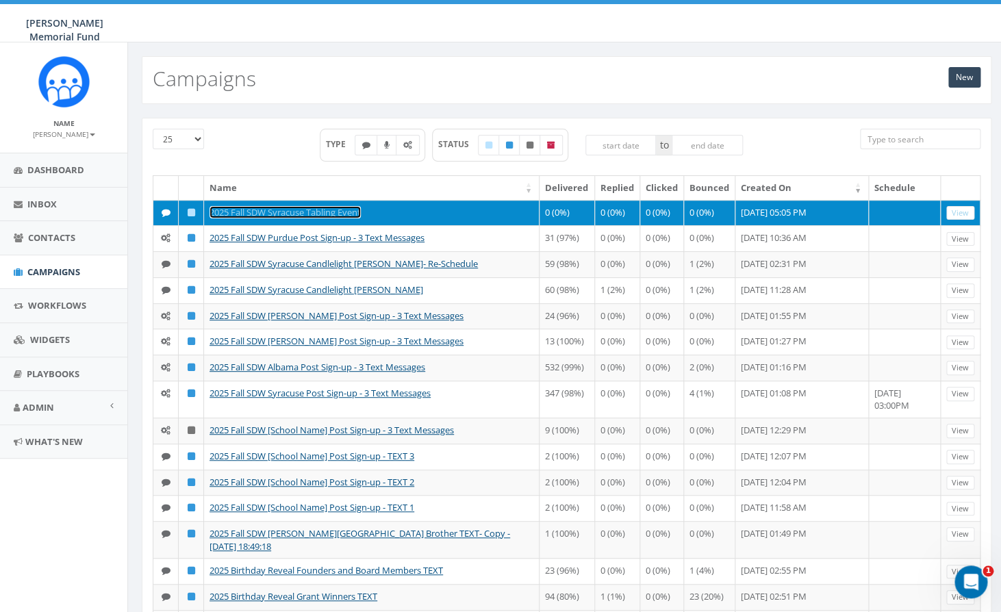
click at [343, 212] on link "2025 Fall SDW Syracuse Tabling Event" at bounding box center [285, 212] width 151 height 12
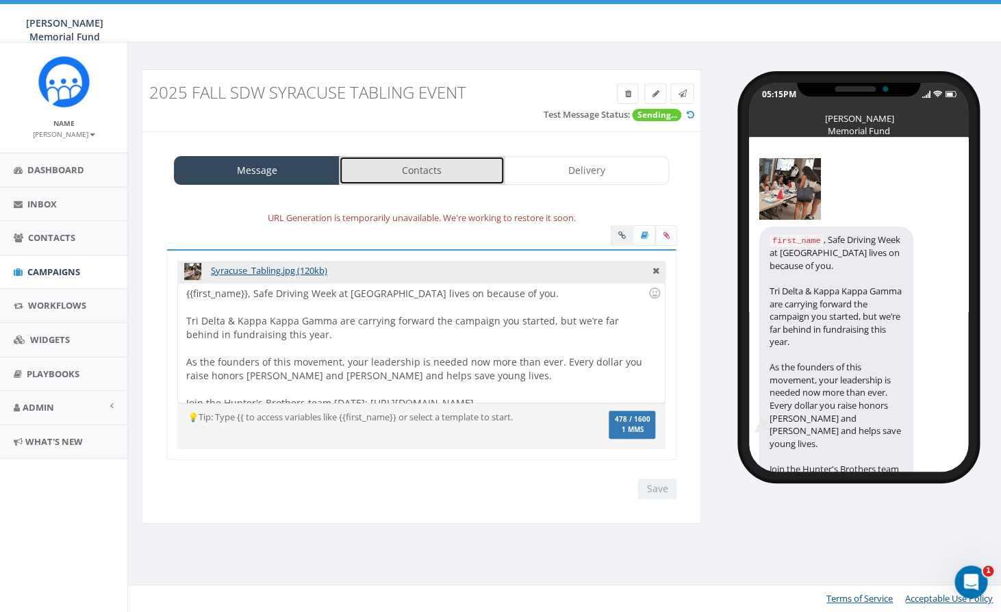
click at [425, 177] on link "Contacts" at bounding box center [422, 170] width 166 height 29
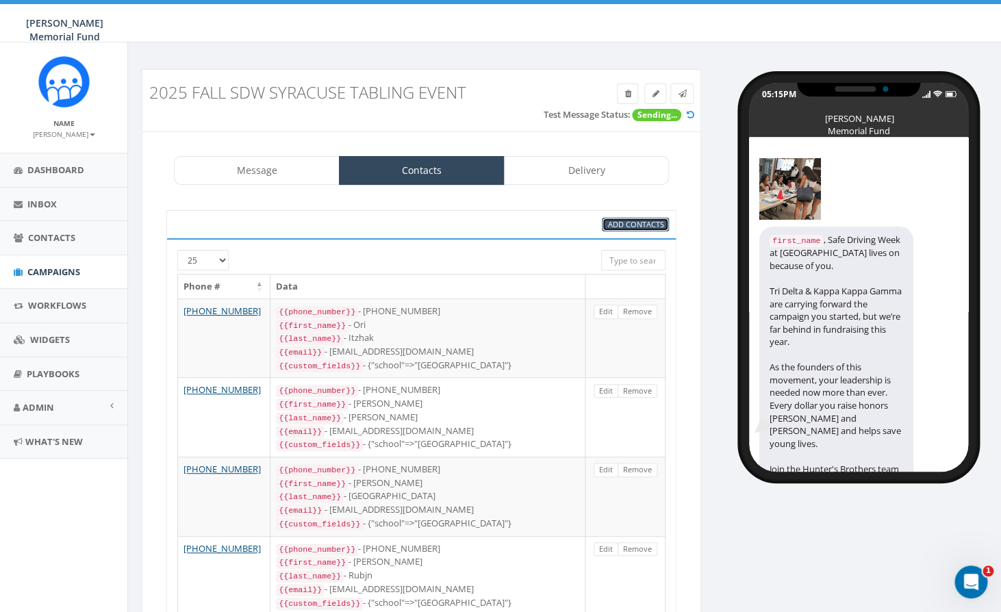
click at [637, 225] on span "Add Contacts" at bounding box center [635, 224] width 56 height 10
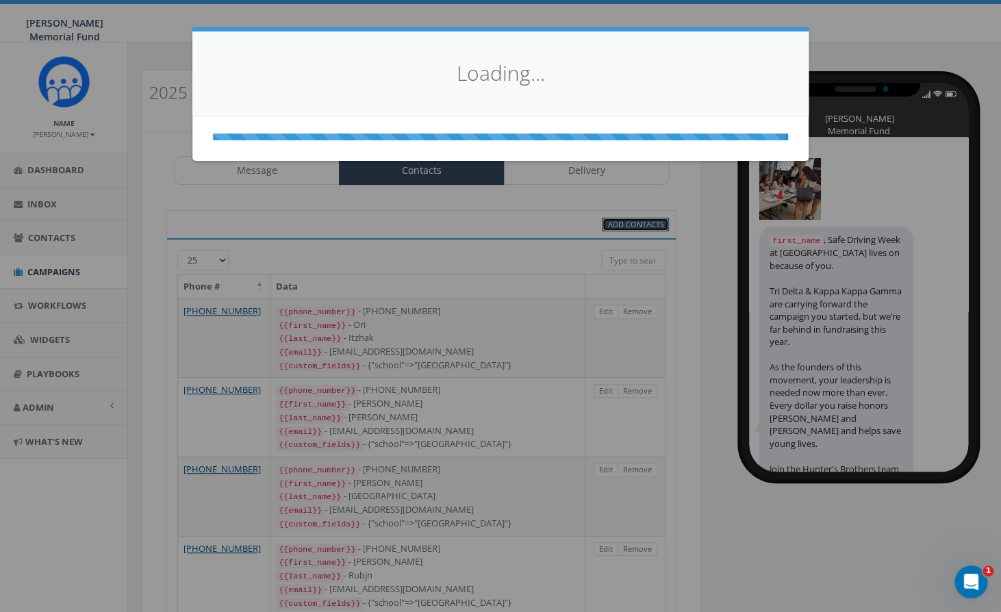
select select
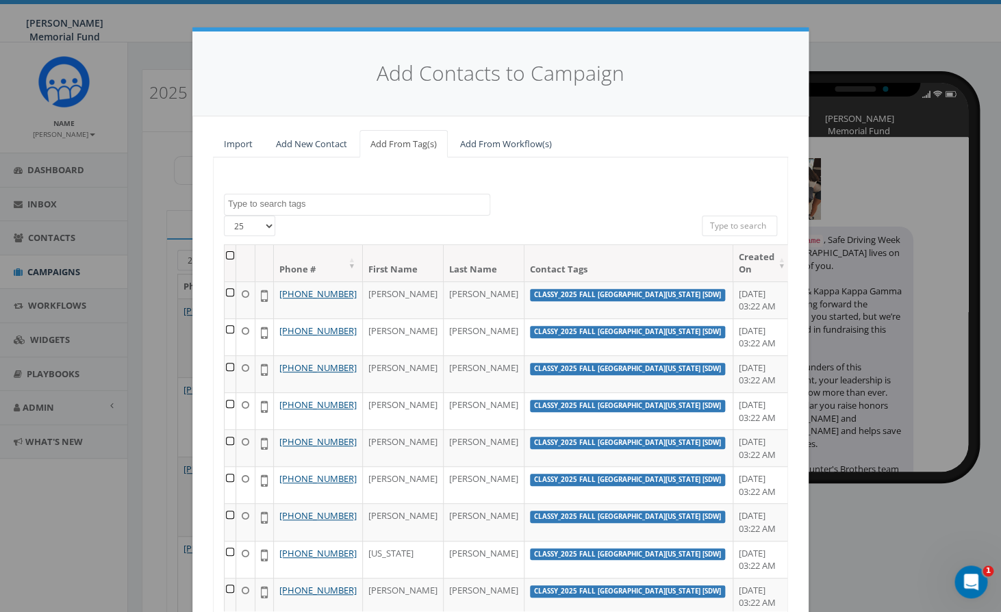
click at [329, 208] on textarea "Search" at bounding box center [359, 204] width 262 height 12
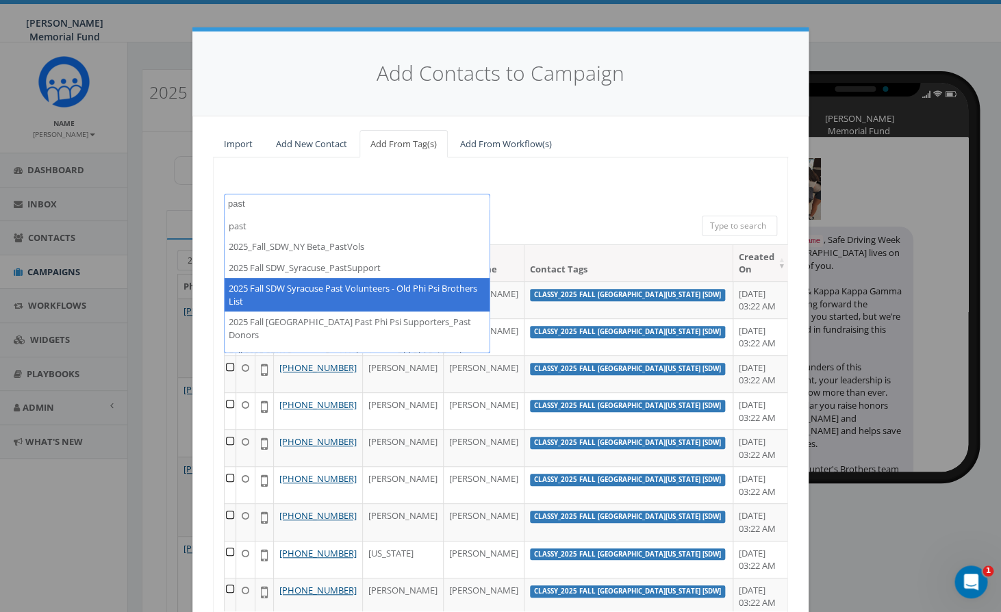
type textarea "past"
select select "2025 Fall SDW Syracuse Past Volunteers - Old Phi Psi Brothers List"
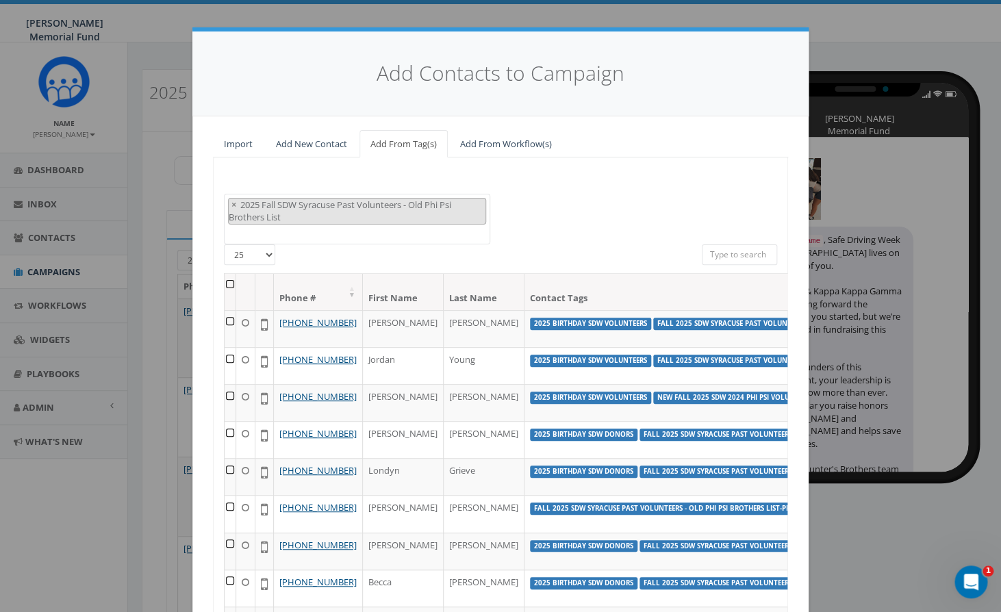
click at [229, 284] on th at bounding box center [231, 292] width 12 height 36
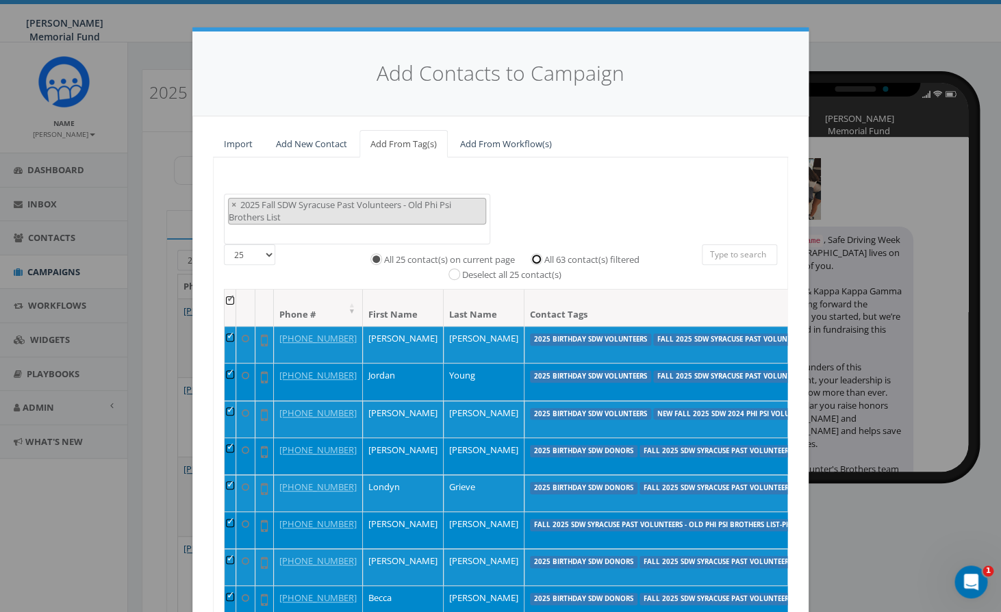
click at [541, 260] on input "All 63 contact(s) filtered" at bounding box center [539, 258] width 9 height 9
radio input "true"
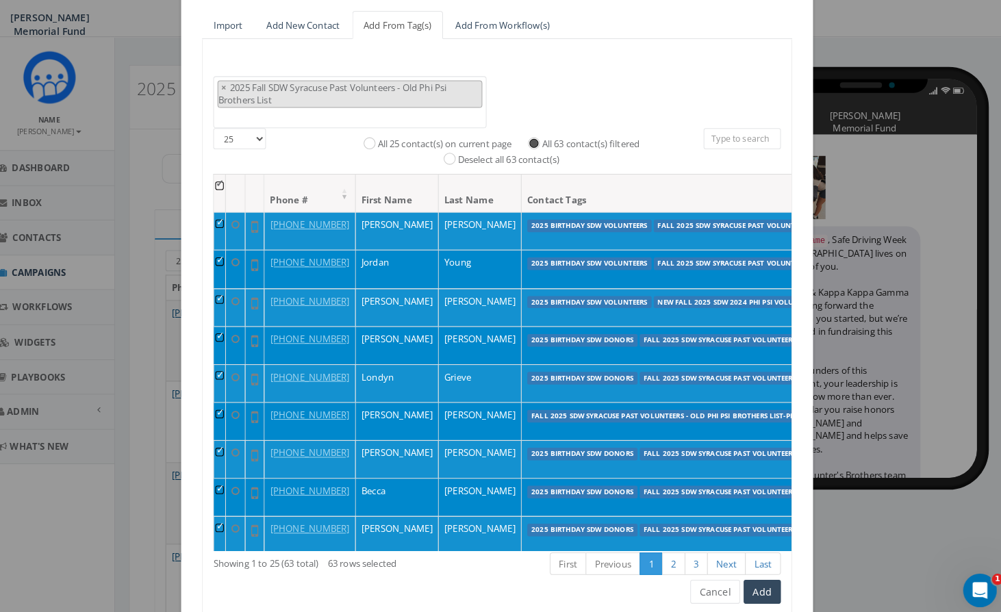
scroll to position [157, 0]
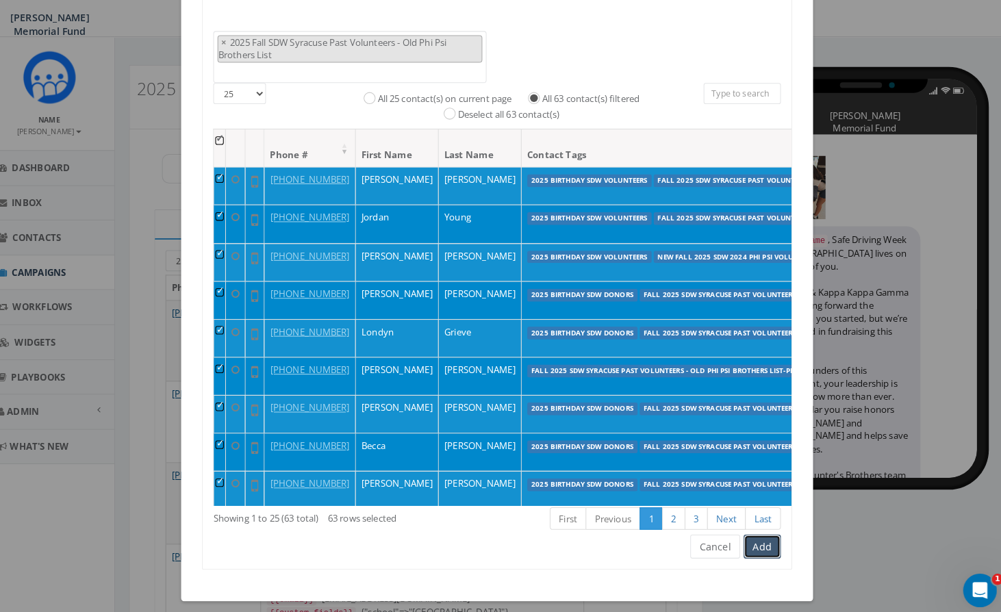
click at [755, 533] on button "Add" at bounding box center [759, 538] width 36 height 23
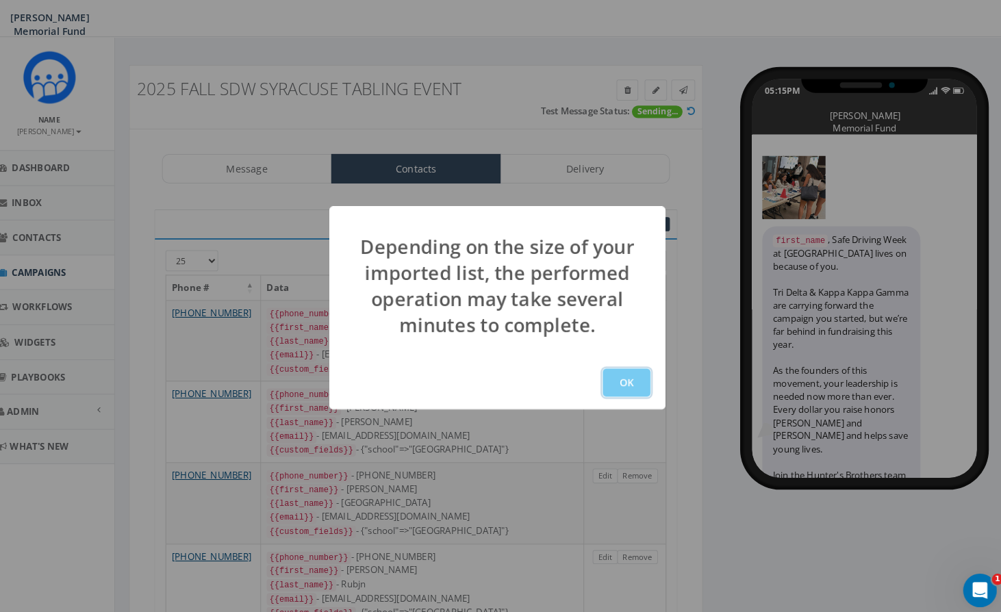
click at [618, 382] on button "OK" at bounding box center [626, 379] width 47 height 27
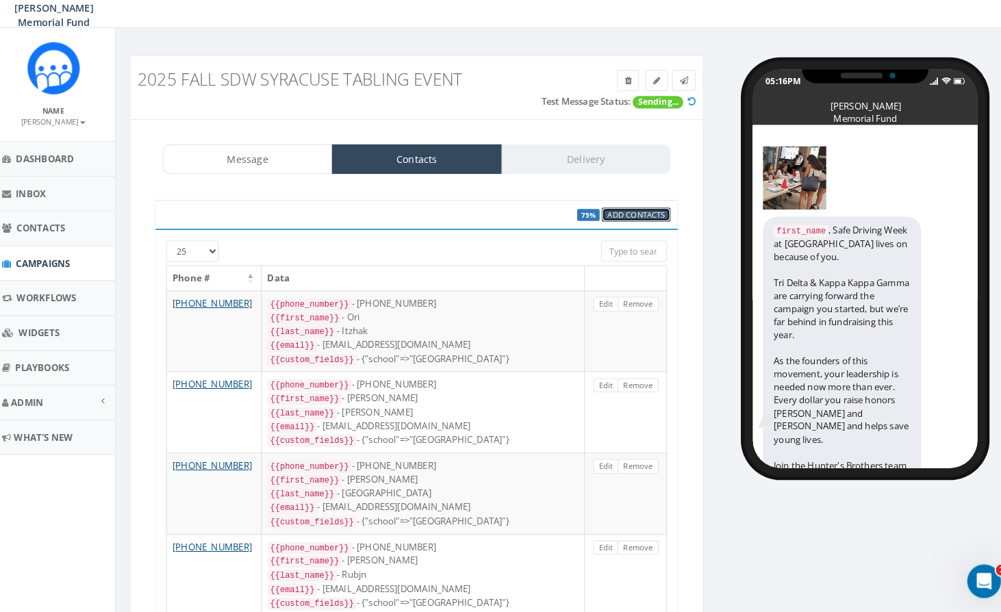
click at [631, 224] on span "Add Contacts" at bounding box center [632, 224] width 56 height 10
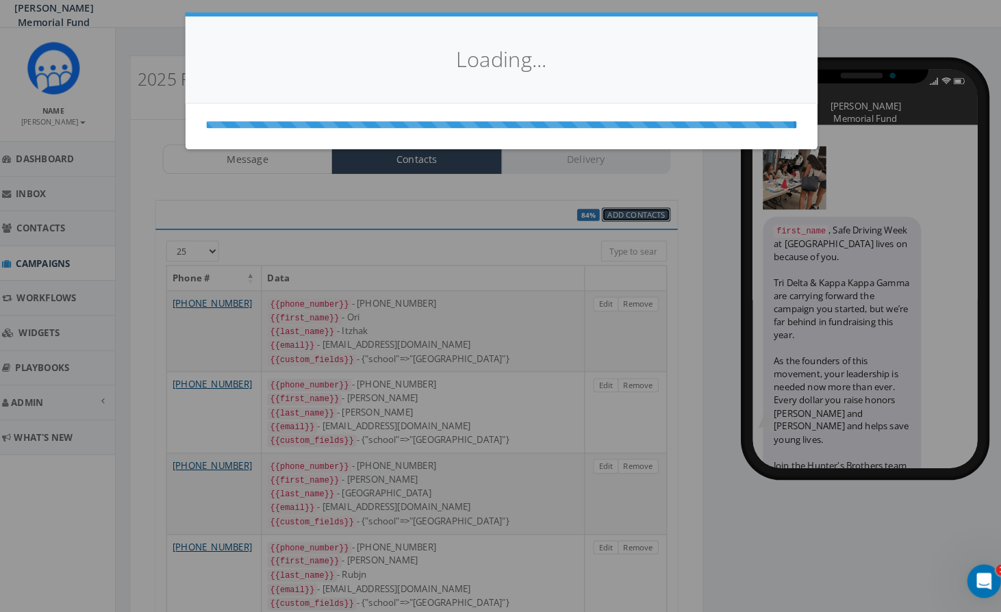
select select
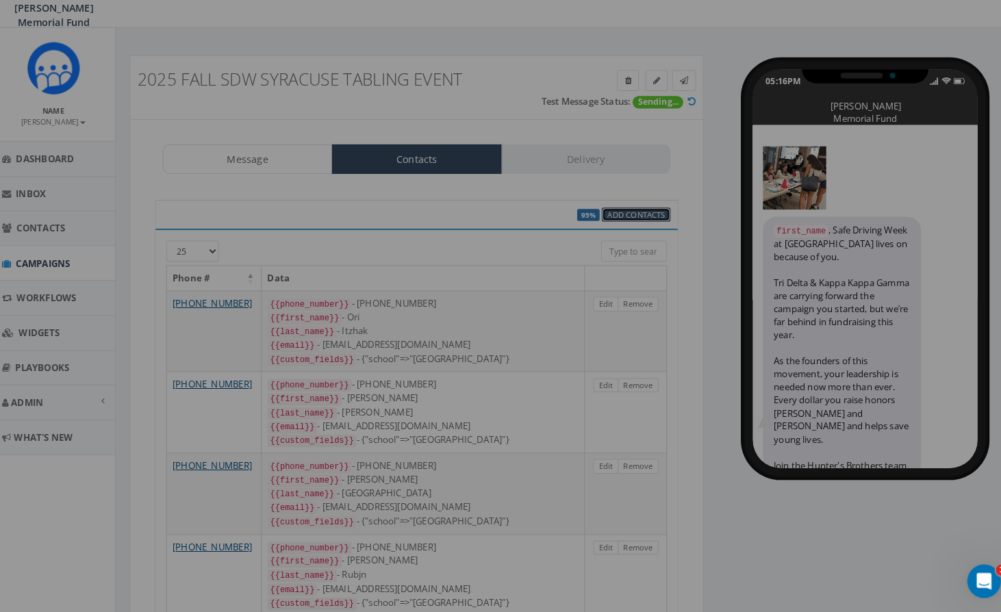
scroll to position [518, 0]
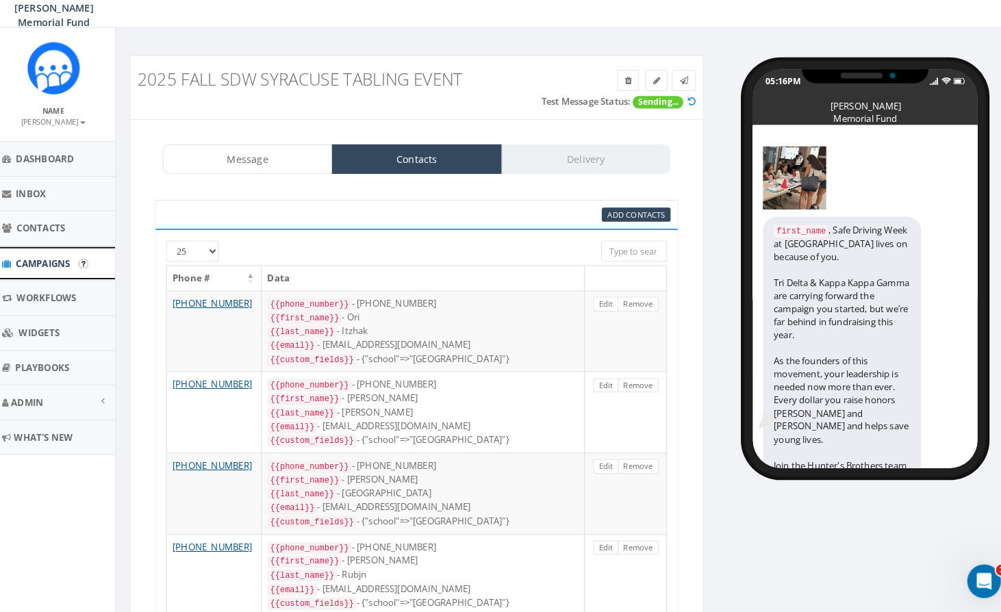
click at [57, 268] on span "Campaigns" at bounding box center [53, 272] width 53 height 12
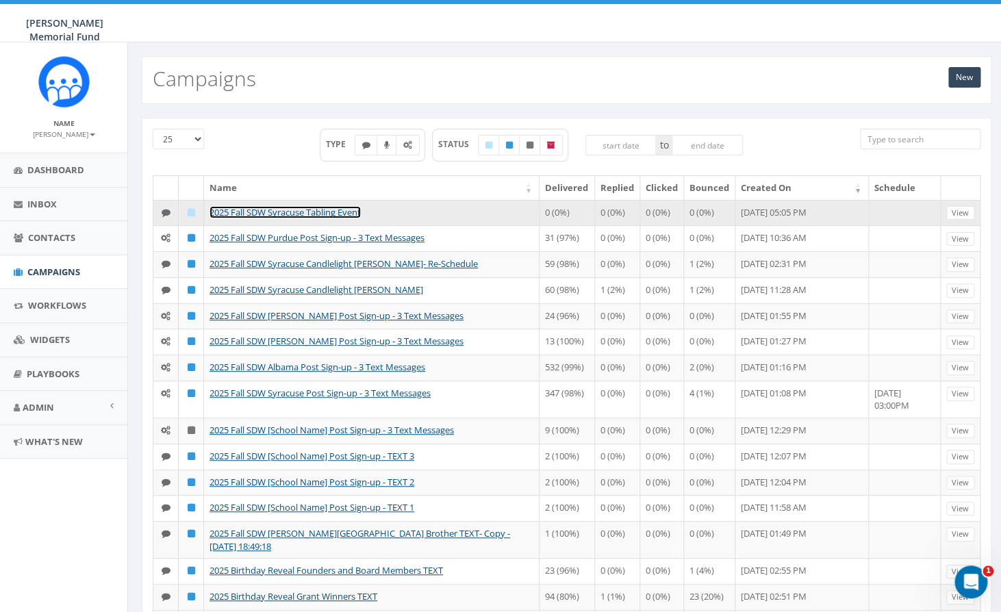
click at [300, 210] on link "2025 Fall SDW Syracuse Tabling Event" at bounding box center [285, 212] width 151 height 12
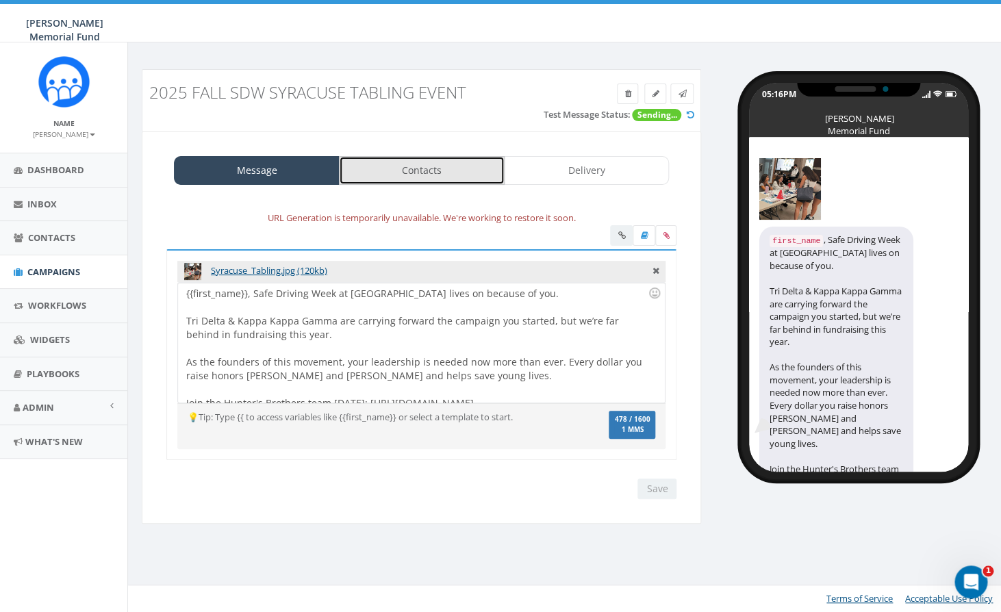
click at [427, 160] on link "Contacts" at bounding box center [422, 170] width 166 height 29
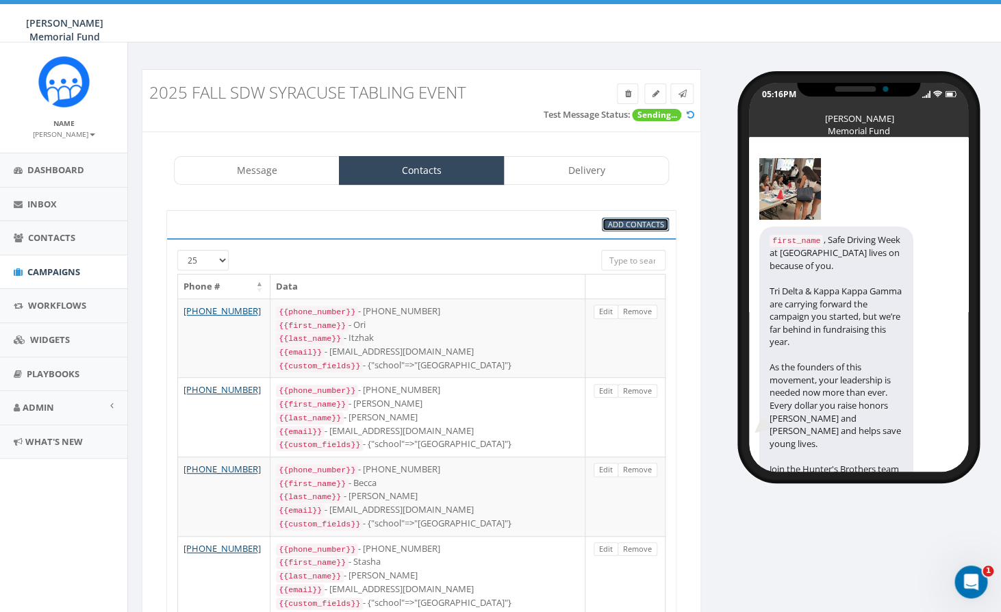
click at [645, 227] on span "Add Contacts" at bounding box center [635, 224] width 56 height 10
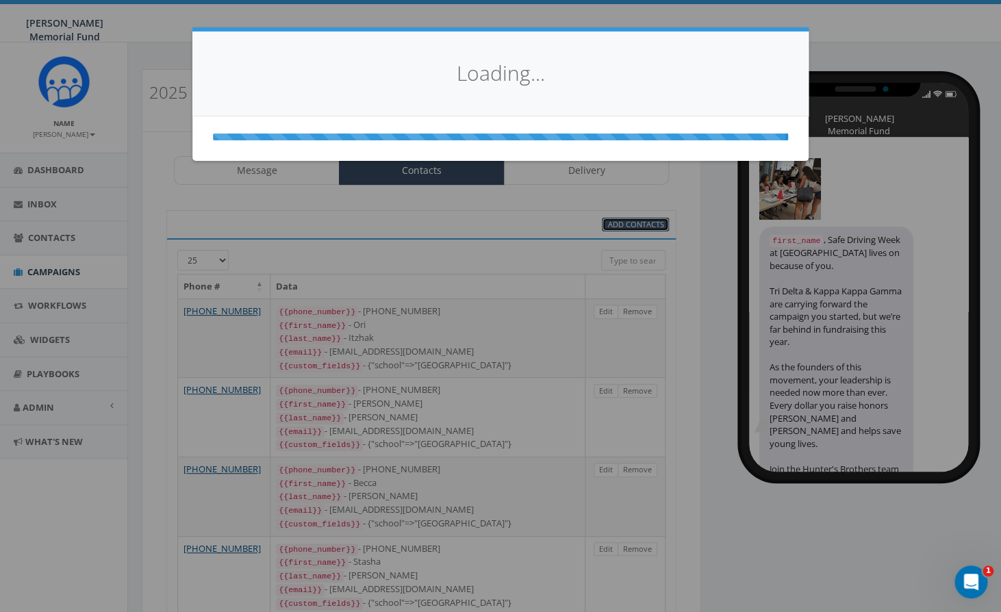
select select
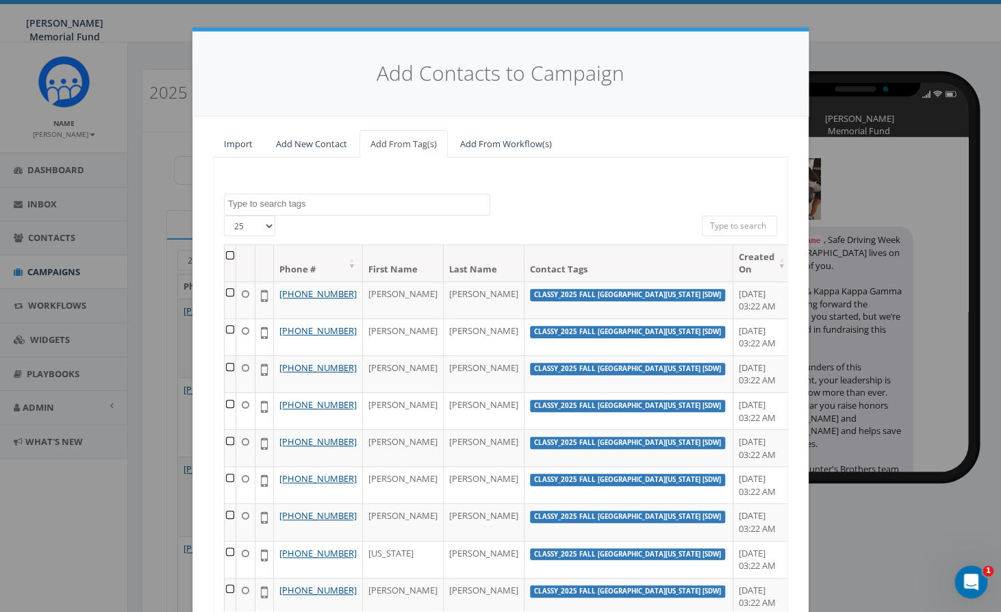
click at [244, 211] on span at bounding box center [357, 205] width 266 height 22
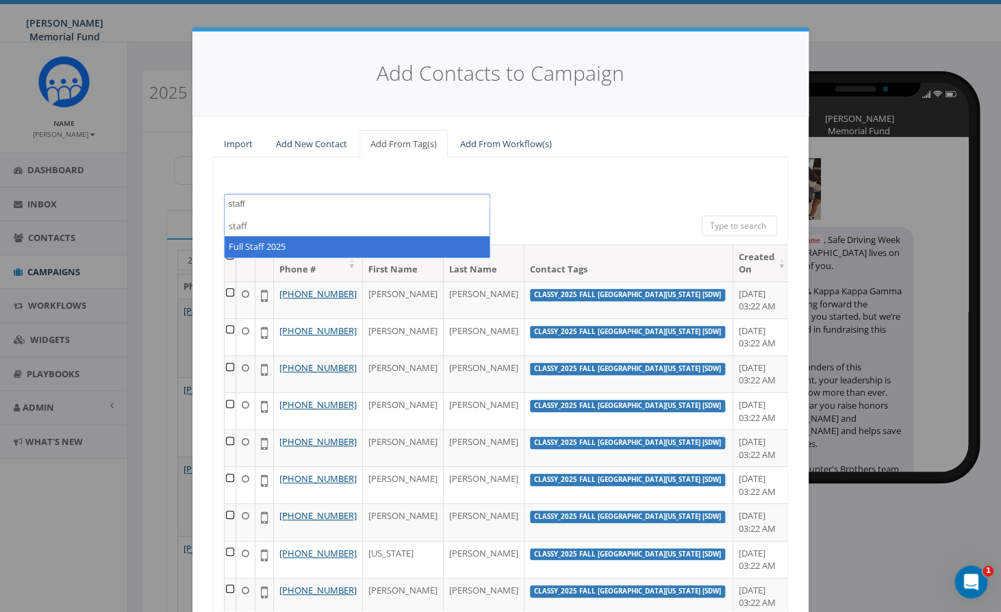
type textarea "staff"
select select "Full Staff 2025"
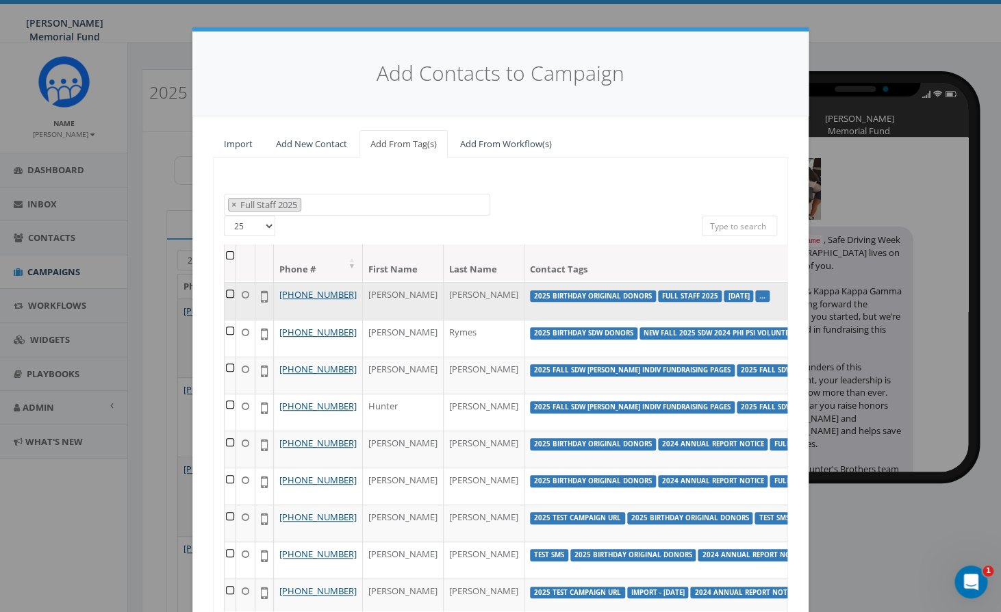
scroll to position [101, 0]
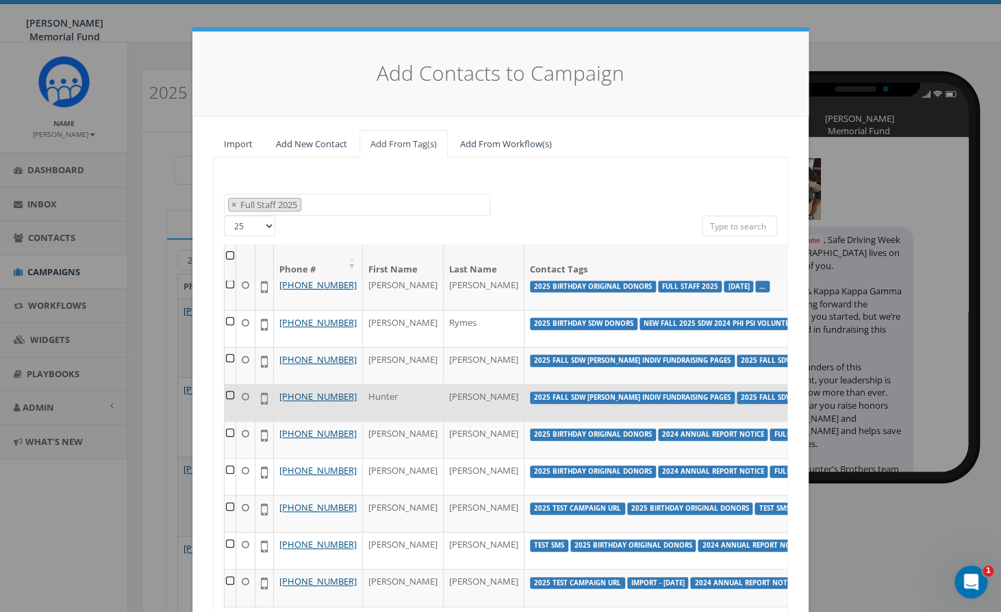
click at [229, 421] on td at bounding box center [231, 402] width 12 height 37
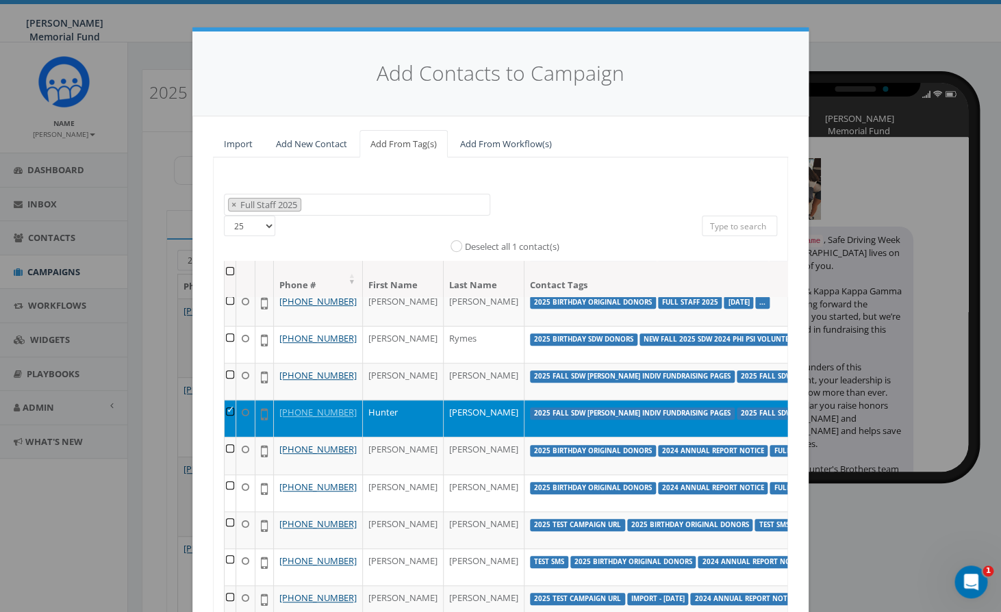
scroll to position [129, 0]
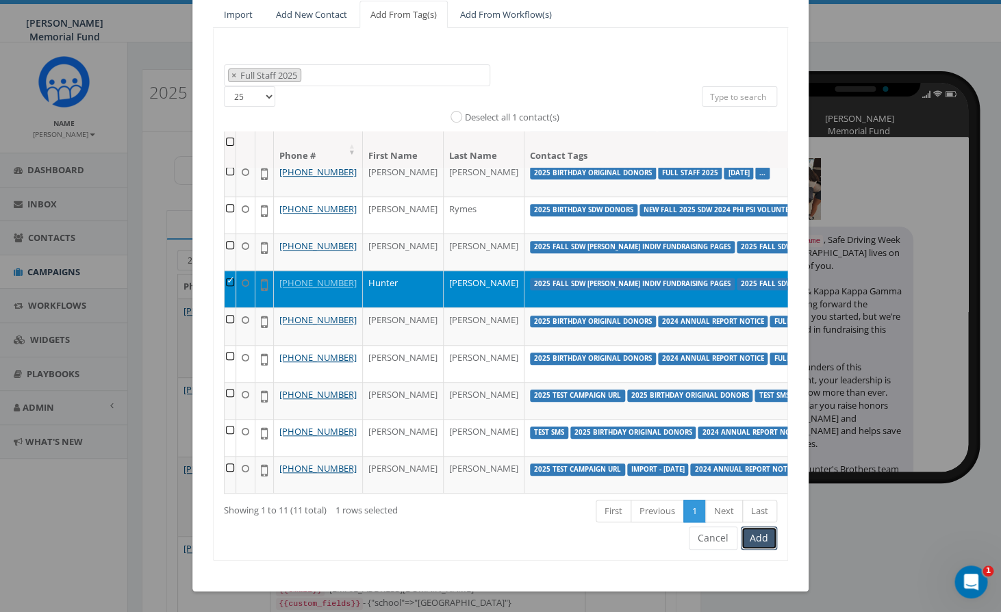
click at [764, 534] on button "Add" at bounding box center [759, 538] width 36 height 23
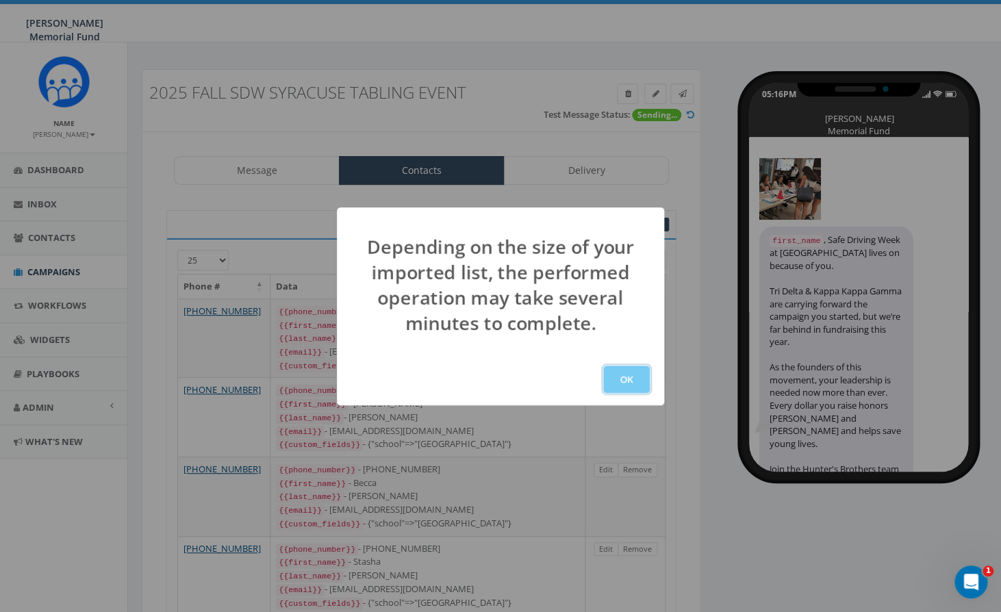
click at [625, 377] on button "OK" at bounding box center [626, 379] width 47 height 27
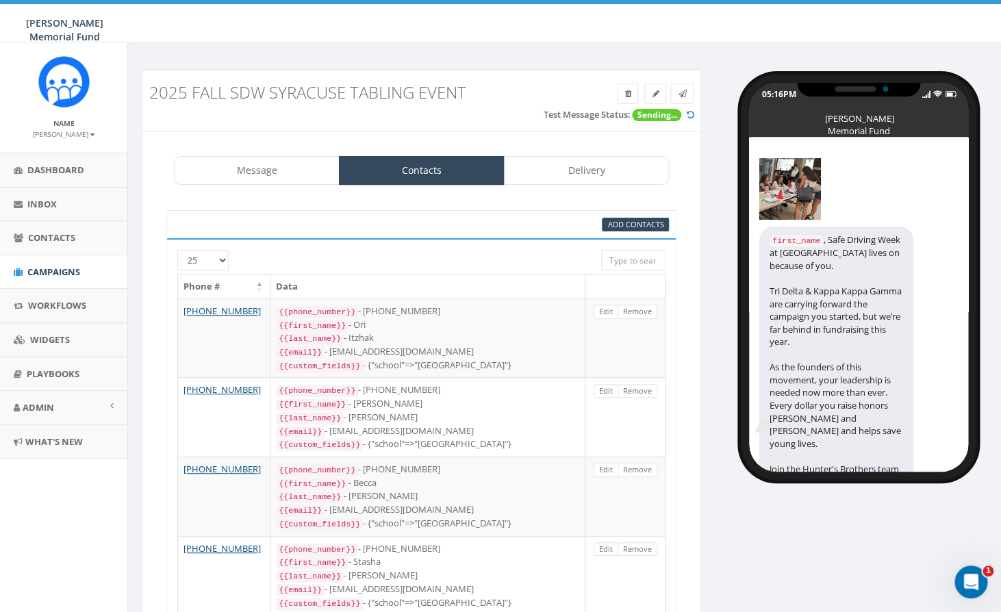
scroll to position [196, 0]
click at [59, 273] on span "Campaigns" at bounding box center [53, 272] width 53 height 12
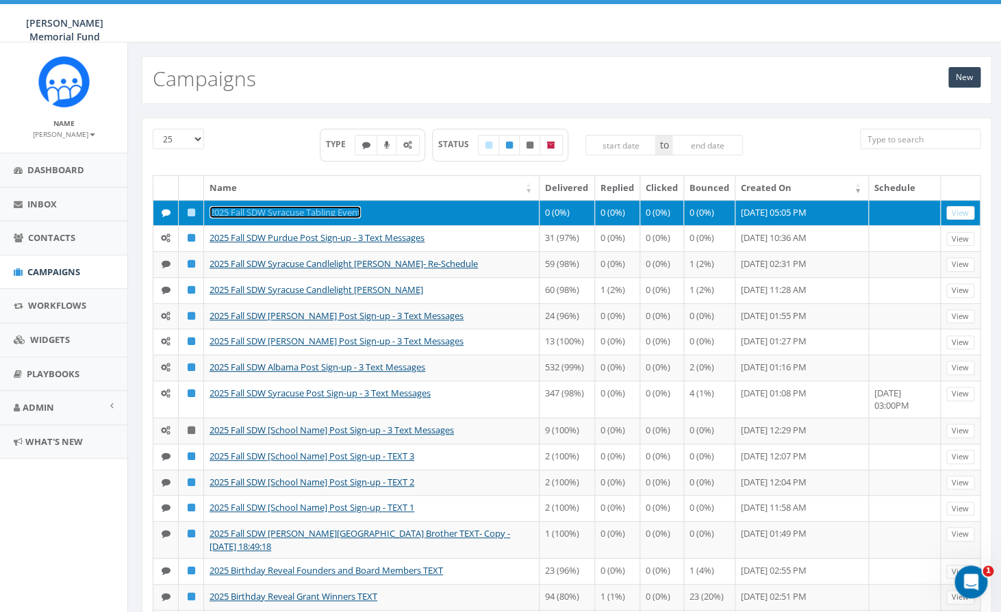
click at [301, 215] on link "2025 Fall SDW Syracuse Tabling Event" at bounding box center [285, 212] width 151 height 12
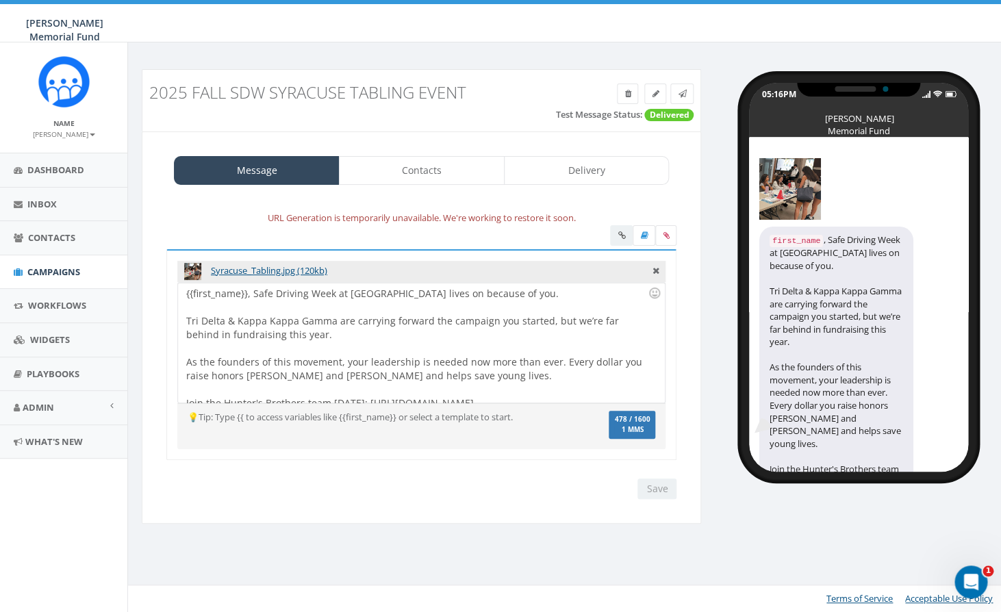
scroll to position [4, 0]
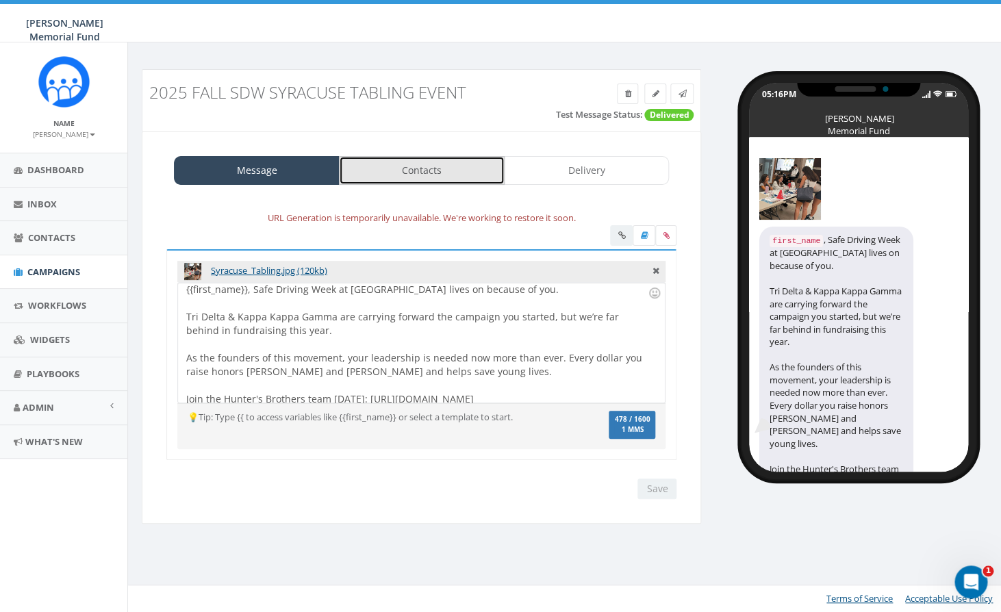
click at [412, 173] on link "Contacts" at bounding box center [422, 170] width 166 height 29
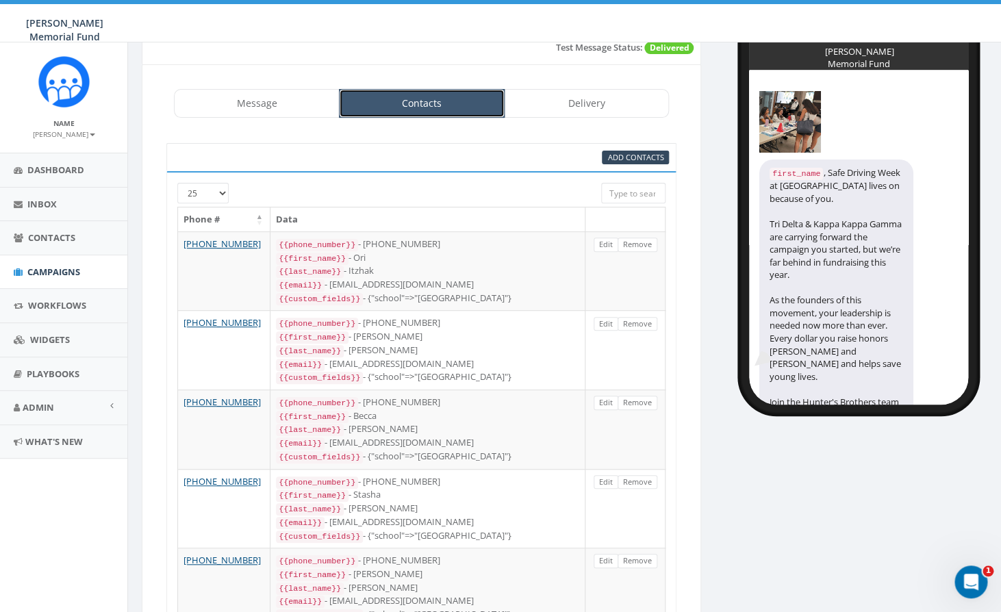
scroll to position [0, 0]
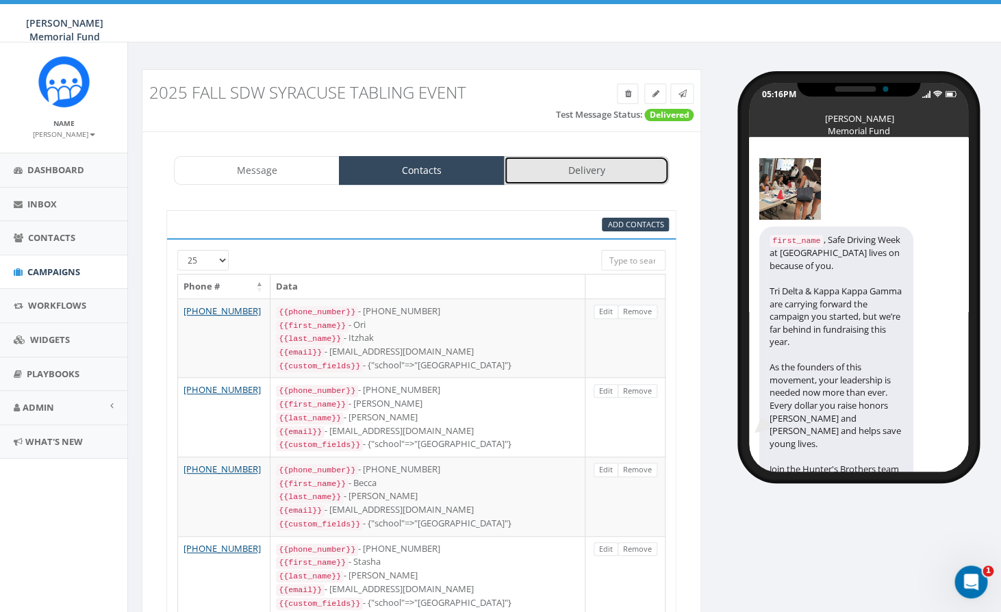
click at [595, 183] on link "Delivery" at bounding box center [587, 170] width 166 height 29
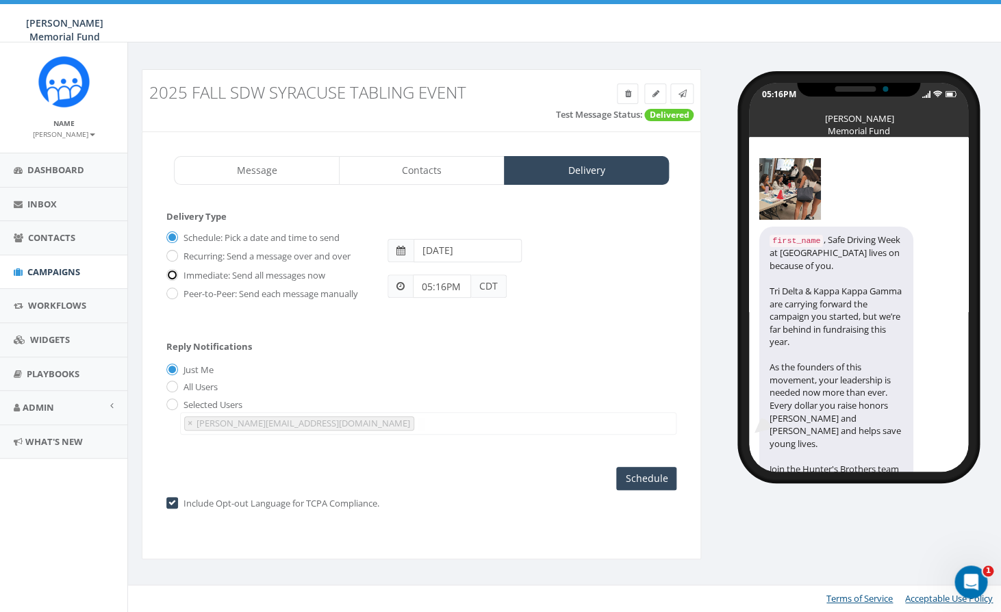
click at [173, 277] on input "Immediate: Send all messages now" at bounding box center [170, 275] width 9 height 9
radio input "true"
click at [175, 407] on input "radio" at bounding box center [170, 405] width 9 height 9
radio input "true"
click at [188, 426] on span "×" at bounding box center [190, 423] width 5 height 12
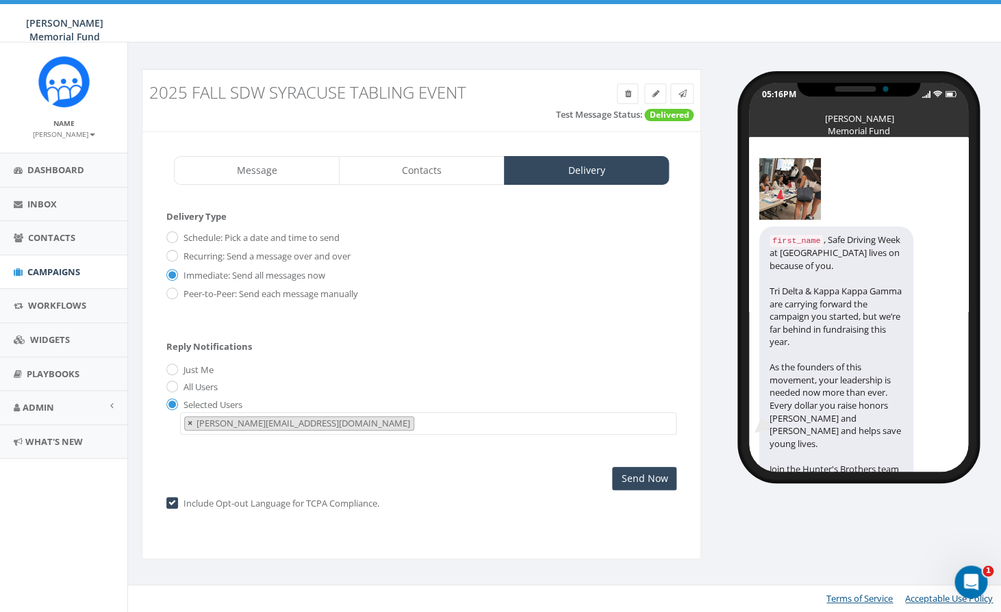
select select
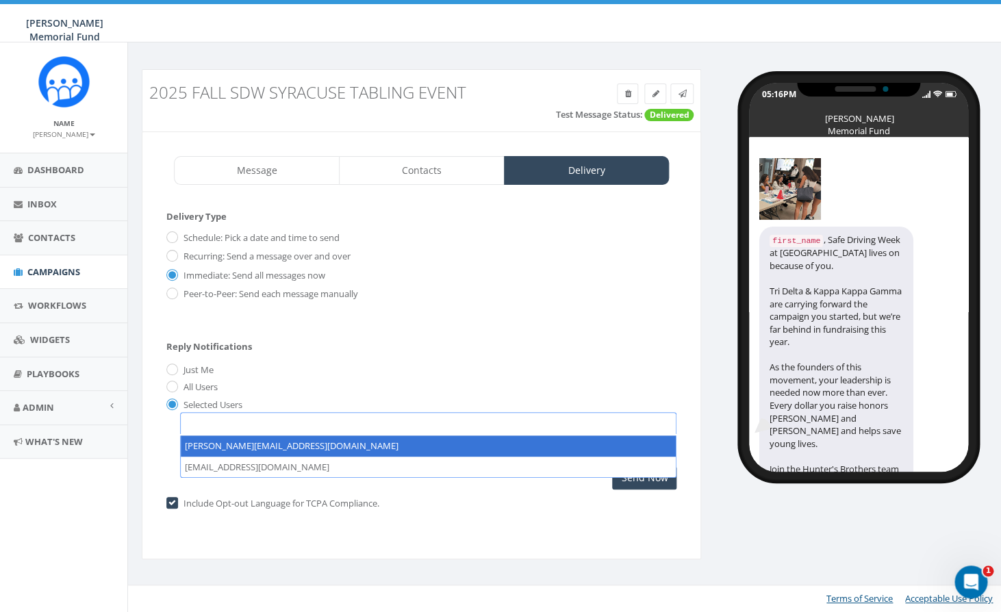
click at [216, 422] on span at bounding box center [428, 423] width 496 height 22
type textarea "hunter.piland@hunterwatson.org"
select select "hunter.piland@hunterwatson.org"
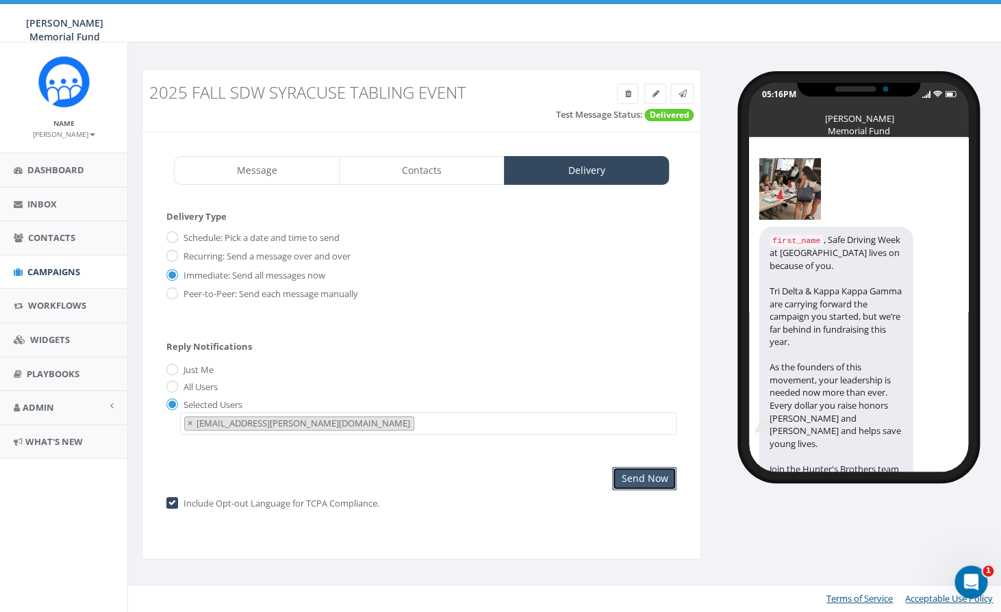
click at [642, 483] on input "Send Now" at bounding box center [644, 478] width 64 height 23
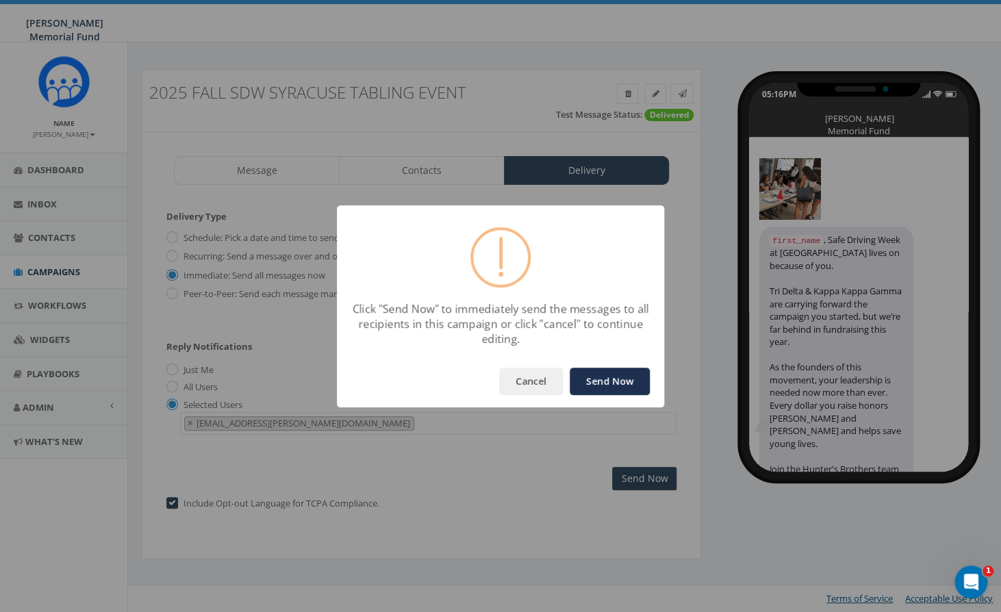
click at [604, 384] on button "Send Now" at bounding box center [610, 381] width 80 height 27
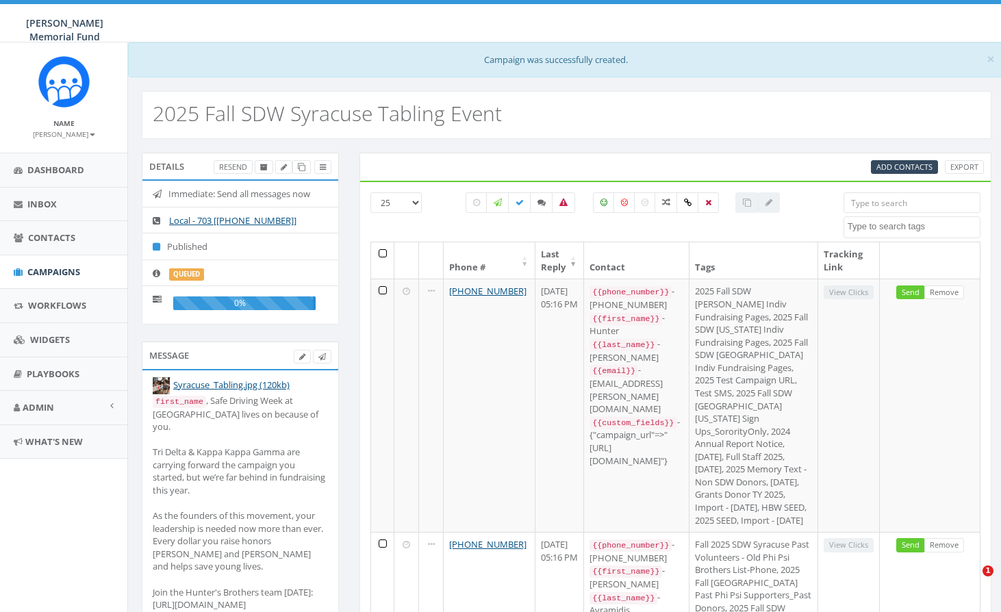
select select
